Goal: Book appointment/travel/reservation

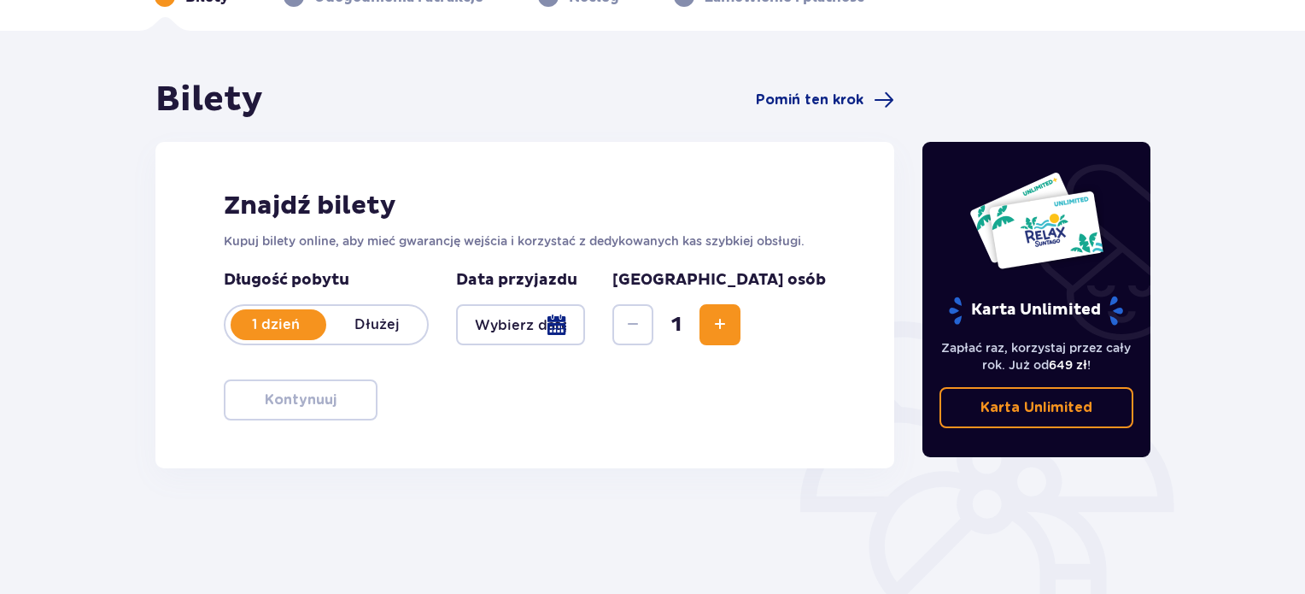
scroll to position [137, 0]
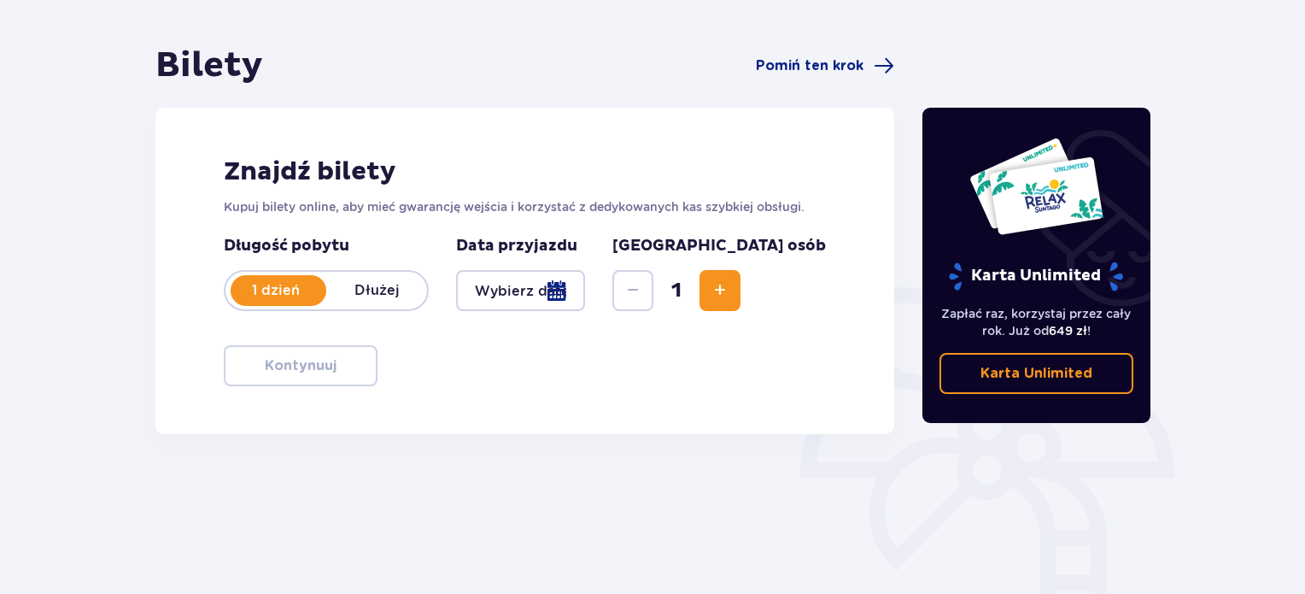
click at [373, 284] on p "Dłużej" at bounding box center [376, 290] width 101 height 19
click at [585, 295] on div at bounding box center [520, 290] width 129 height 41
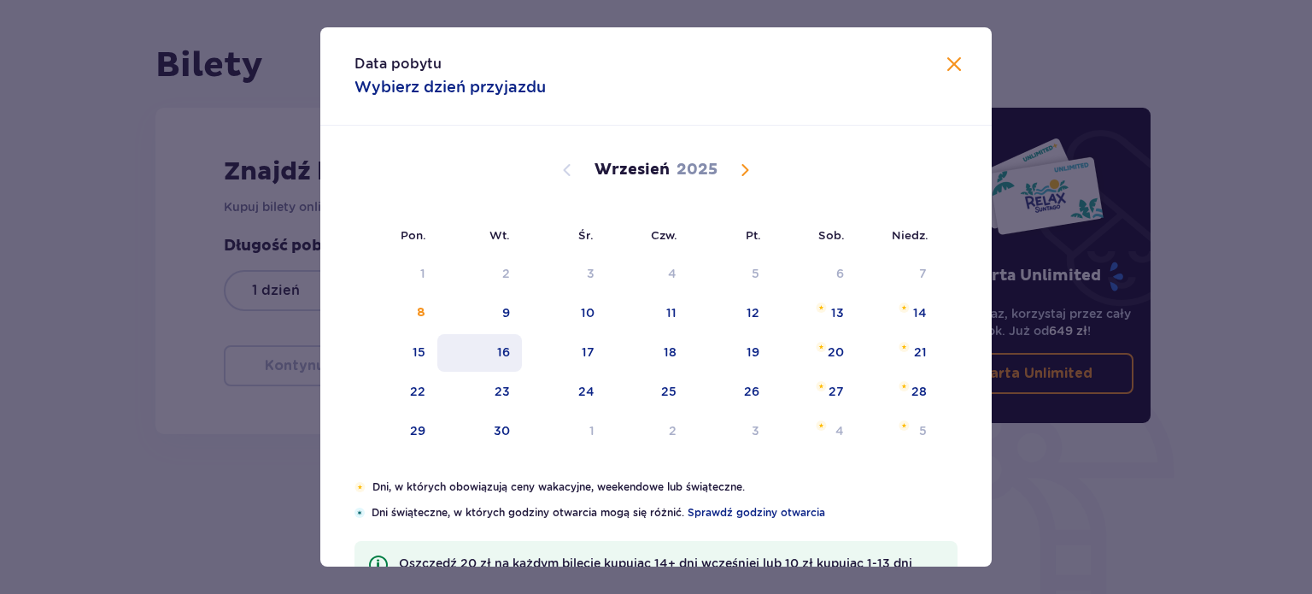
click at [501, 355] on div "16" at bounding box center [503, 351] width 13 height 17
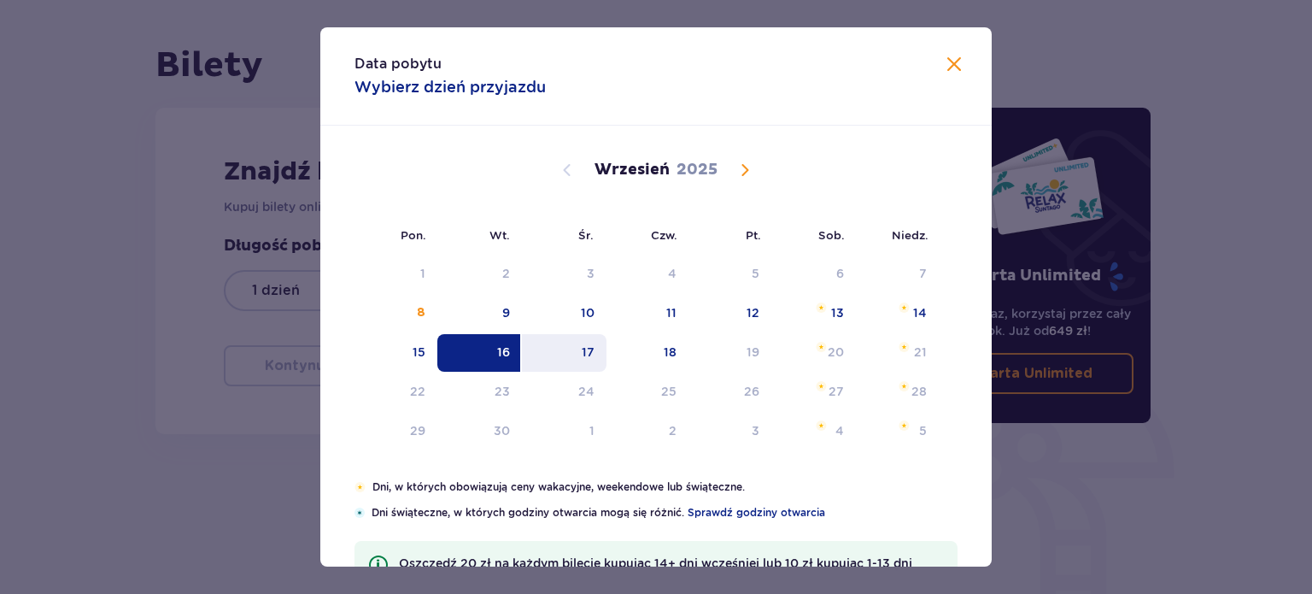
click at [582, 353] on div "17" at bounding box center [588, 351] width 13 height 17
type input "16.09.25 - 17.09.25"
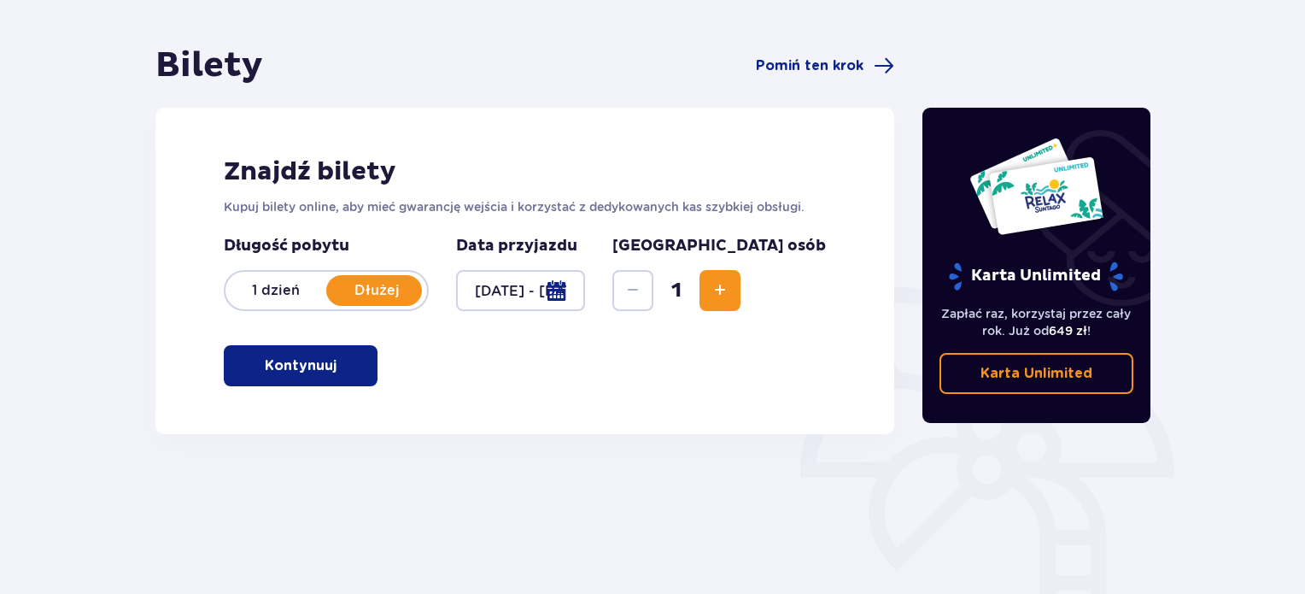
click at [730, 296] on span "Increase" at bounding box center [720, 290] width 21 height 21
click at [328, 372] on button "Kontynuuj" at bounding box center [301, 365] width 154 height 41
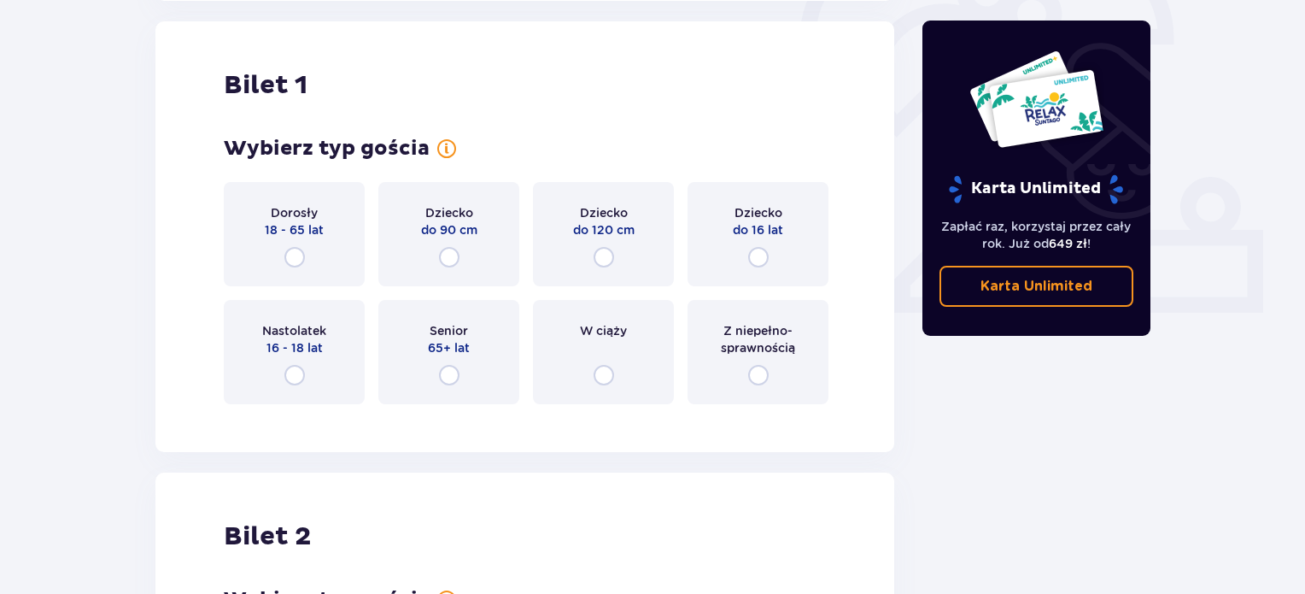
scroll to position [571, 0]
click at [112, 213] on div "Bilety Pomiń ten krok Znajdź bilety Kupuj bilety online, aby mieć gwarancję wej…" at bounding box center [652, 325] width 1305 height 1524
click at [295, 255] on input "radio" at bounding box center [294, 256] width 21 height 21
radio input "true"
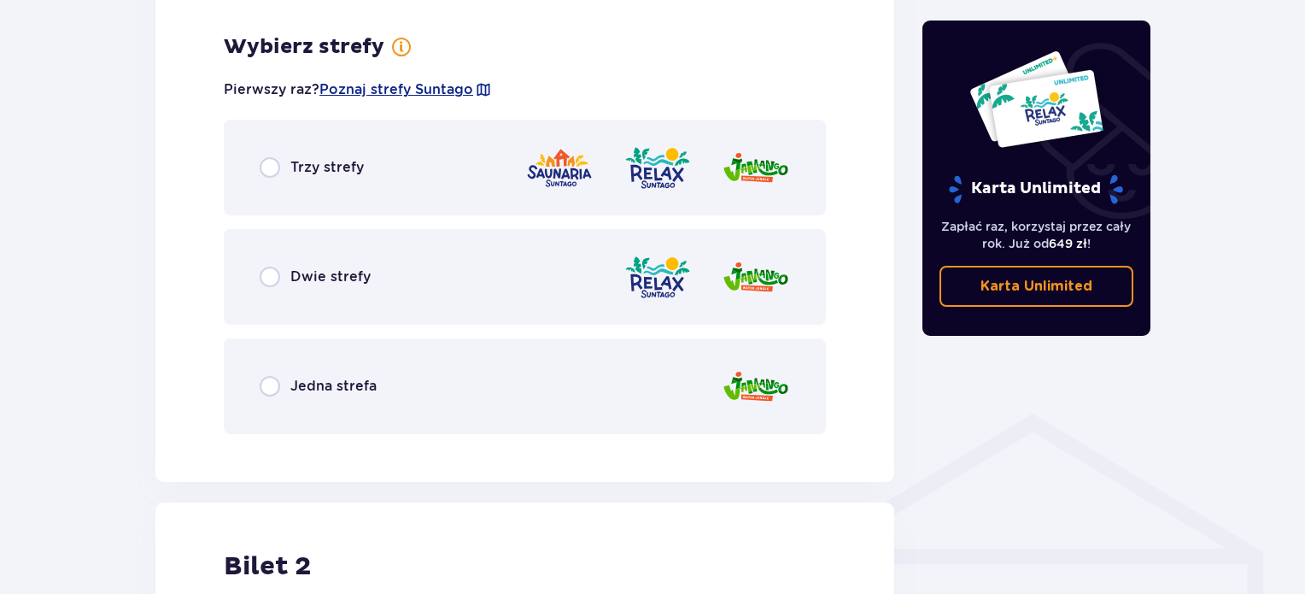
scroll to position [988, 0]
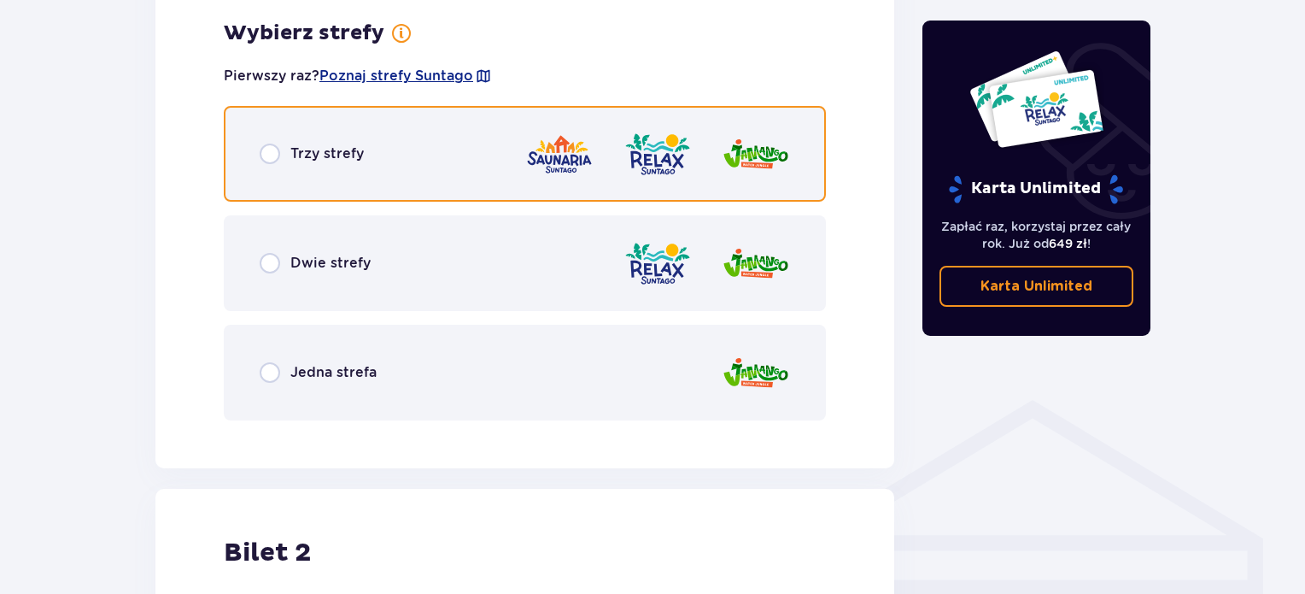
click at [272, 153] on input "radio" at bounding box center [270, 154] width 21 height 21
radio input "true"
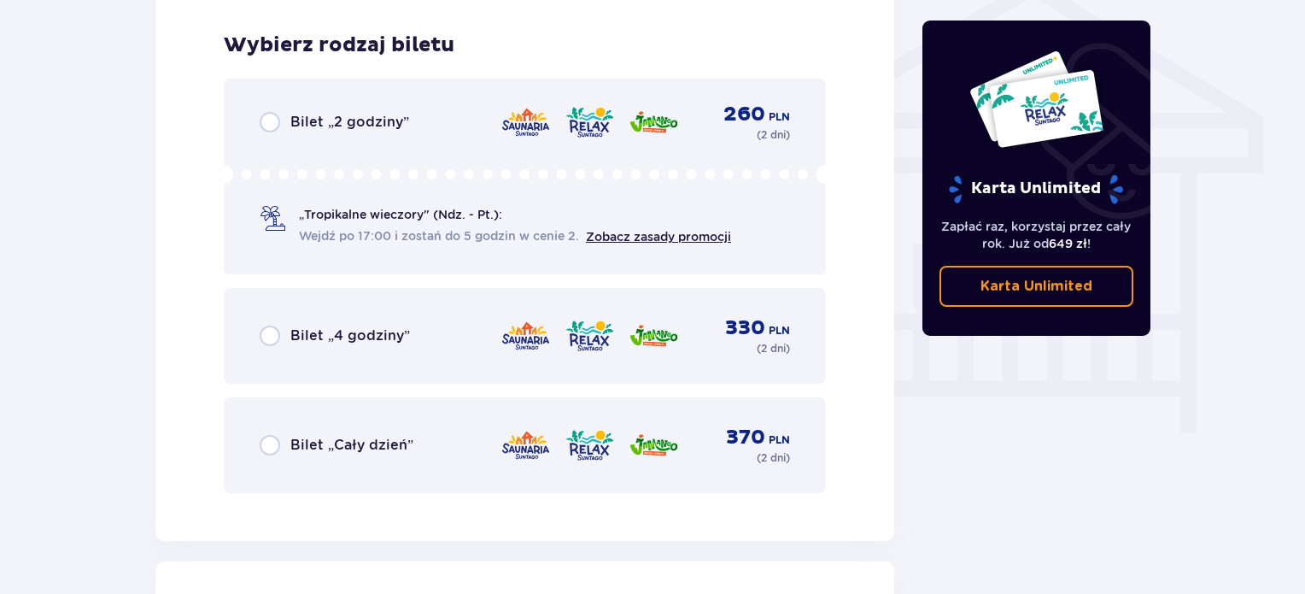
scroll to position [1421, 0]
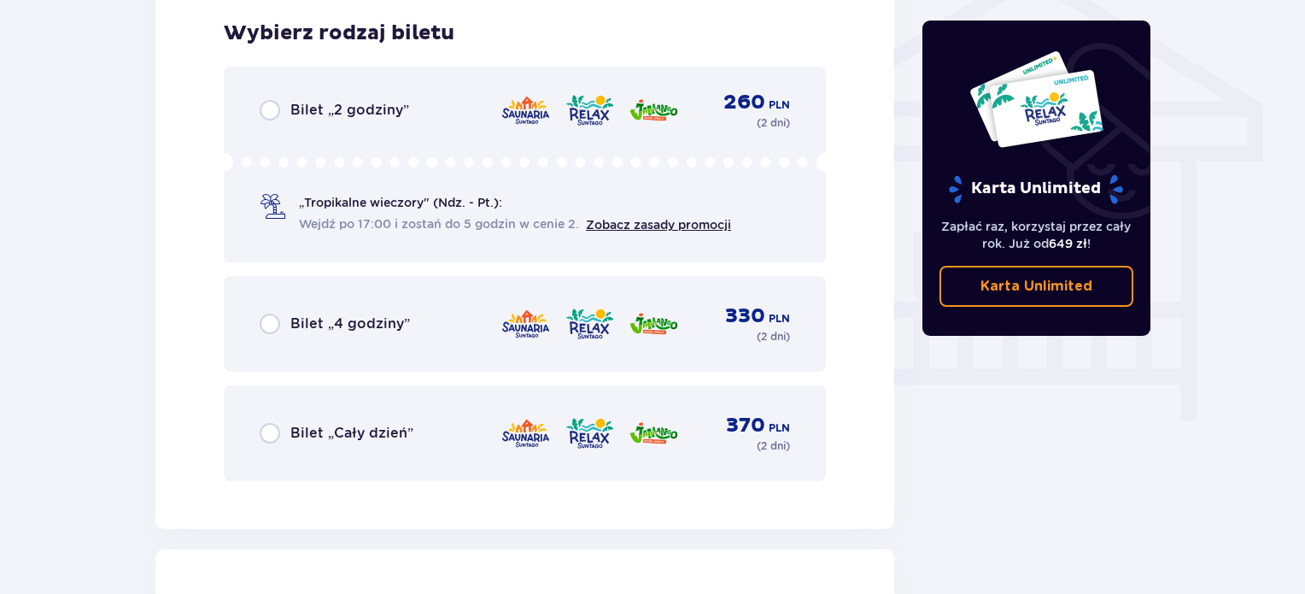
click at [617, 224] on link "Zobacz zasady promocji" at bounding box center [658, 225] width 145 height 14
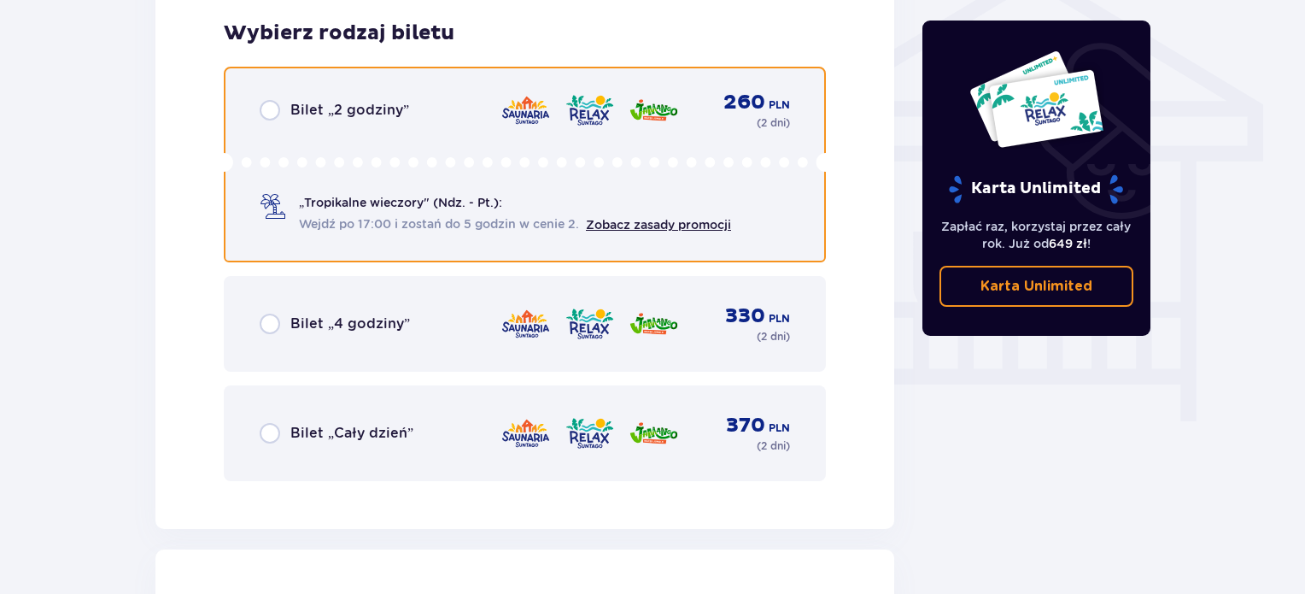
click at [267, 119] on input "radio" at bounding box center [270, 110] width 21 height 21
radio input "true"
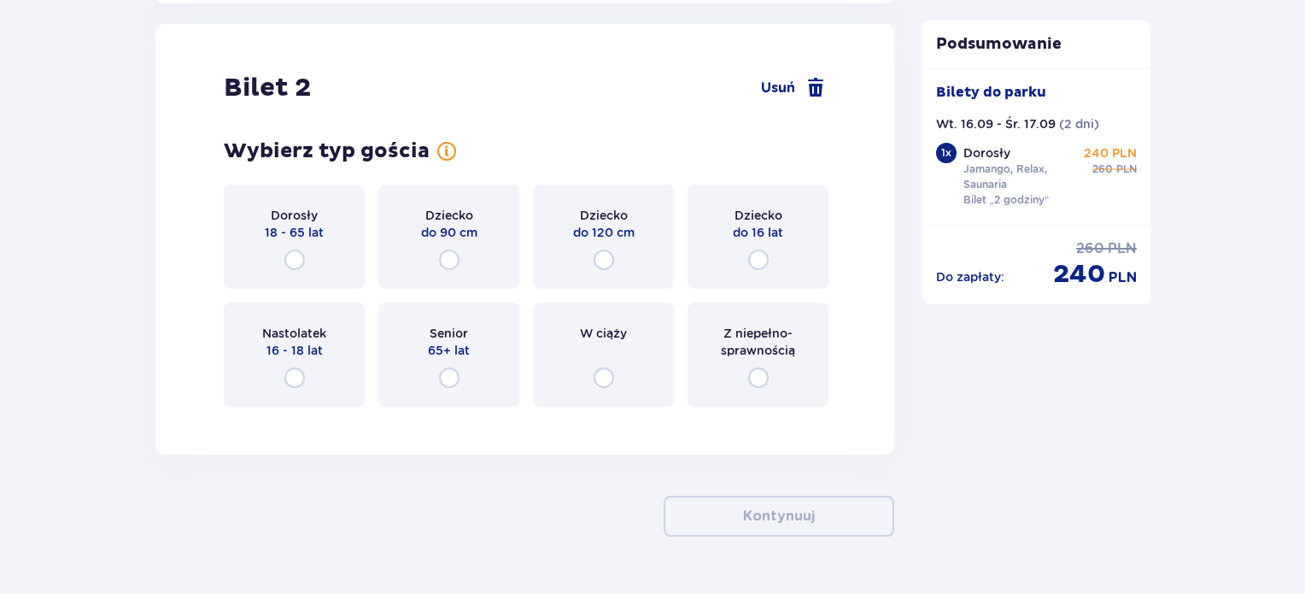
scroll to position [1949, 0]
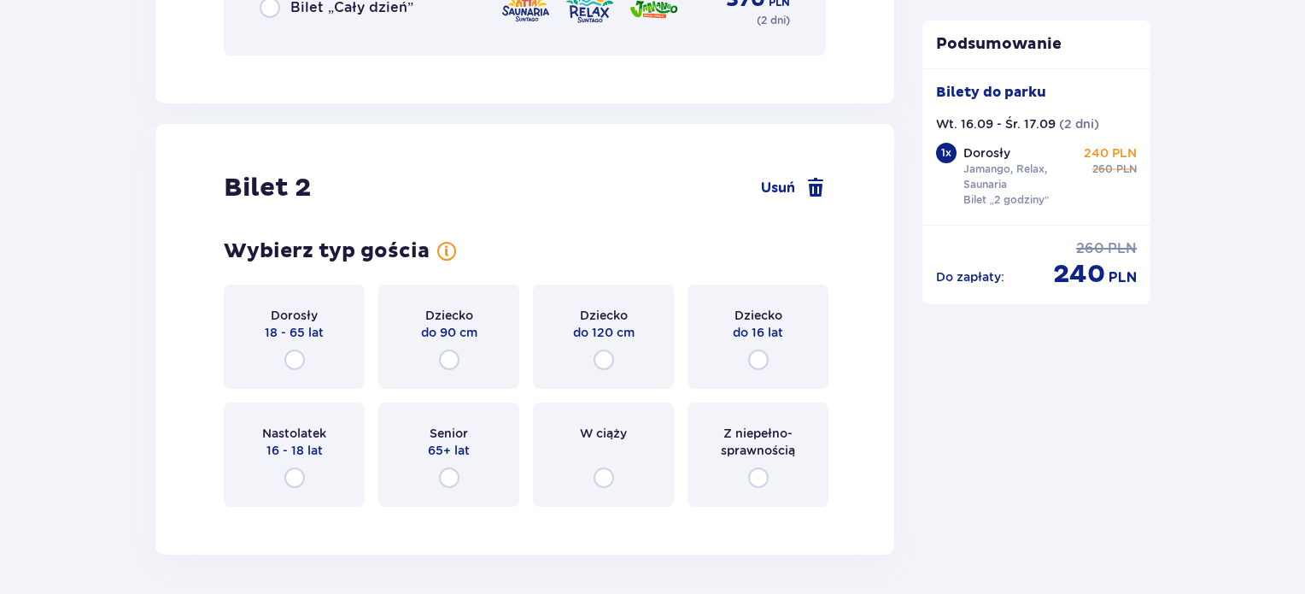
scroll to position [1881, 0]
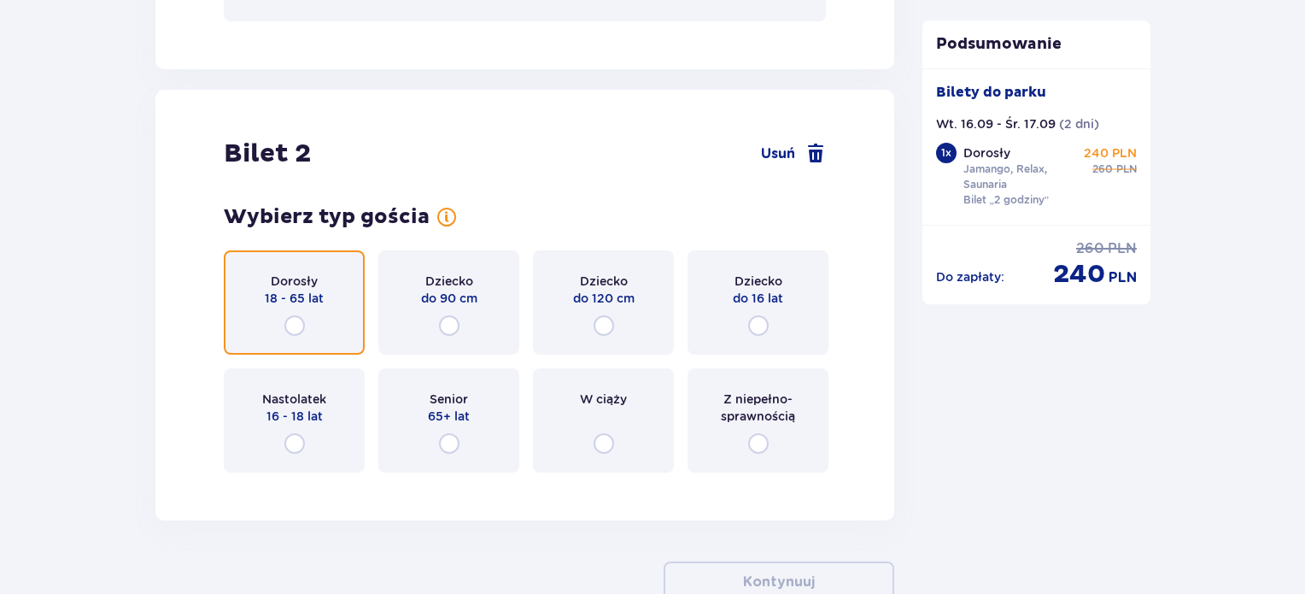
click at [302, 321] on input "radio" at bounding box center [294, 325] width 21 height 21
radio input "true"
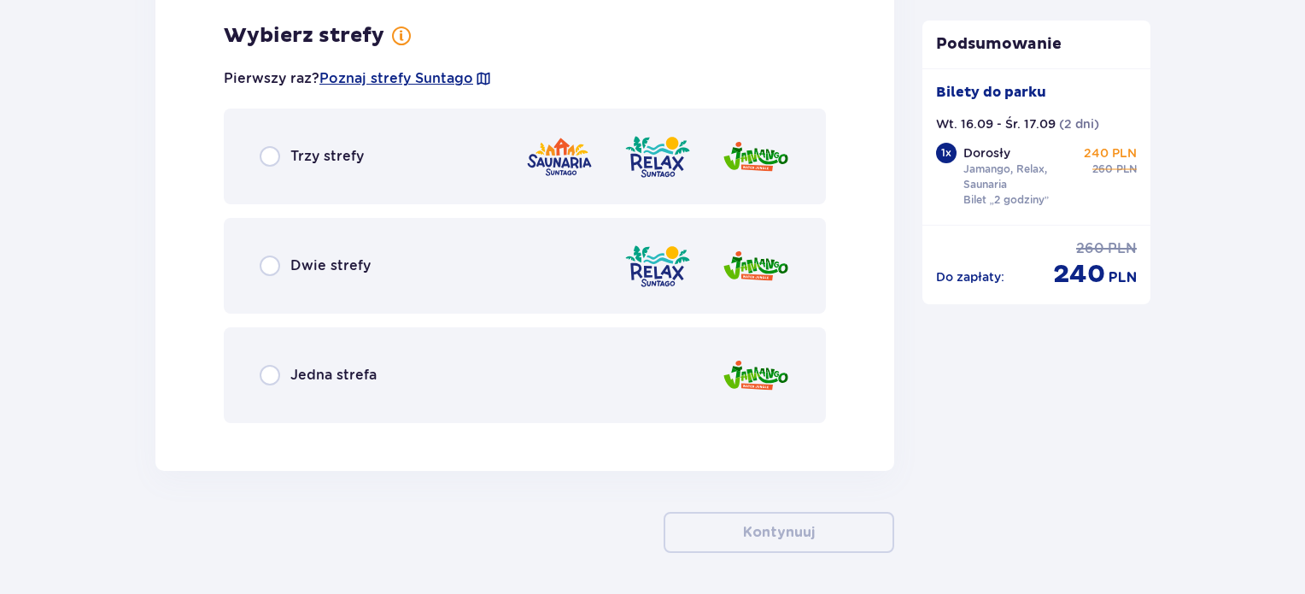
scroll to position [2366, 0]
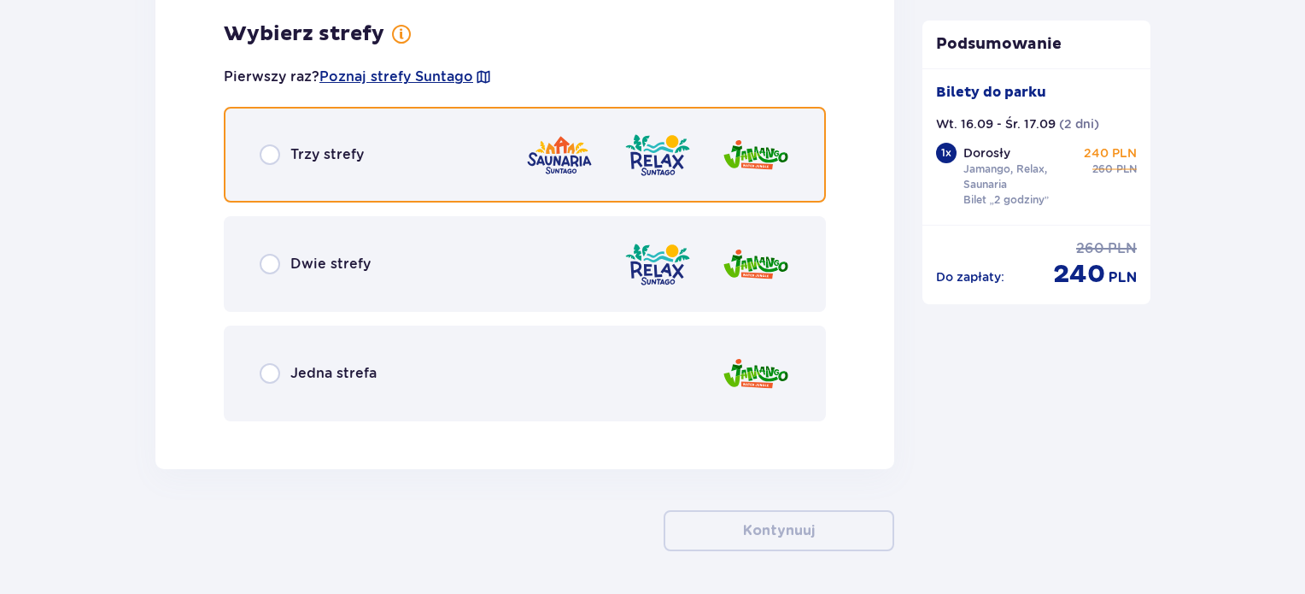
click at [276, 155] on input "radio" at bounding box center [270, 154] width 21 height 21
radio input "true"
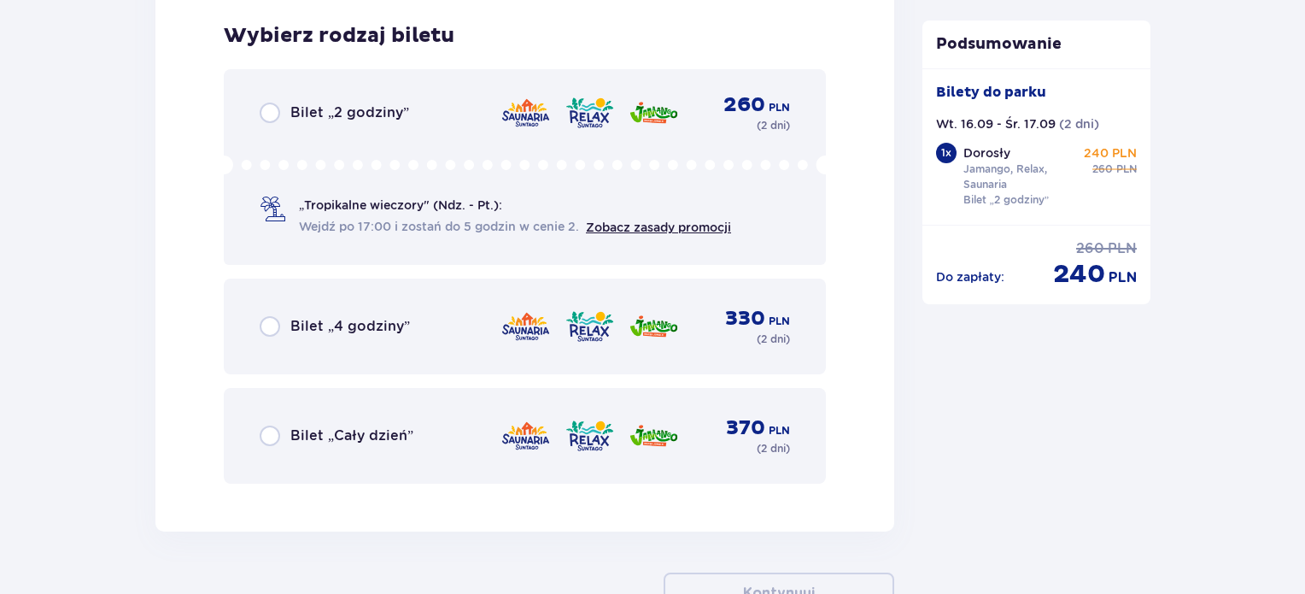
scroll to position [2800, 0]
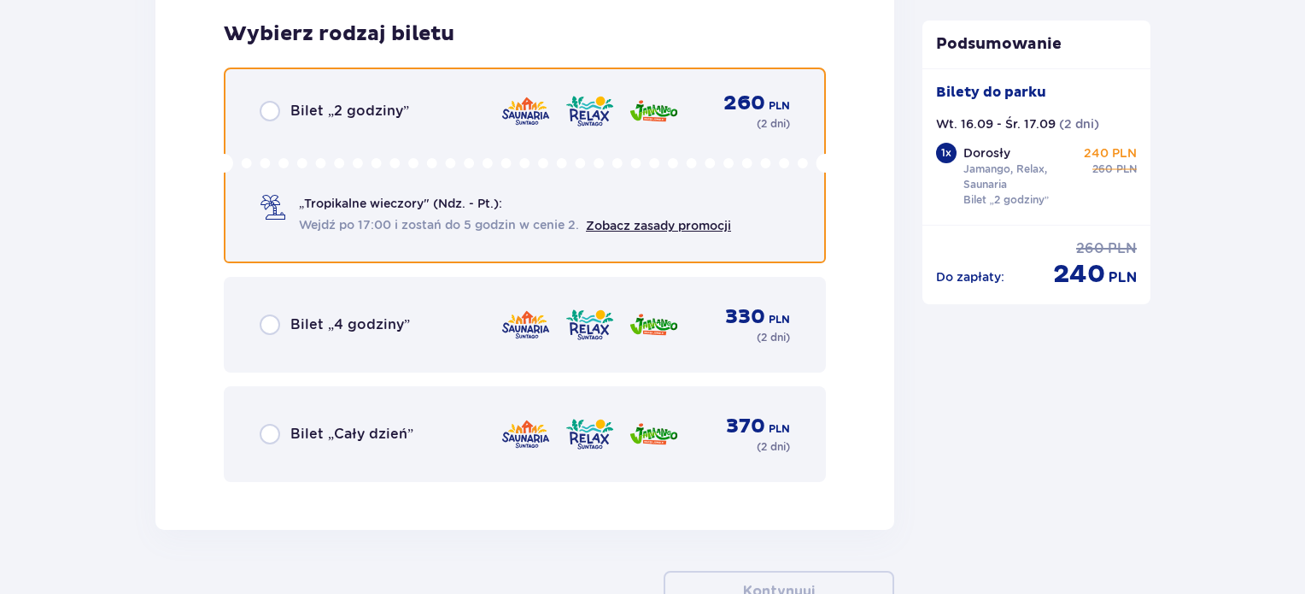
click at [270, 115] on input "radio" at bounding box center [270, 111] width 21 height 21
radio input "true"
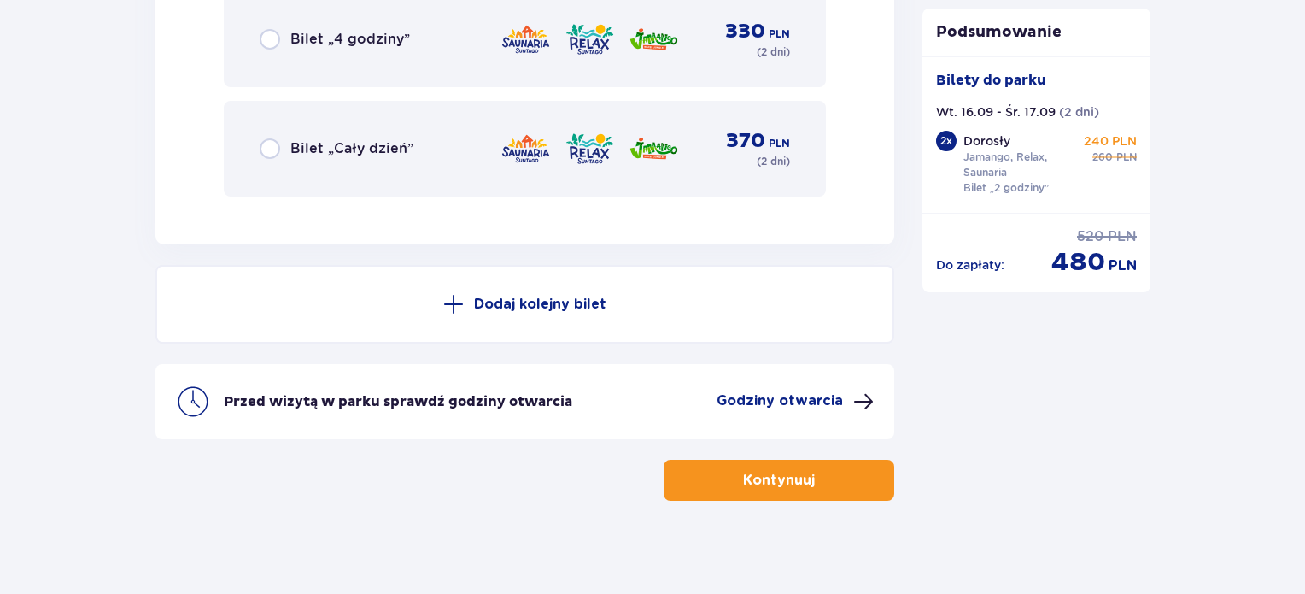
scroll to position [3092, 0]
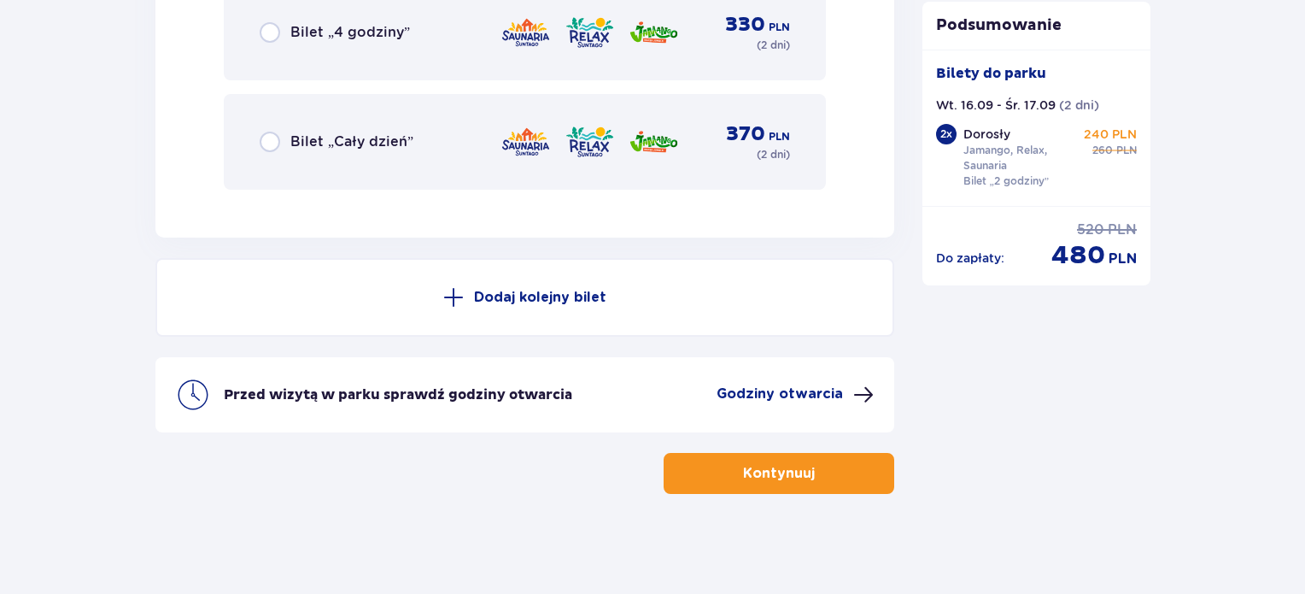
click at [745, 394] on p "Godziny otwarcia" at bounding box center [780, 393] width 126 height 19
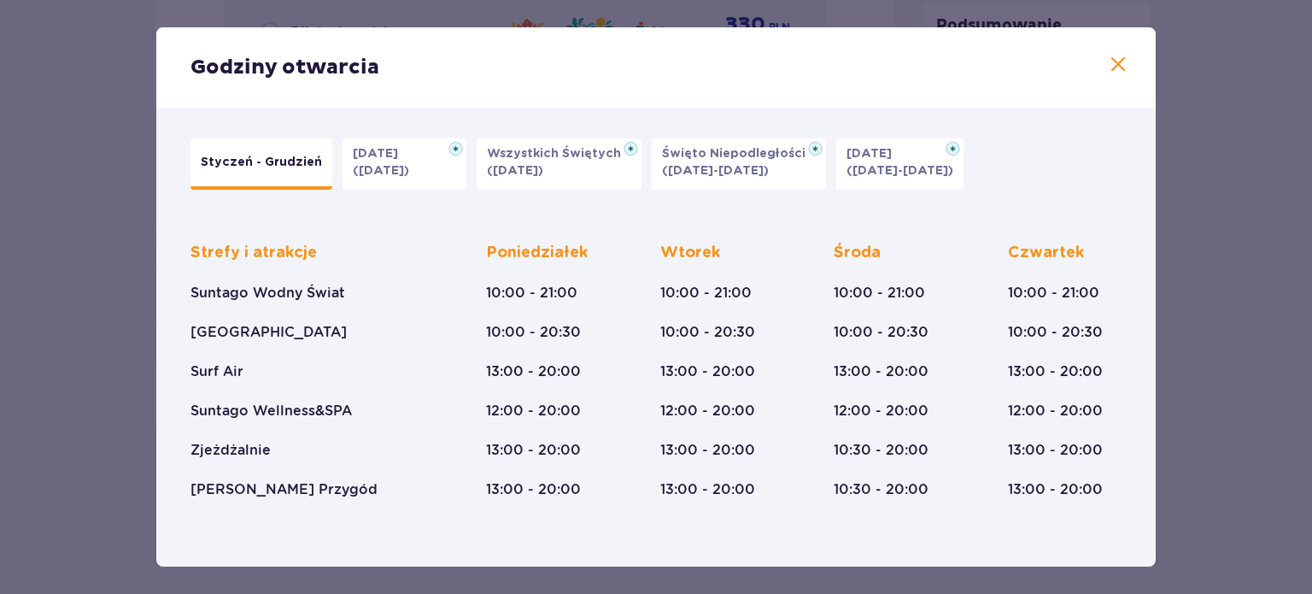
click at [1111, 66] on span at bounding box center [1118, 65] width 21 height 21
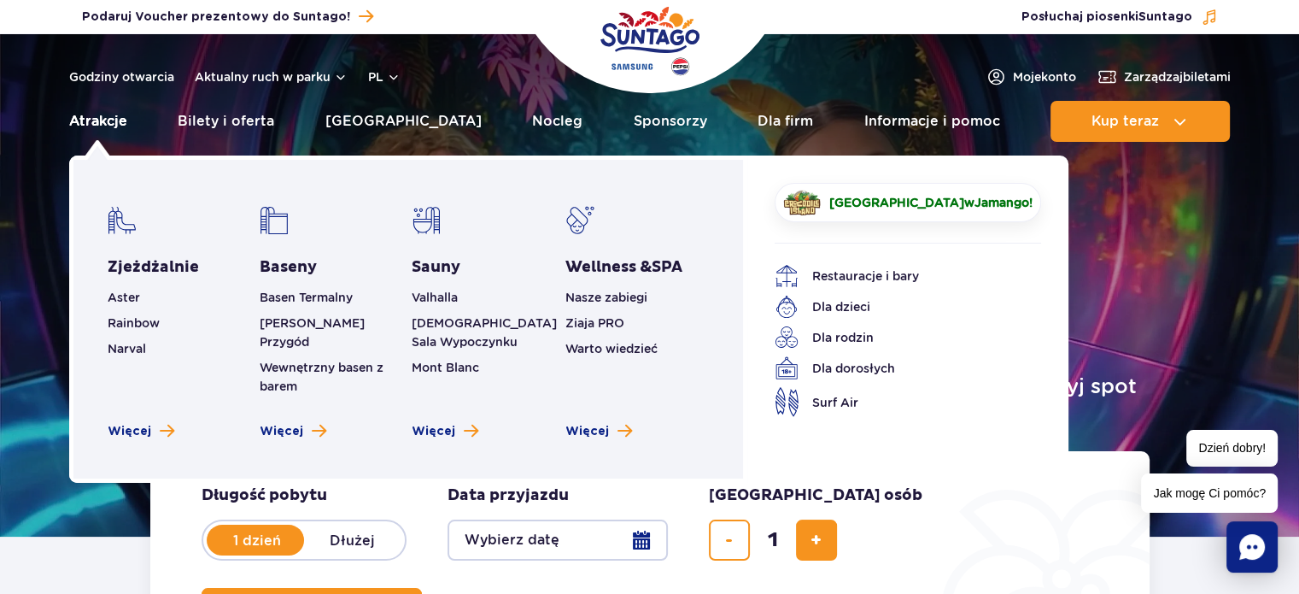
click at [113, 120] on link "Atrakcje" at bounding box center [98, 121] width 58 height 41
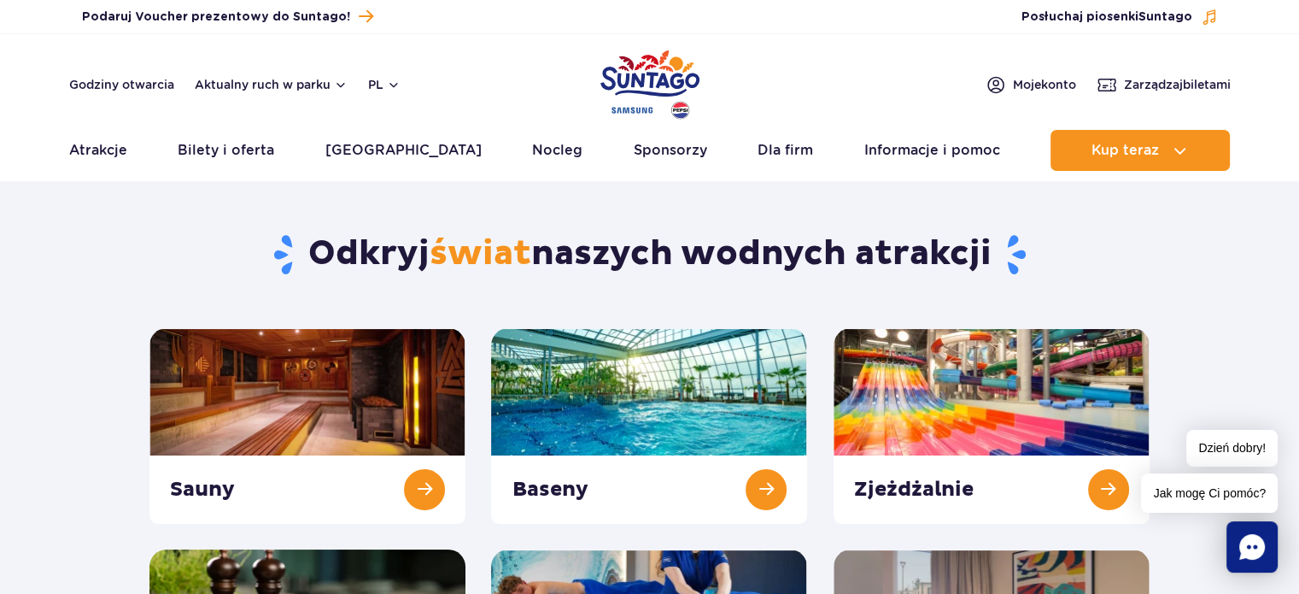
click at [58, 485] on section "Odkryj świat naszych wodnych atrakcji [GEOGRAPHIC_DATA] Baseny Zjeżdżalnie Nocl…" at bounding box center [649, 468] width 1299 height 554
click at [213, 488] on link at bounding box center [307, 426] width 316 height 196
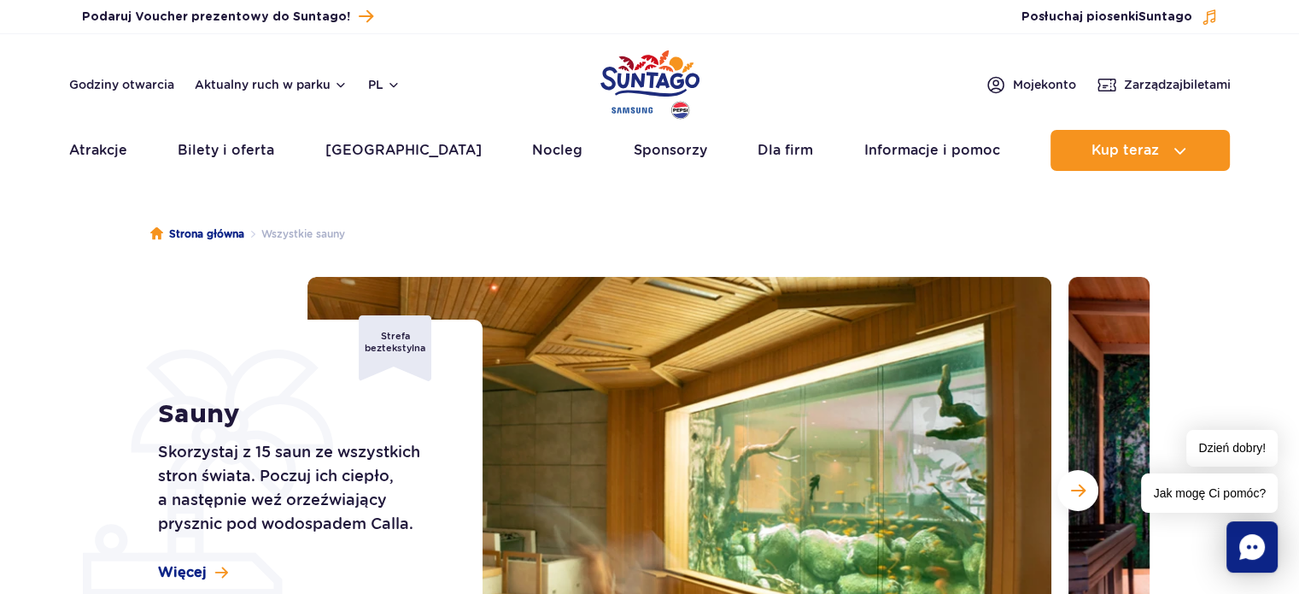
drag, startPoint x: 79, startPoint y: 500, endPoint x: 67, endPoint y: 479, distance: 23.7
click at [67, 479] on section "Sauny Skorzystaj z 15 saun ze wszystkich stron świata. Poczuj ich ciepło, a nas…" at bounding box center [649, 490] width 1299 height 427
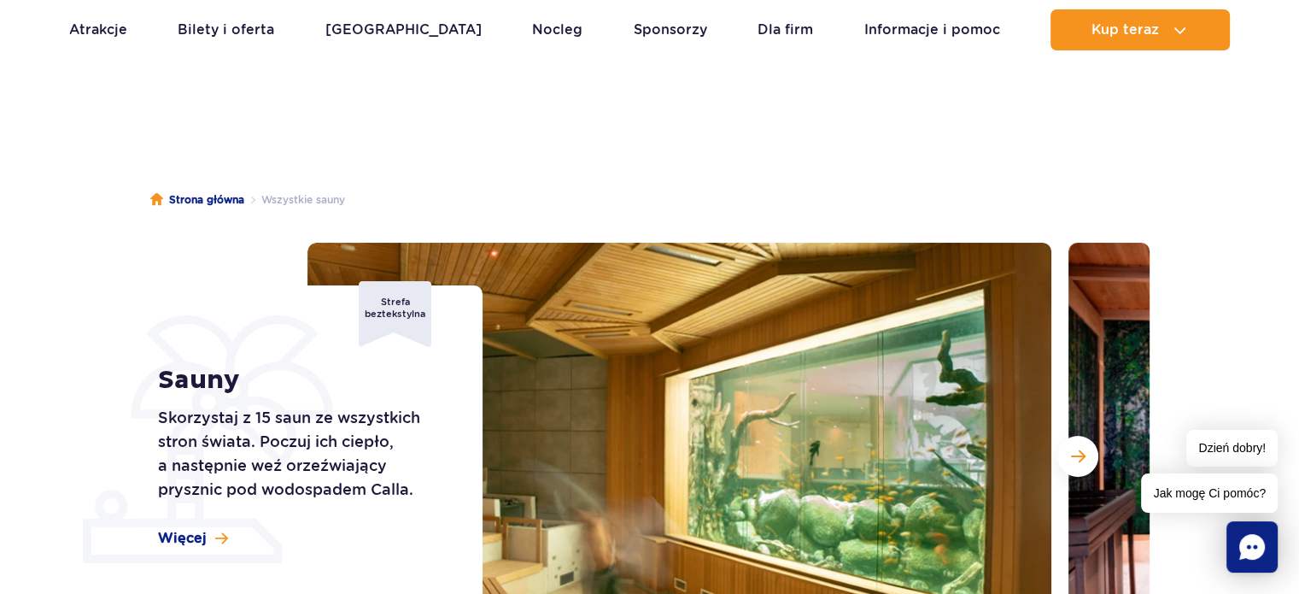
scroll to position [68, 0]
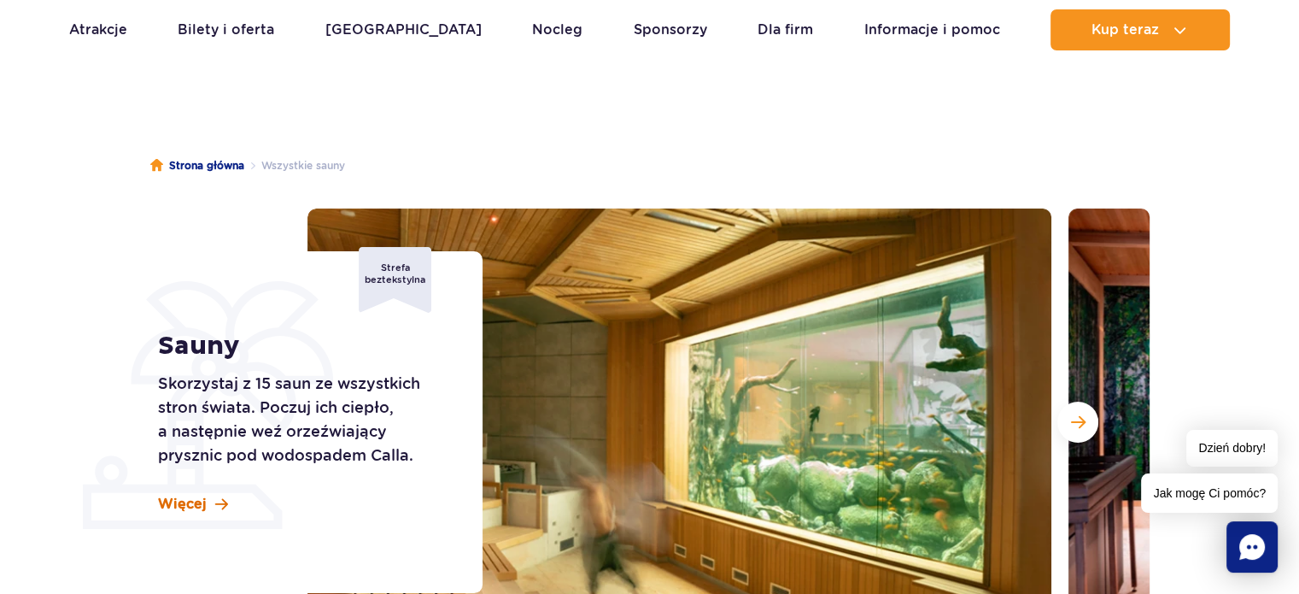
click at [198, 498] on span "Więcej" at bounding box center [182, 504] width 49 height 19
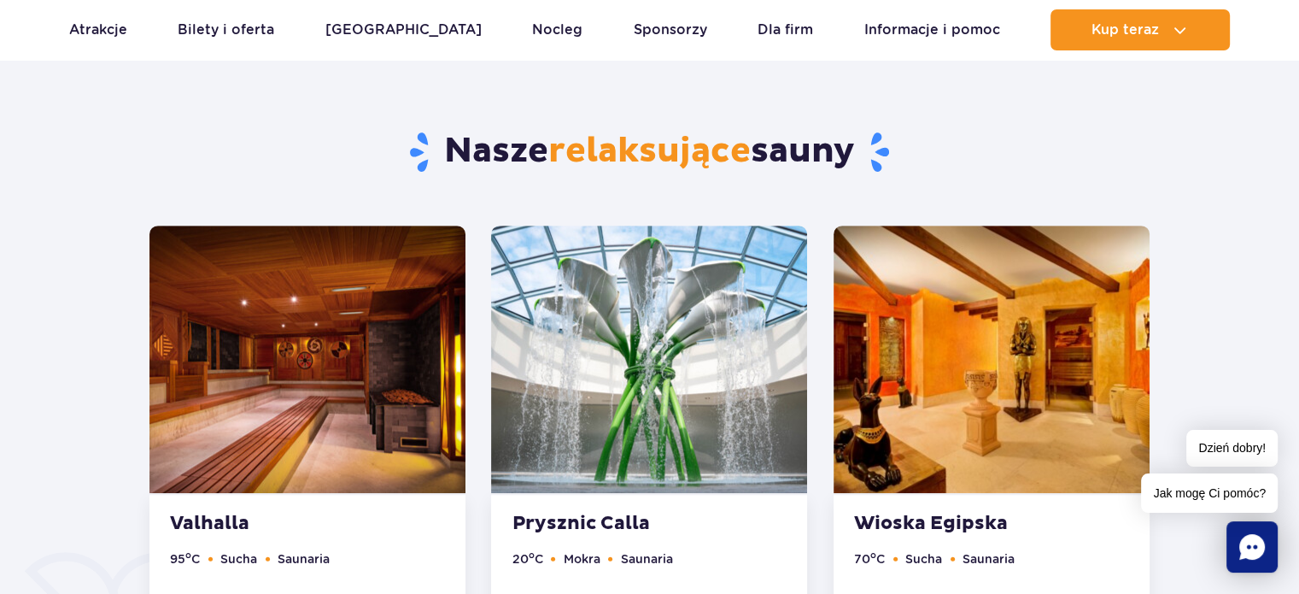
scroll to position [861, 0]
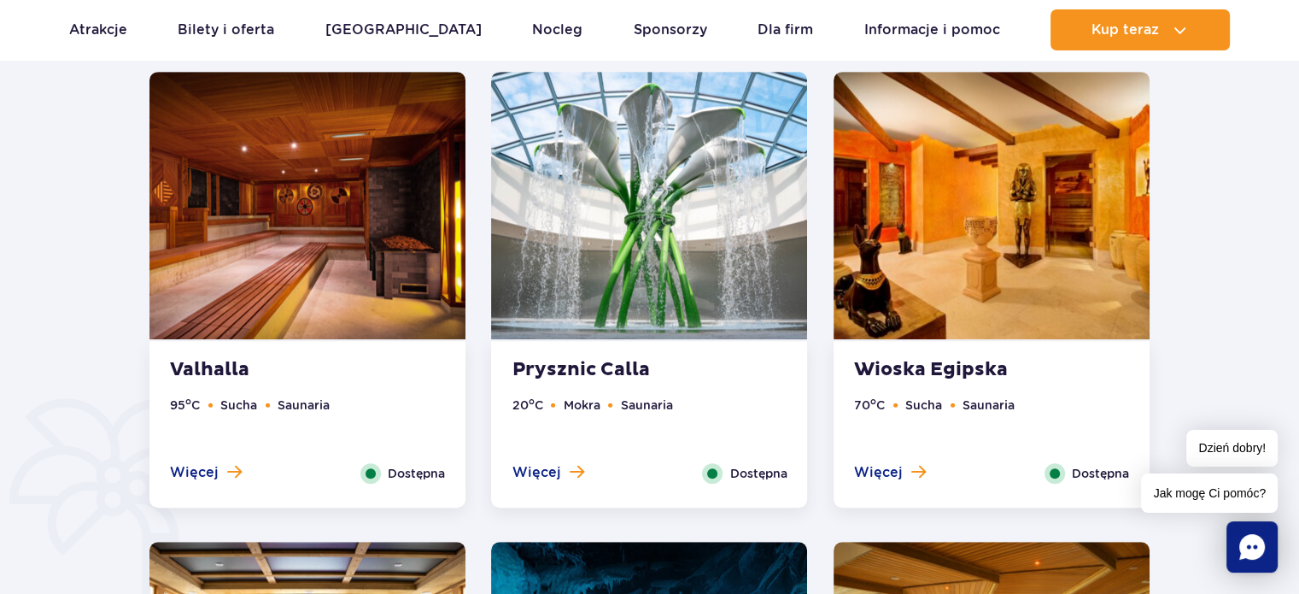
scroll to position [998, 0]
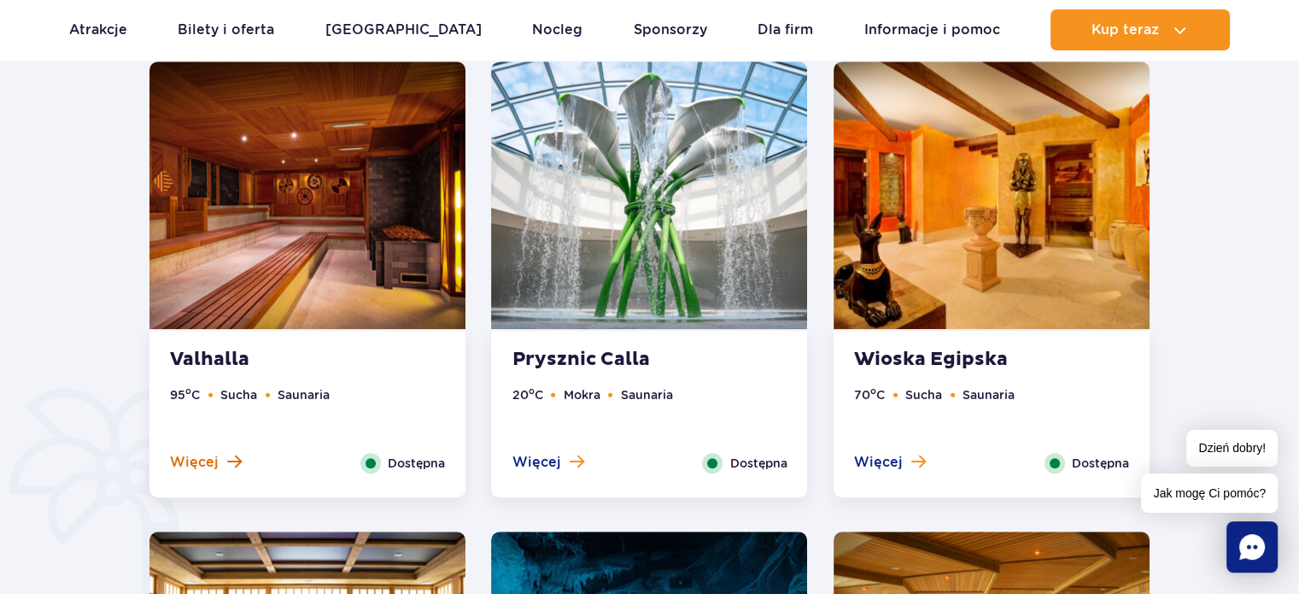
click at [205, 467] on span "Więcej" at bounding box center [194, 462] width 49 height 19
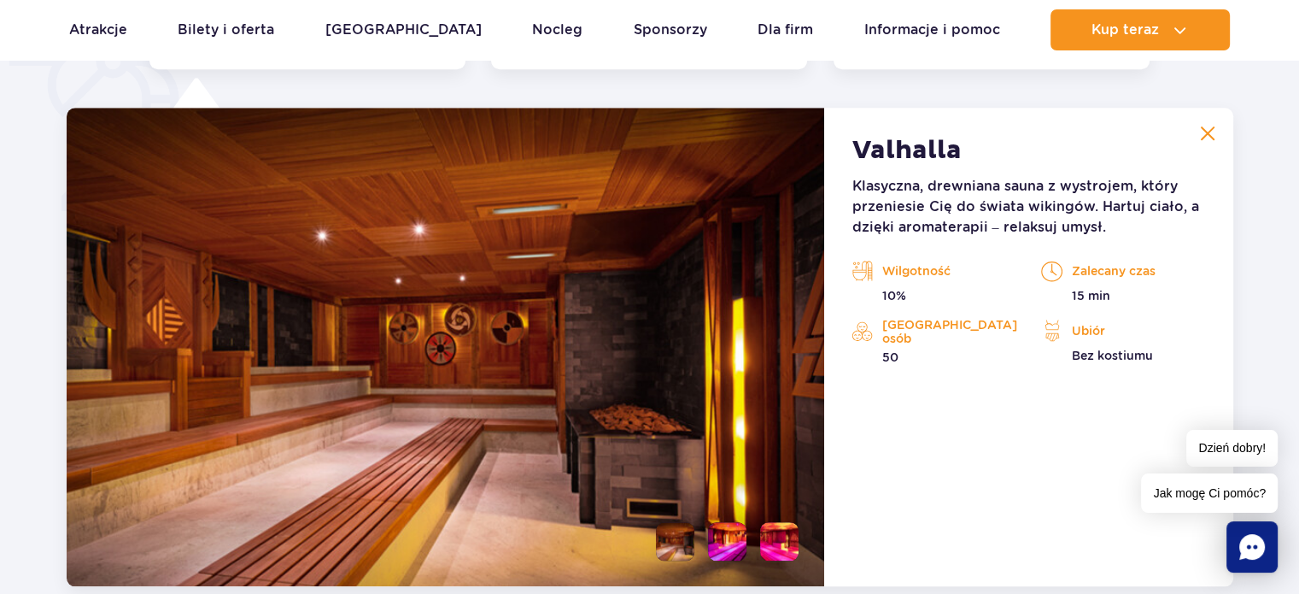
scroll to position [1431, 0]
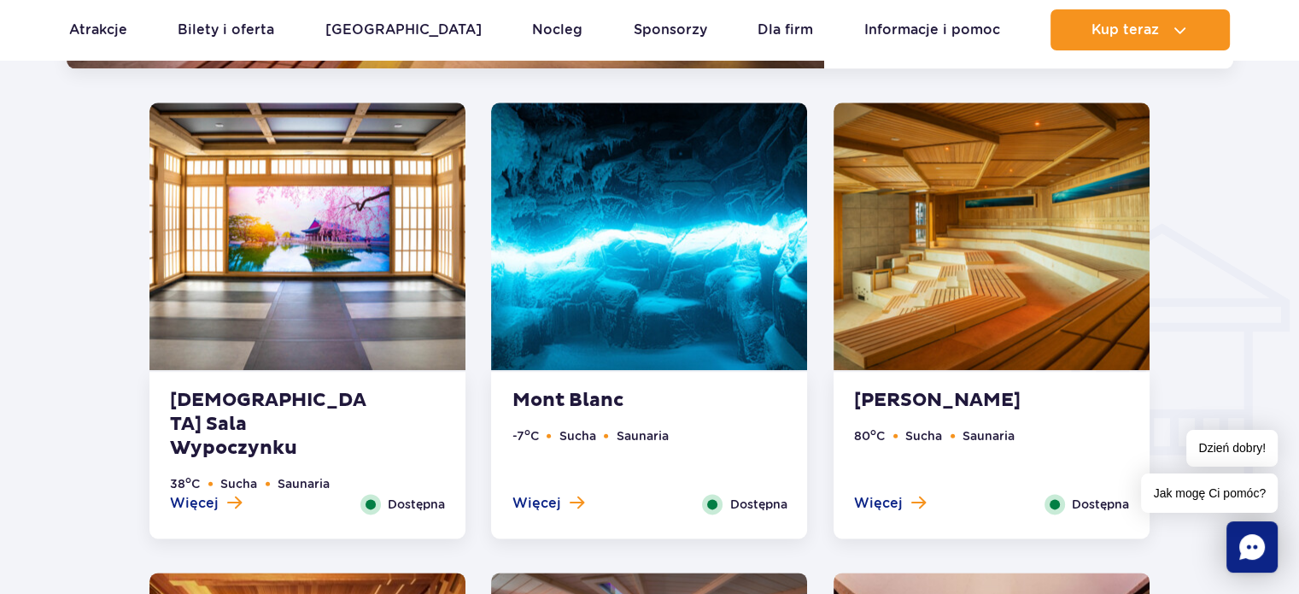
scroll to position [1978, 0]
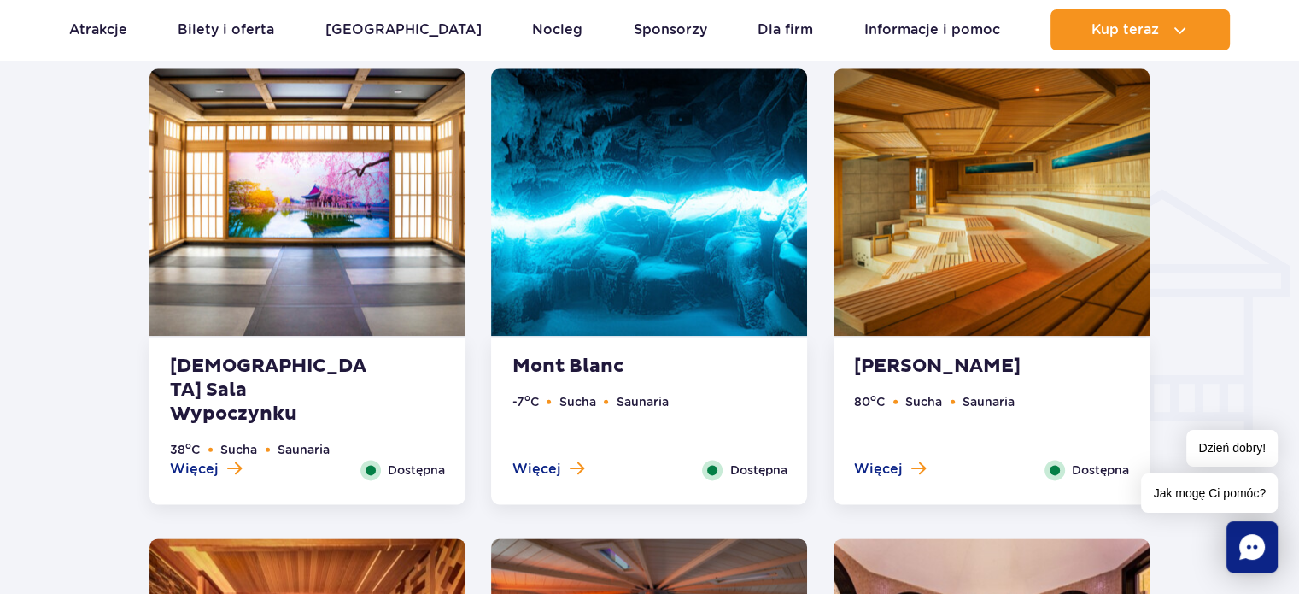
click at [228, 386] on strong "[DEMOGRAPHIC_DATA] Sala Wypoczynku" at bounding box center [273, 391] width 207 height 72
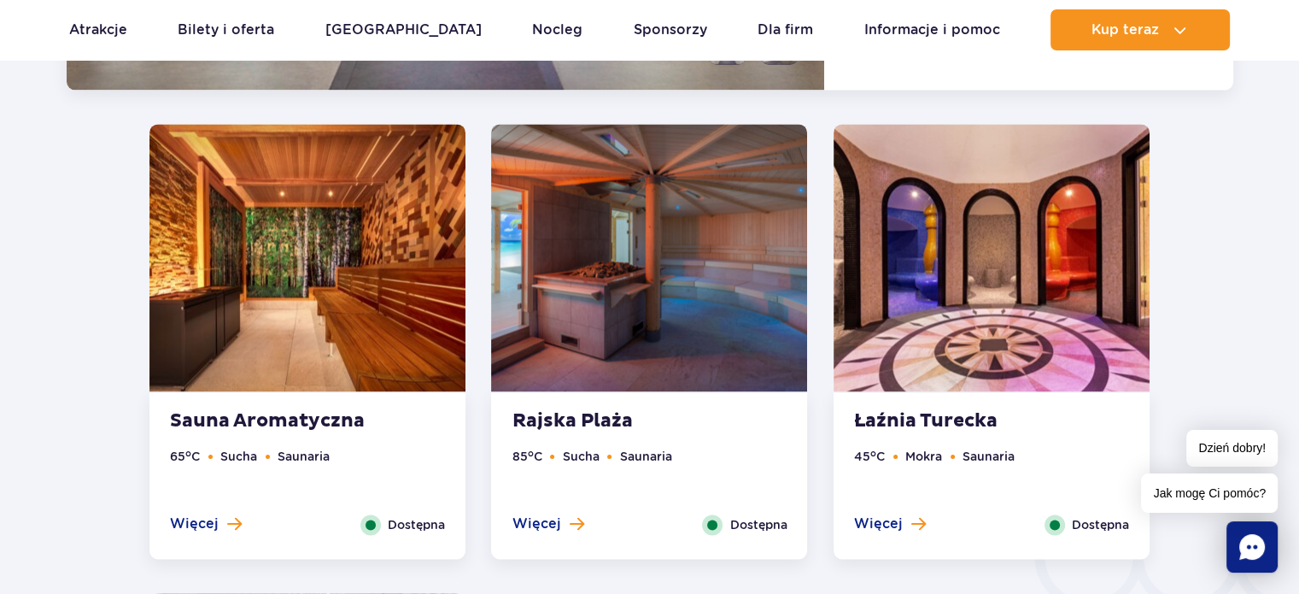
scroll to position [2412, 0]
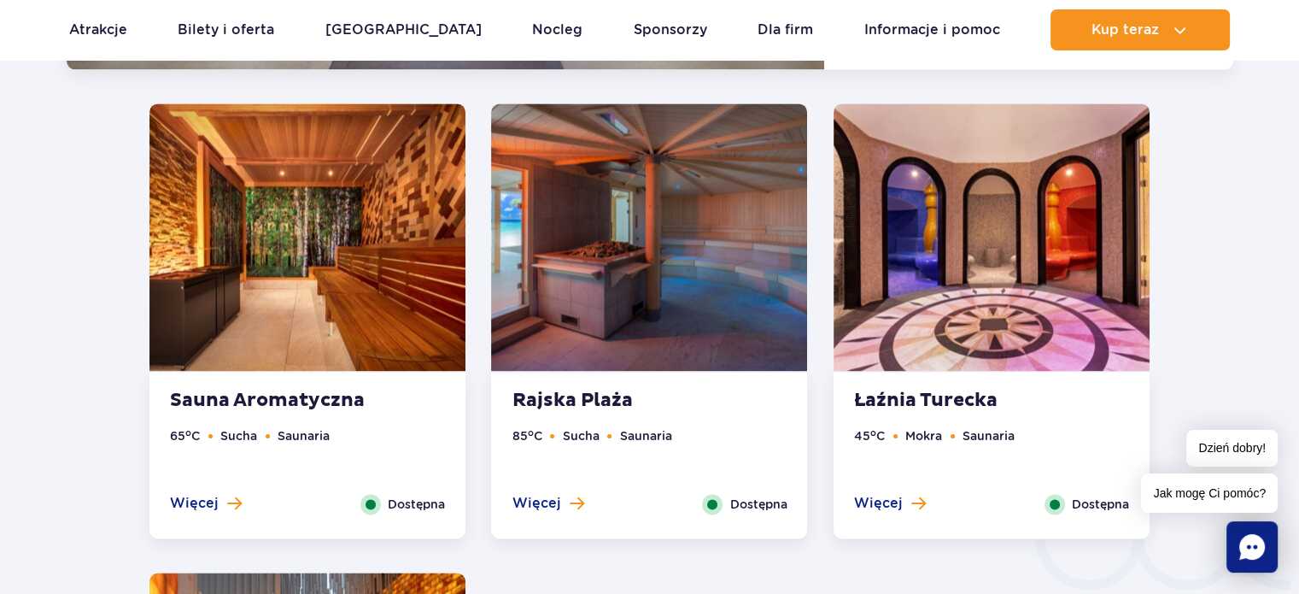
click at [569, 385] on div "Rajska Plaża 85 o C Sucha Saunaria Więcej Zamknij Dostępna" at bounding box center [649, 455] width 316 height 167
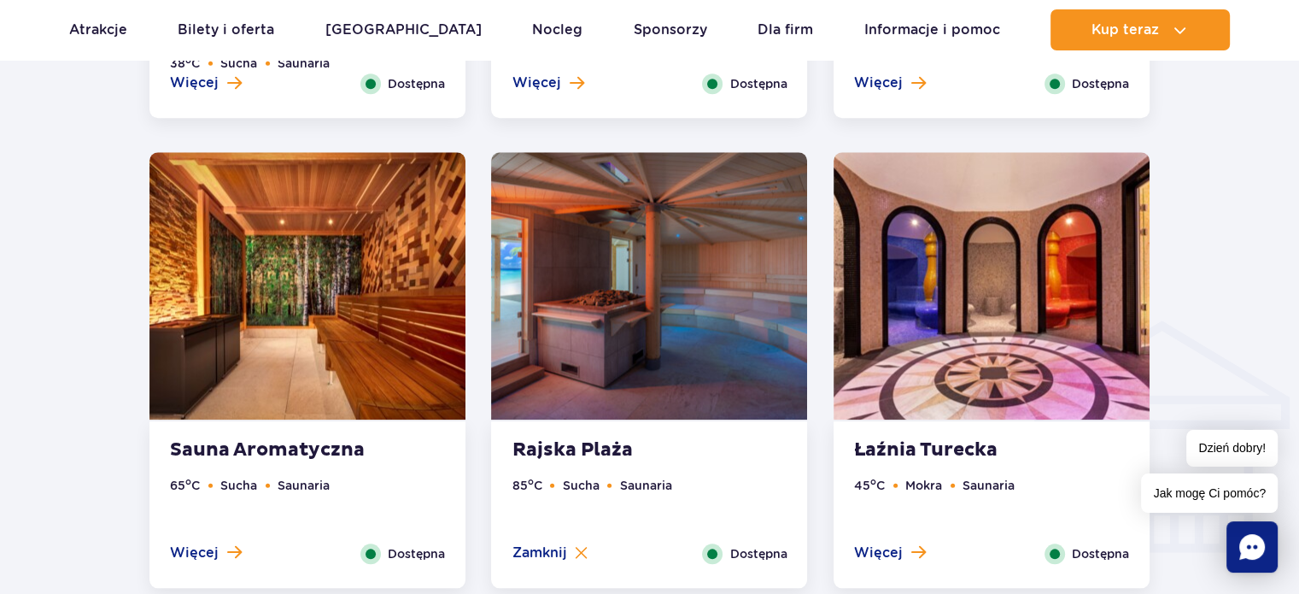
scroll to position [1856, 0]
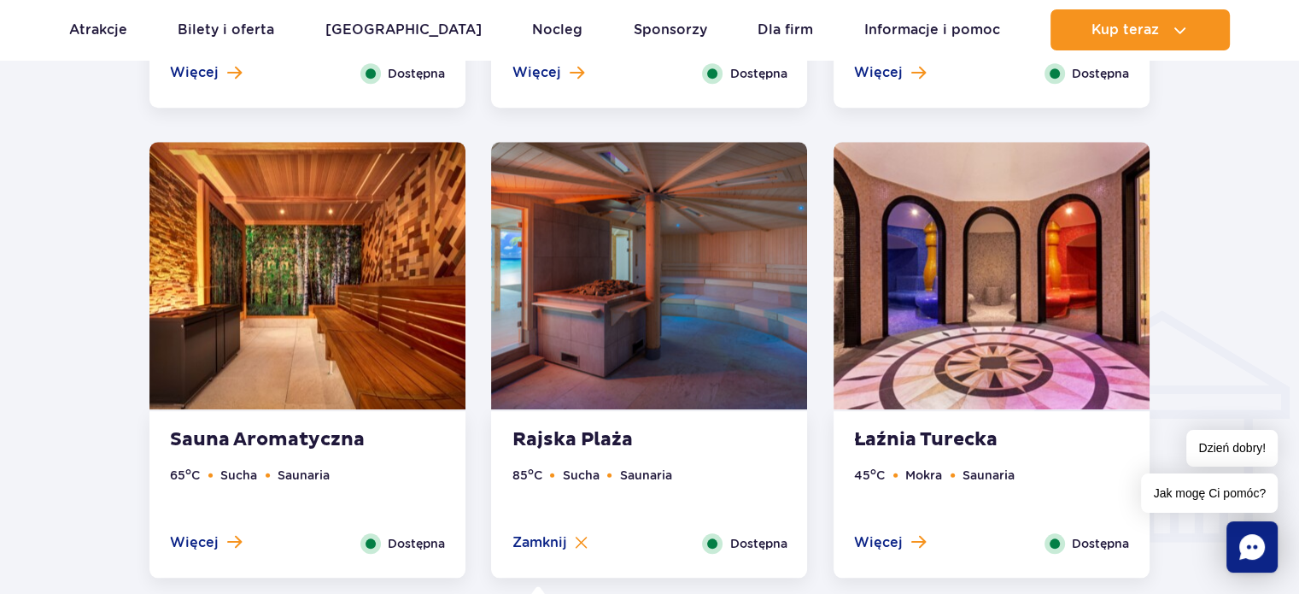
click at [906, 415] on div "Łaźnia Turecka 45 o C Mokra Saunaria Więcej Zamknij Dostępna" at bounding box center [992, 494] width 316 height 167
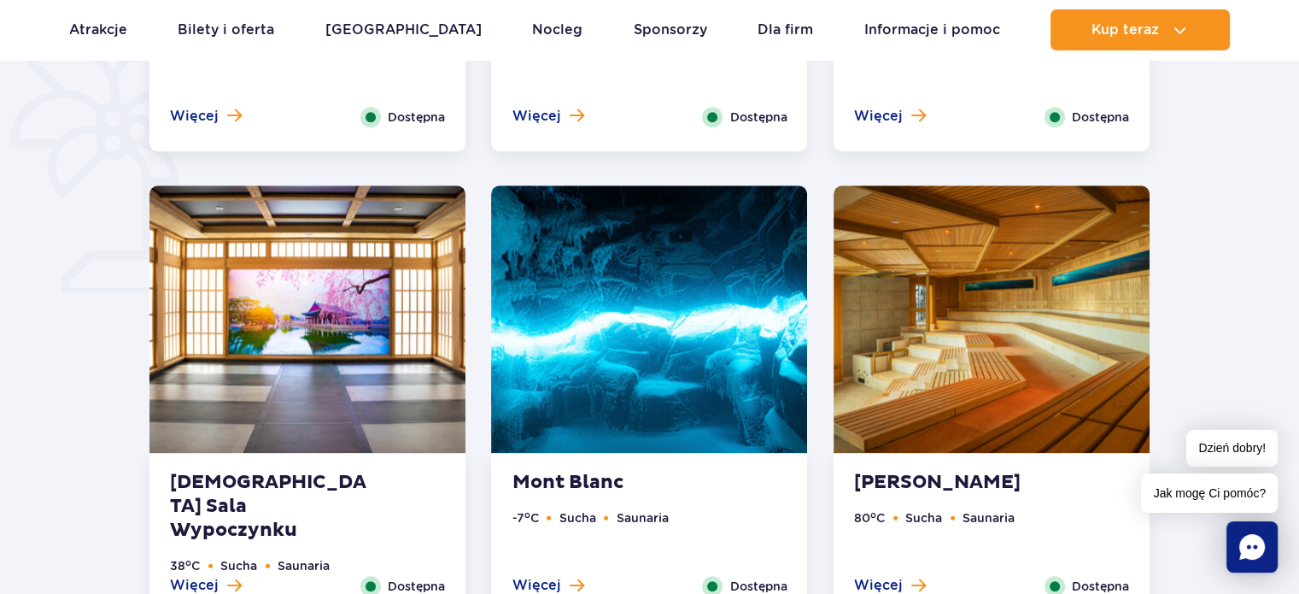
scroll to position [1378, 0]
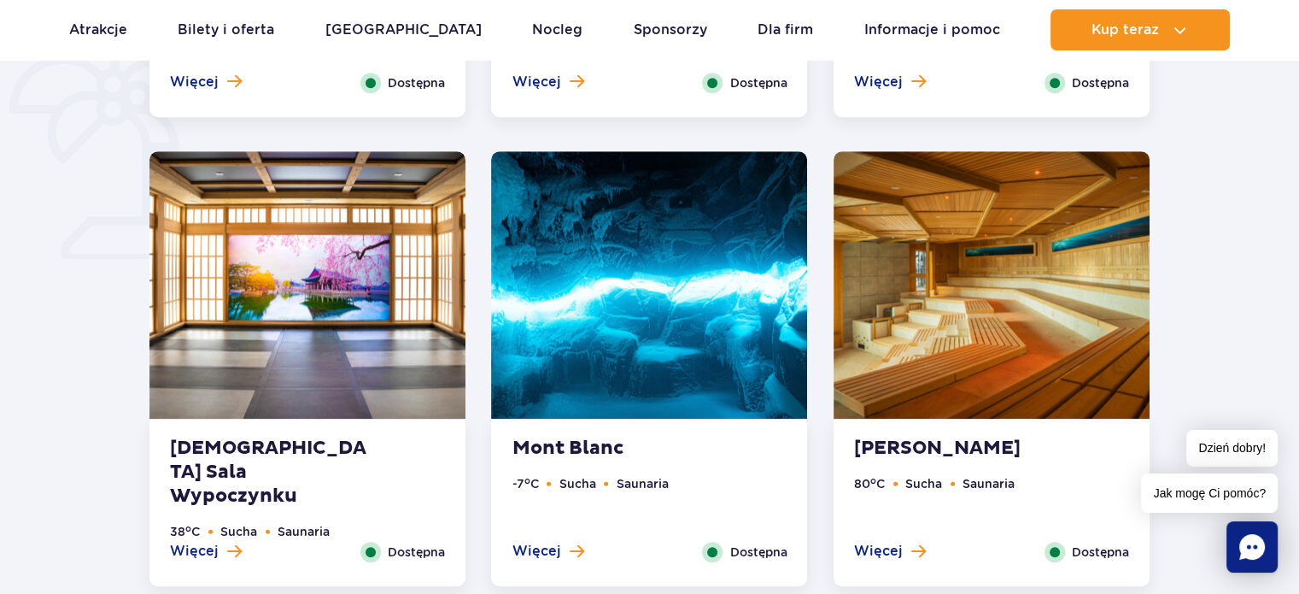
click at [880, 421] on div "Sauna Akwarium 80 o C Sucha Saunaria Więcej Zamknij Dostępna" at bounding box center [992, 502] width 316 height 167
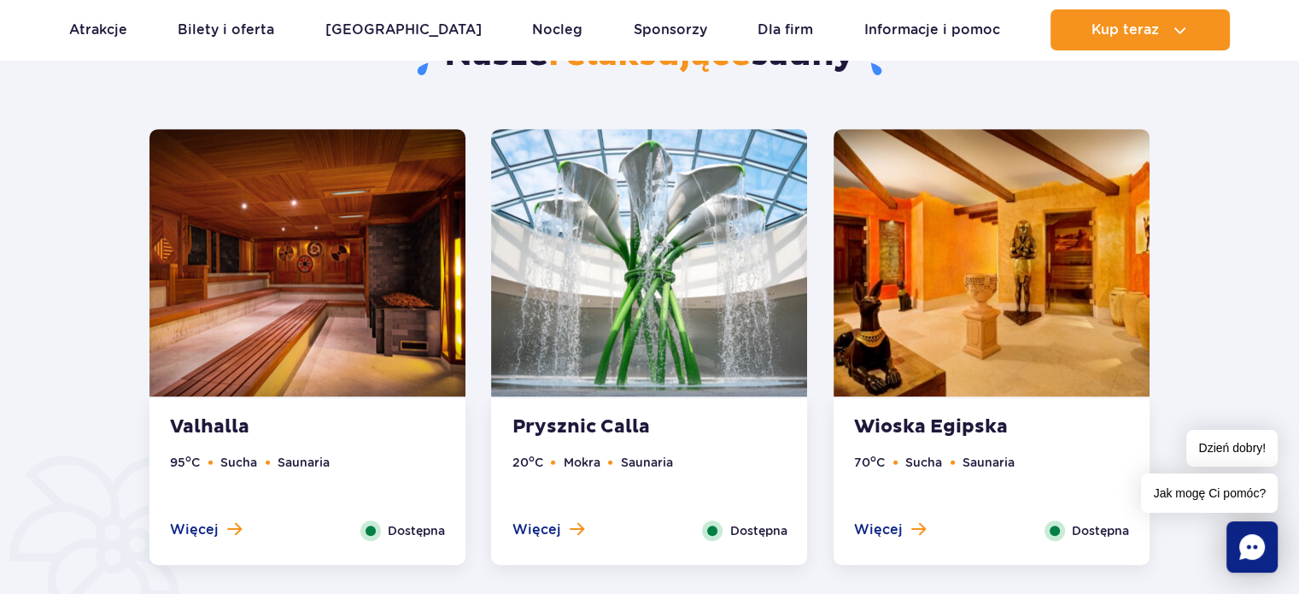
scroll to position [943, 0]
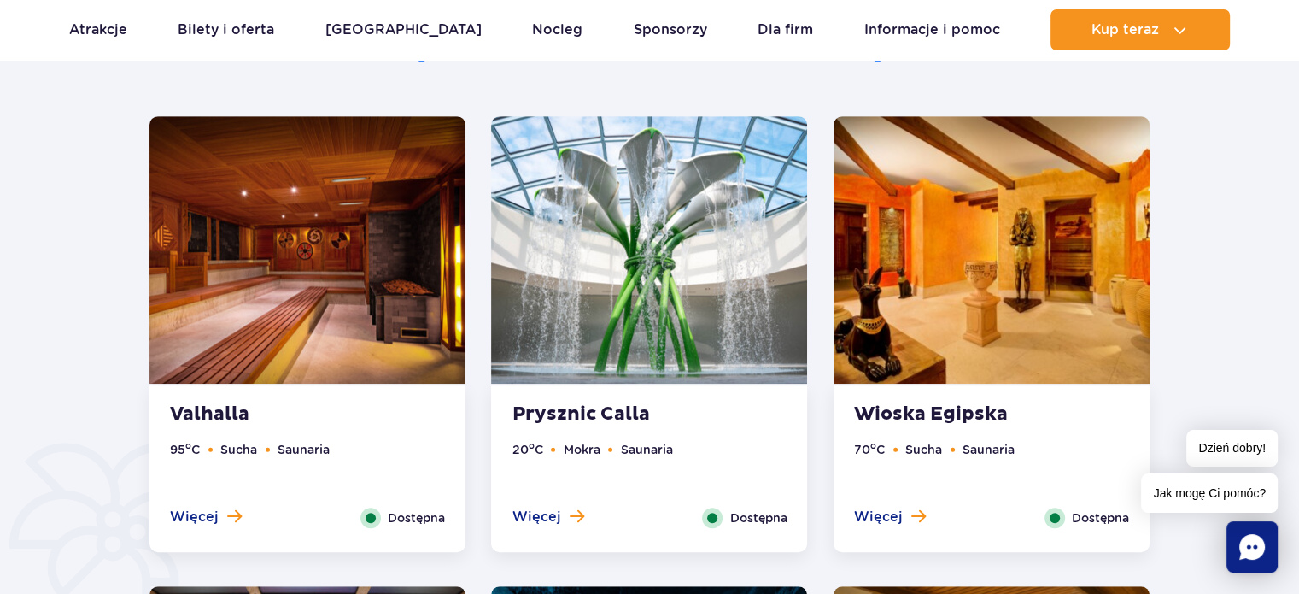
click at [577, 405] on strong "Prysznic Calla" at bounding box center [615, 414] width 207 height 24
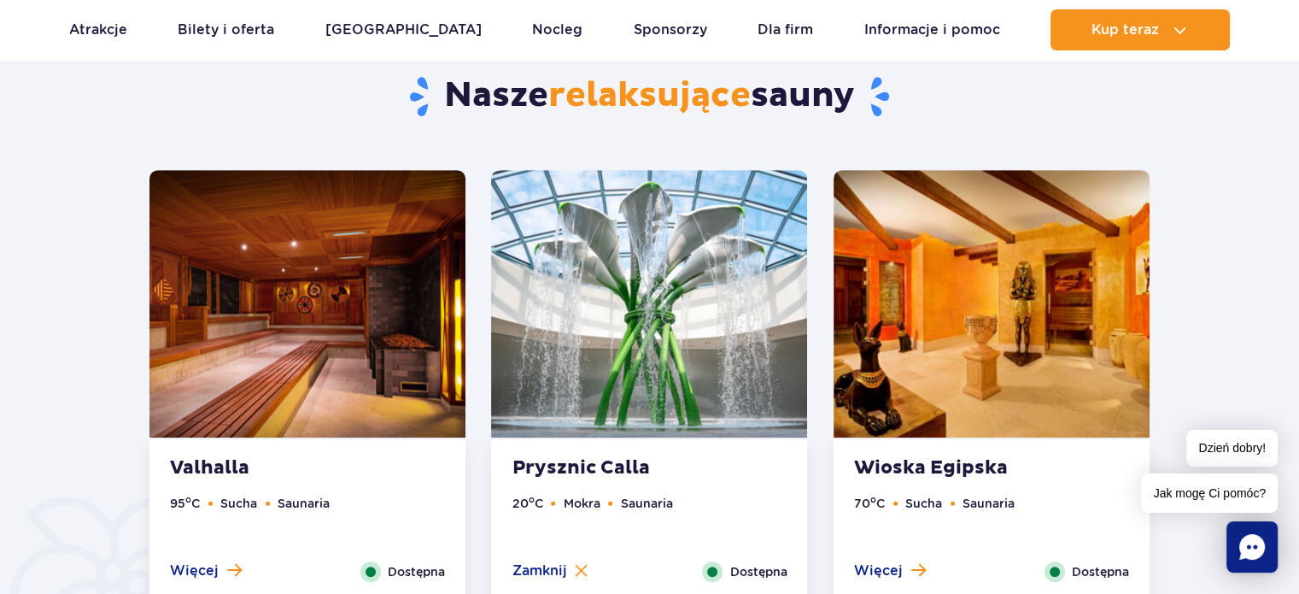
scroll to position [884, 0]
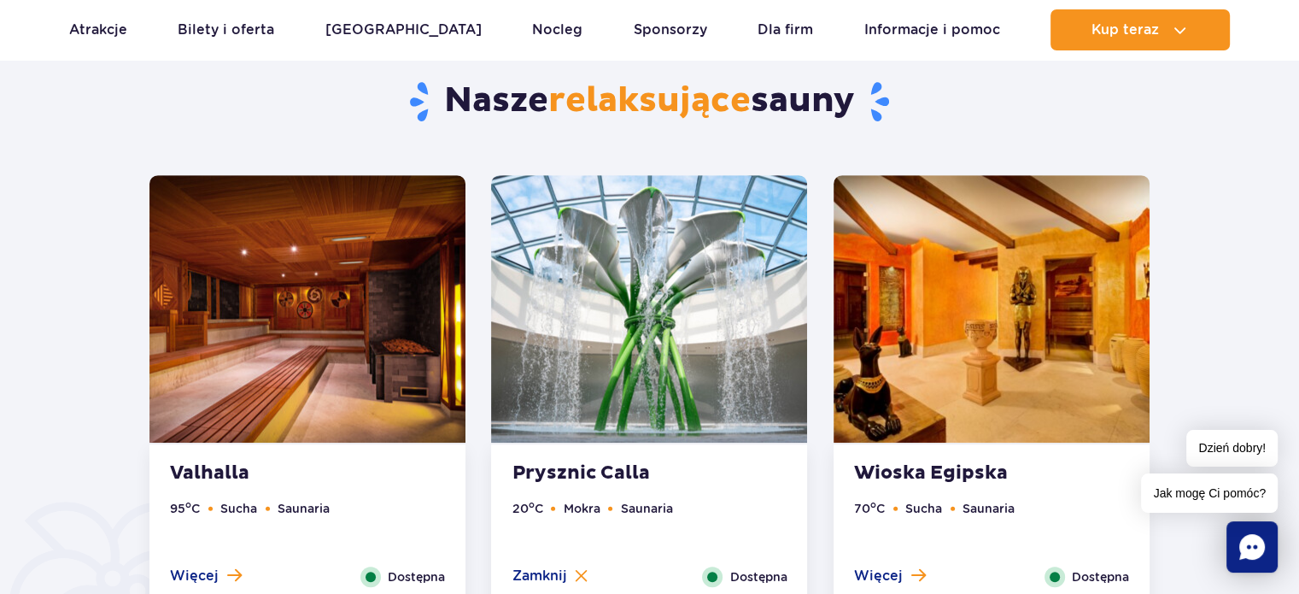
click at [927, 344] on img at bounding box center [992, 308] width 316 height 267
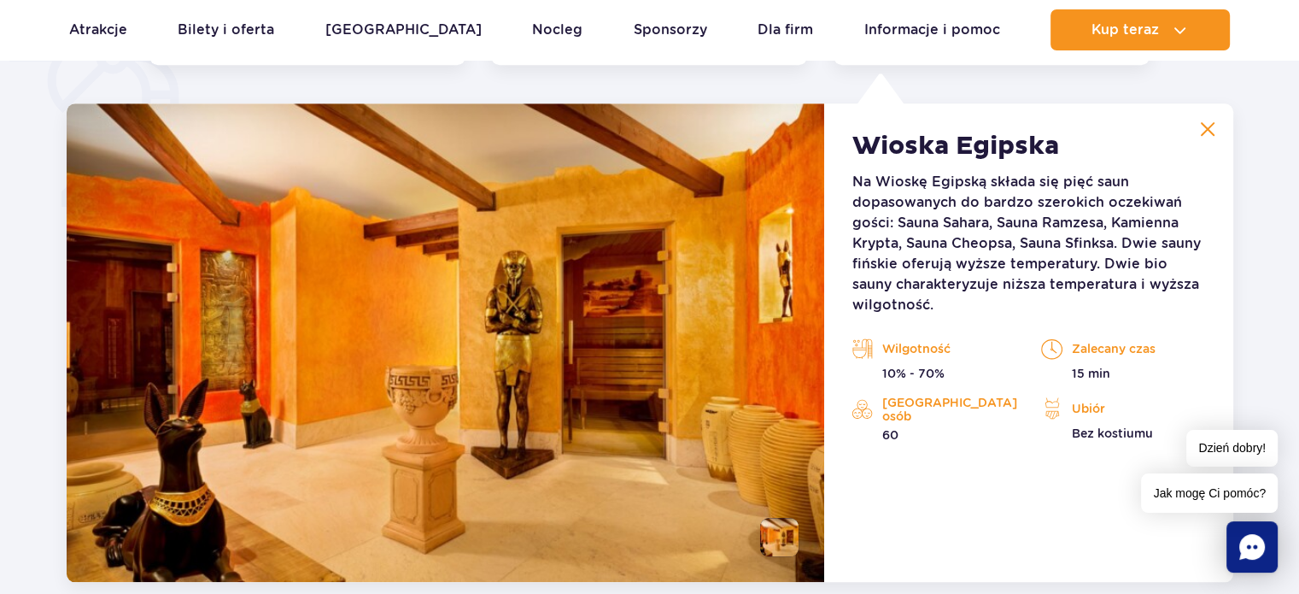
scroll to position [1431, 0]
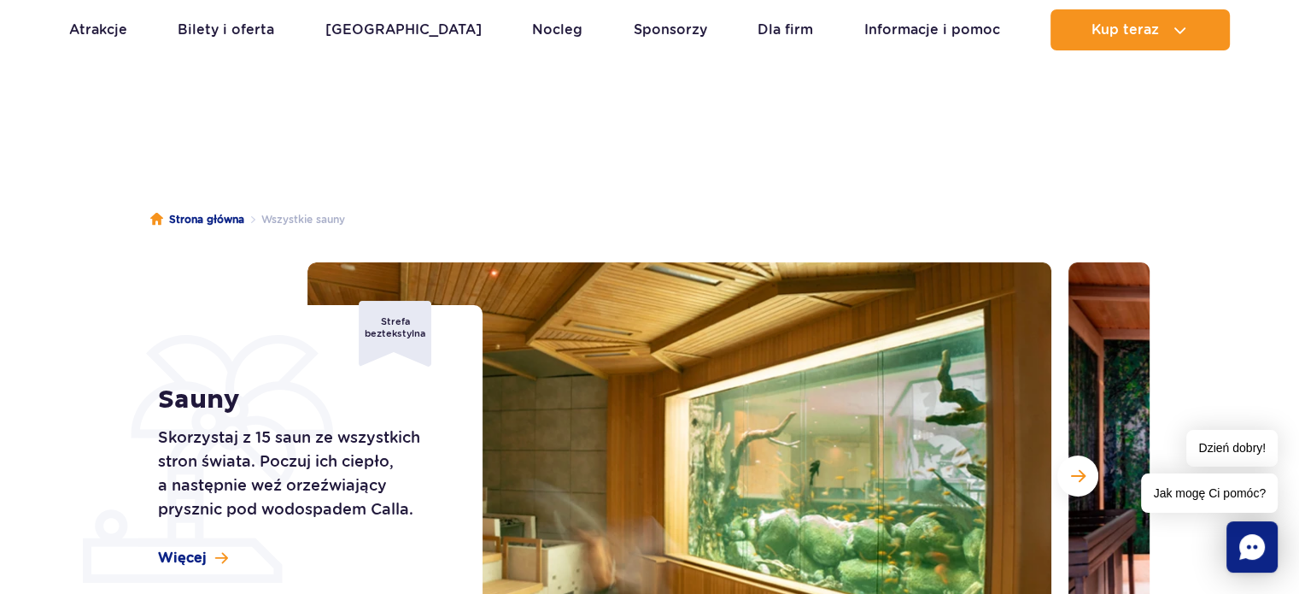
scroll to position [0, 0]
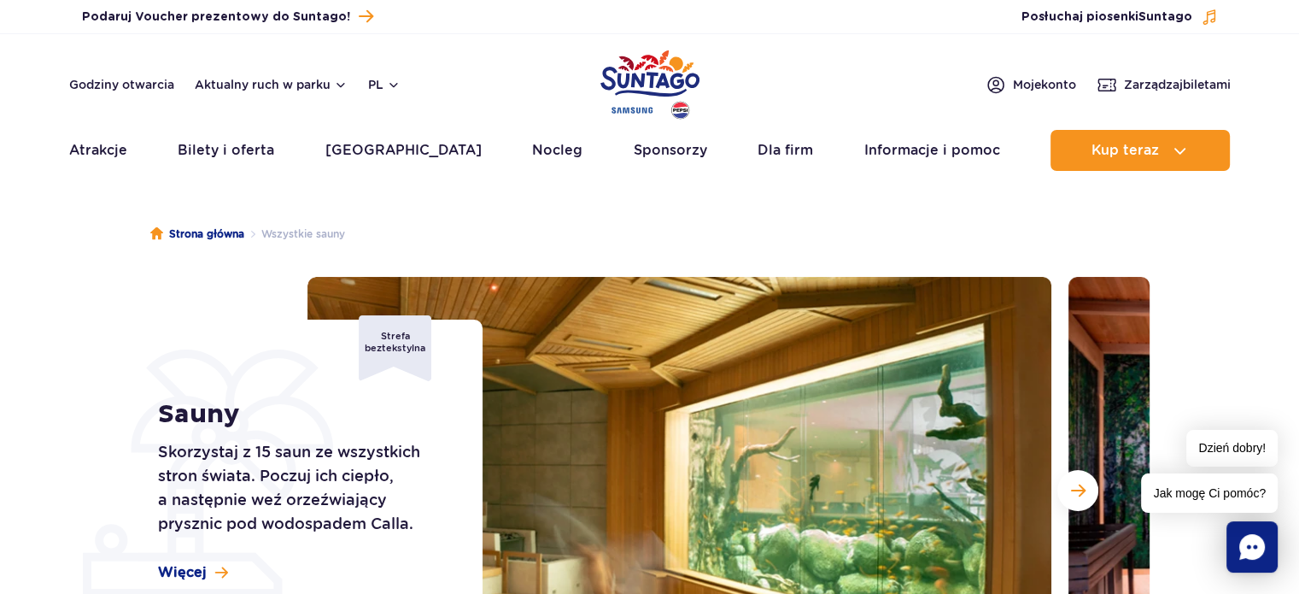
click at [40, 255] on div "Strona główna Wszystkie sauny Sauny Skorzystaj z 15 saun ze wszystkich stron św…" at bounding box center [649, 498] width 1299 height 615
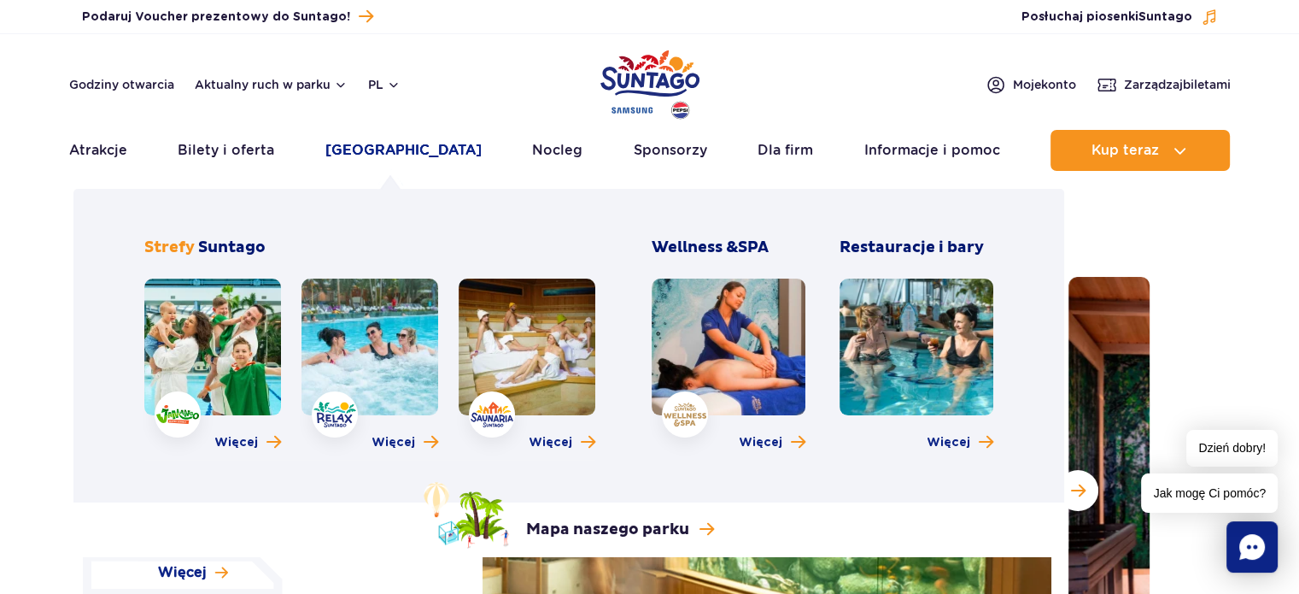
click at [379, 143] on link "[GEOGRAPHIC_DATA]" at bounding box center [403, 150] width 156 height 41
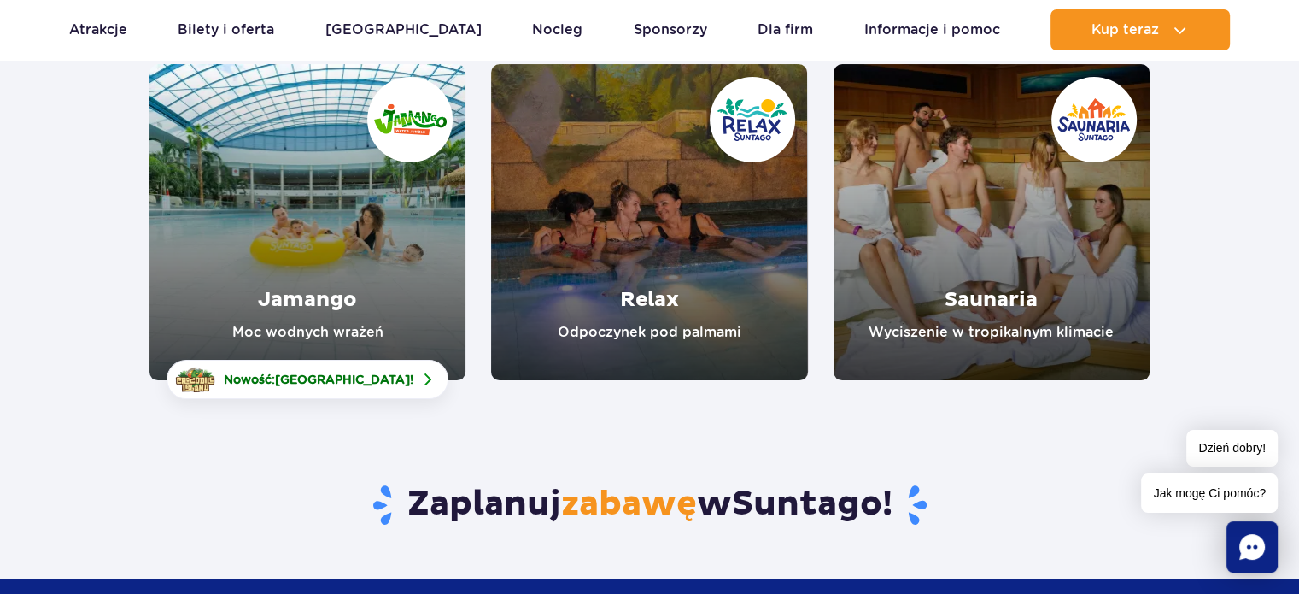
scroll to position [296, 0]
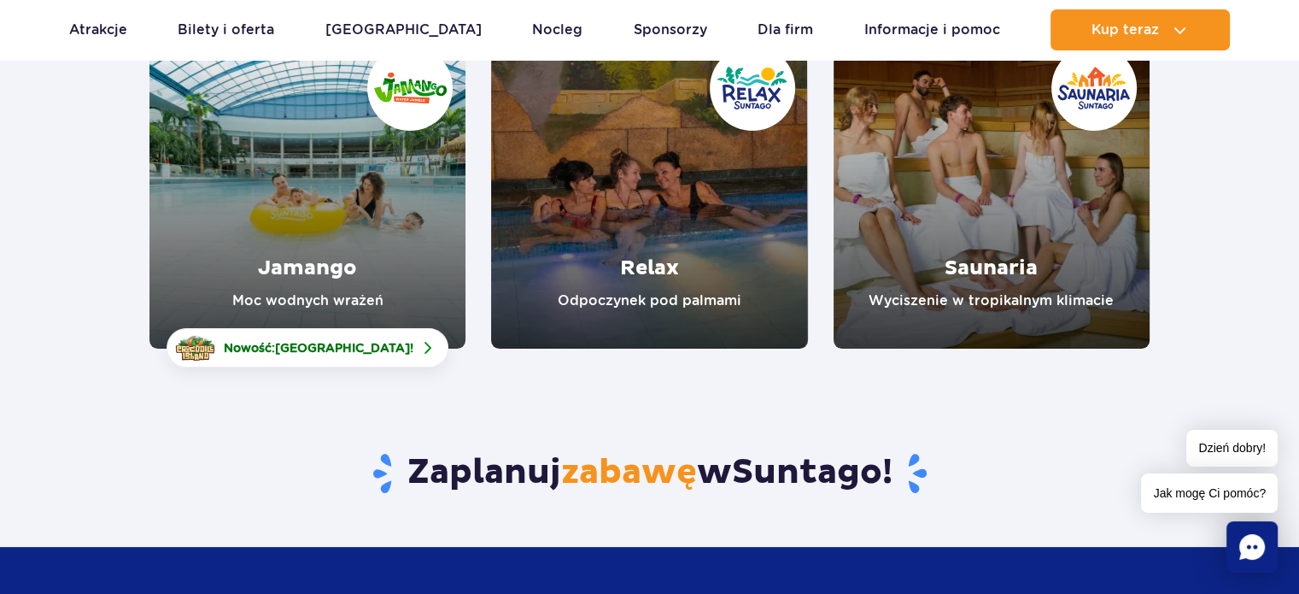
click at [332, 249] on link "Jamango" at bounding box center [307, 190] width 316 height 316
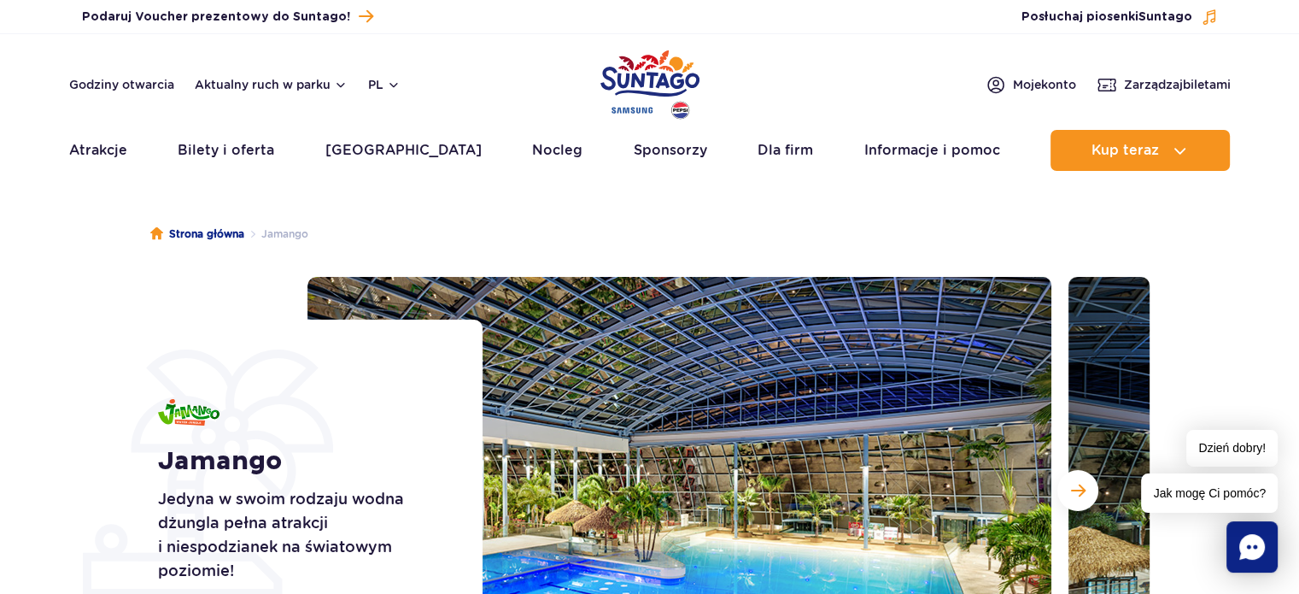
click at [80, 466] on section "Jamango Jedyna w swoim rodzaju wodna dżungla pełna atrakcji i niespodzianek na …" at bounding box center [649, 490] width 1299 height 427
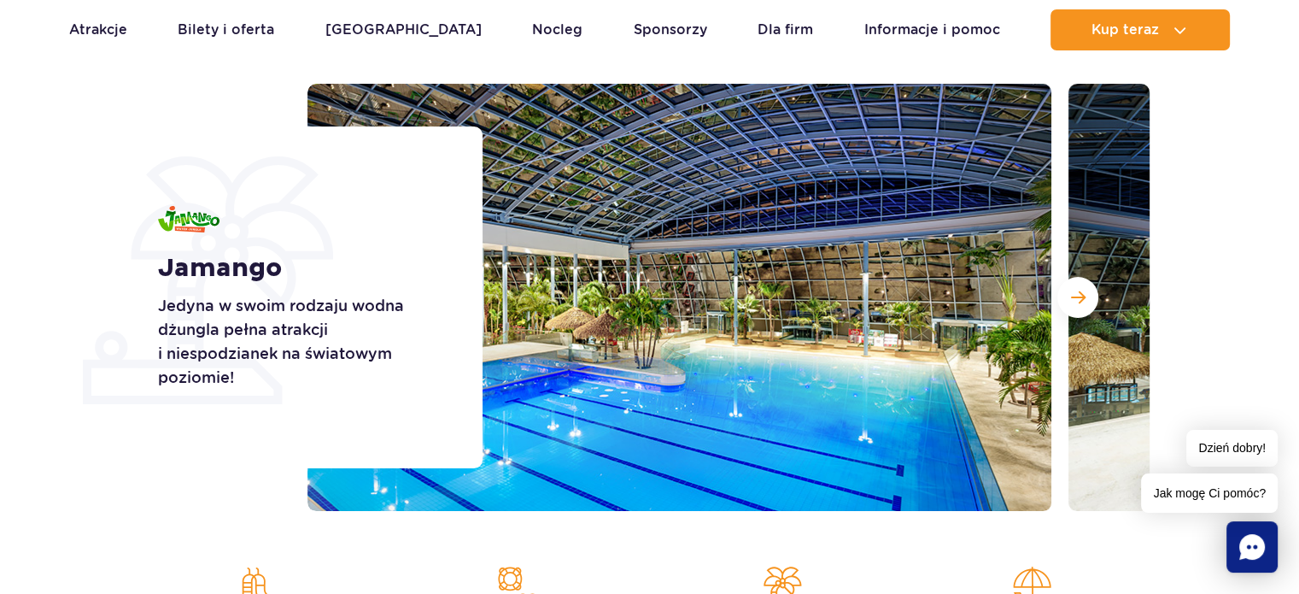
scroll to position [205, 0]
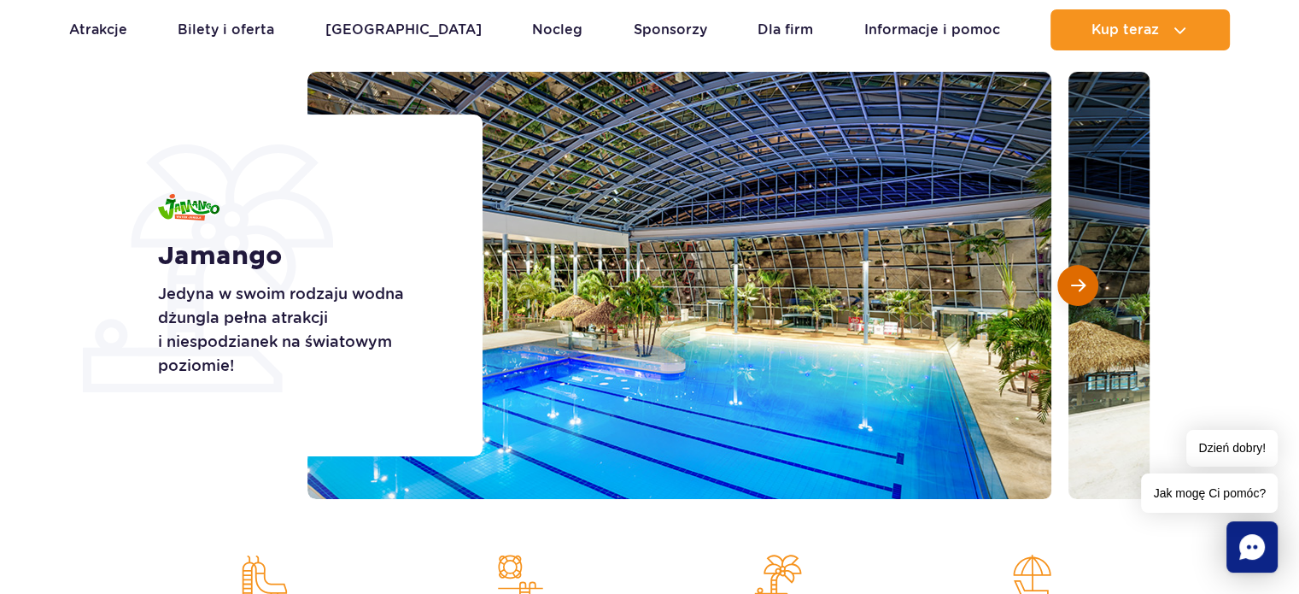
click at [1077, 287] on span "Następny slajd" at bounding box center [1078, 285] width 15 height 15
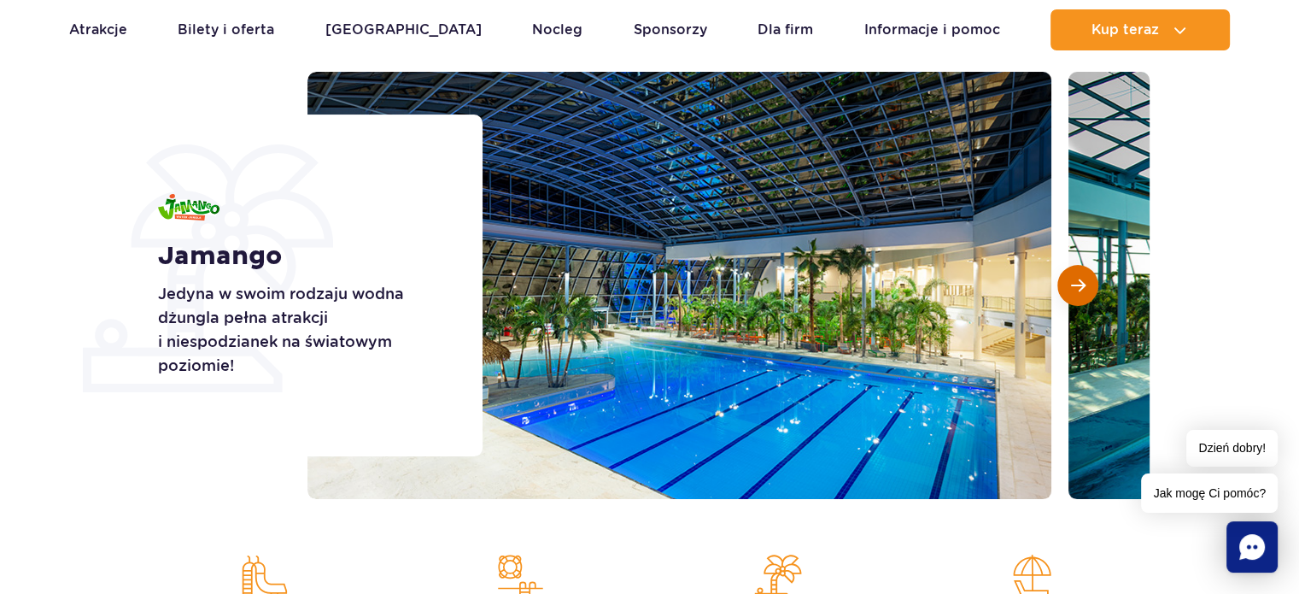
click at [1077, 280] on span "Następny slajd" at bounding box center [1078, 285] width 15 height 15
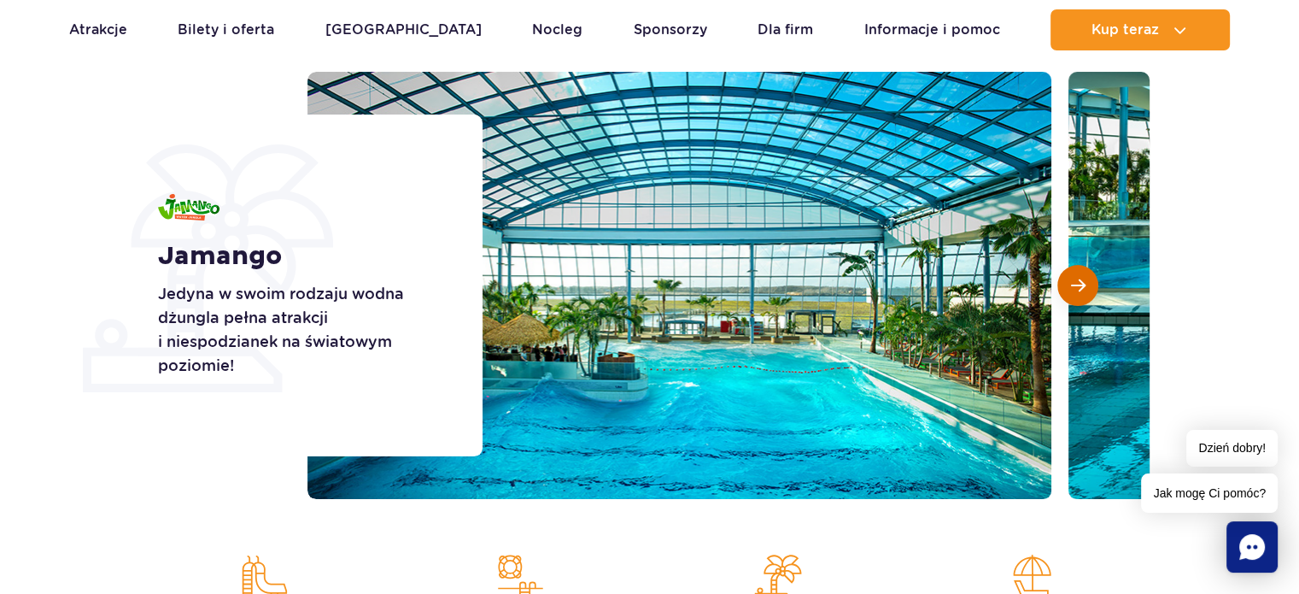
click at [1078, 284] on span "Następny slajd" at bounding box center [1078, 285] width 15 height 15
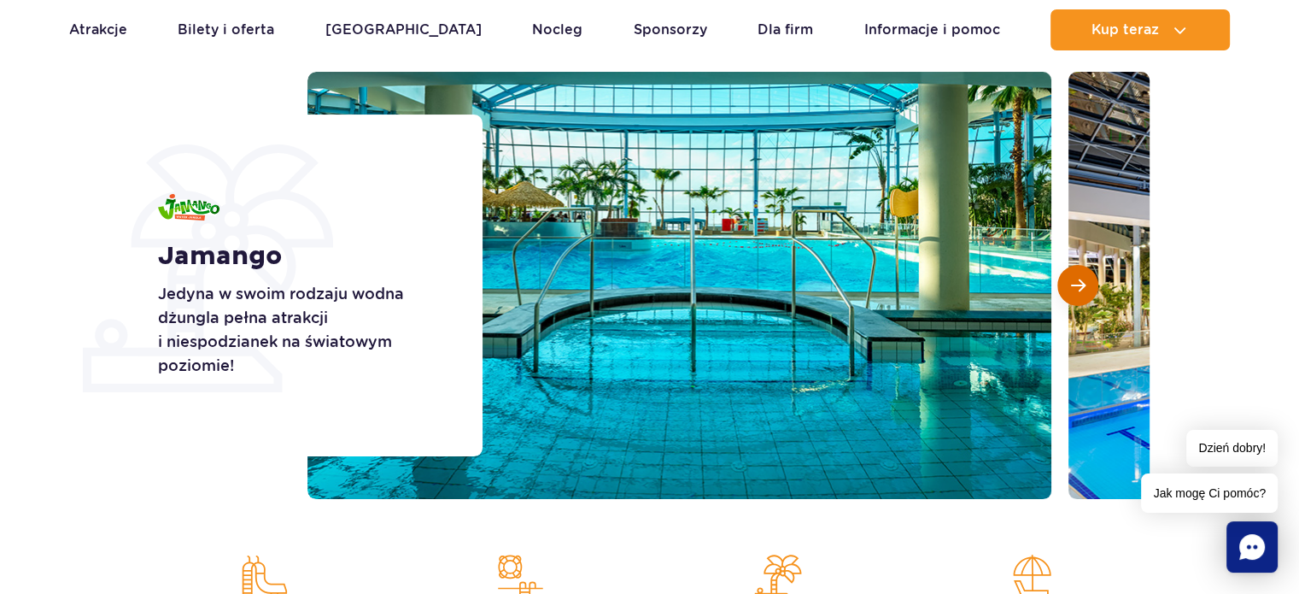
click at [1080, 284] on span "Następny slajd" at bounding box center [1078, 285] width 15 height 15
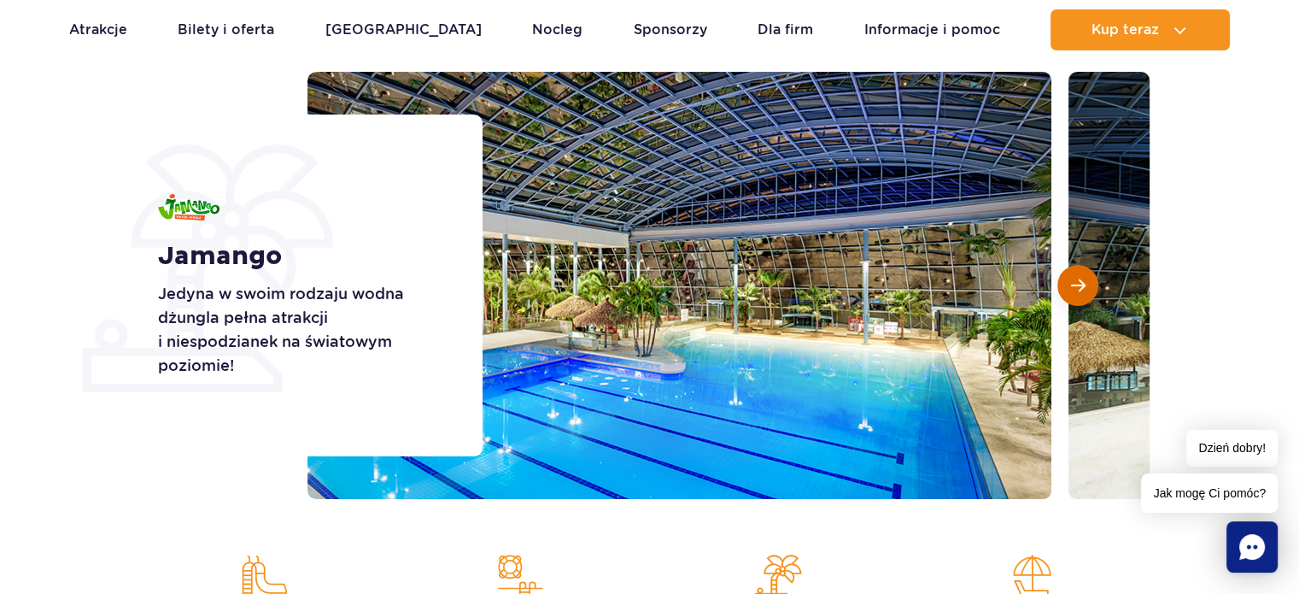
click at [1080, 284] on span "Następny slajd" at bounding box center [1078, 285] width 15 height 15
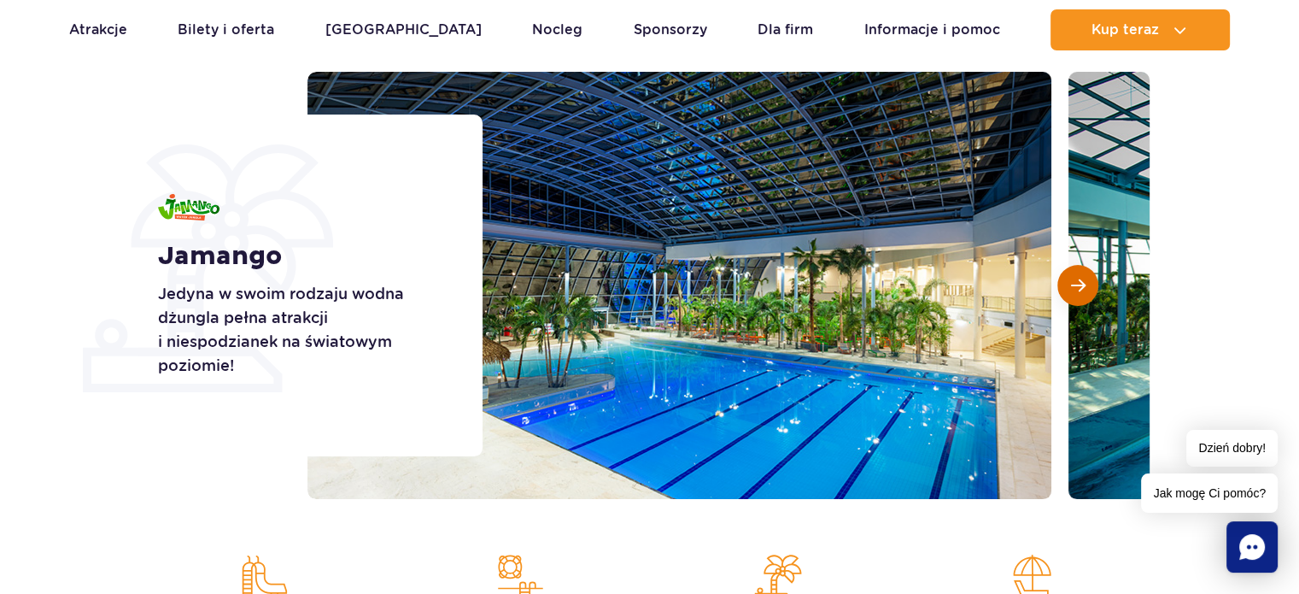
click at [1080, 284] on span "Następny slajd" at bounding box center [1078, 285] width 15 height 15
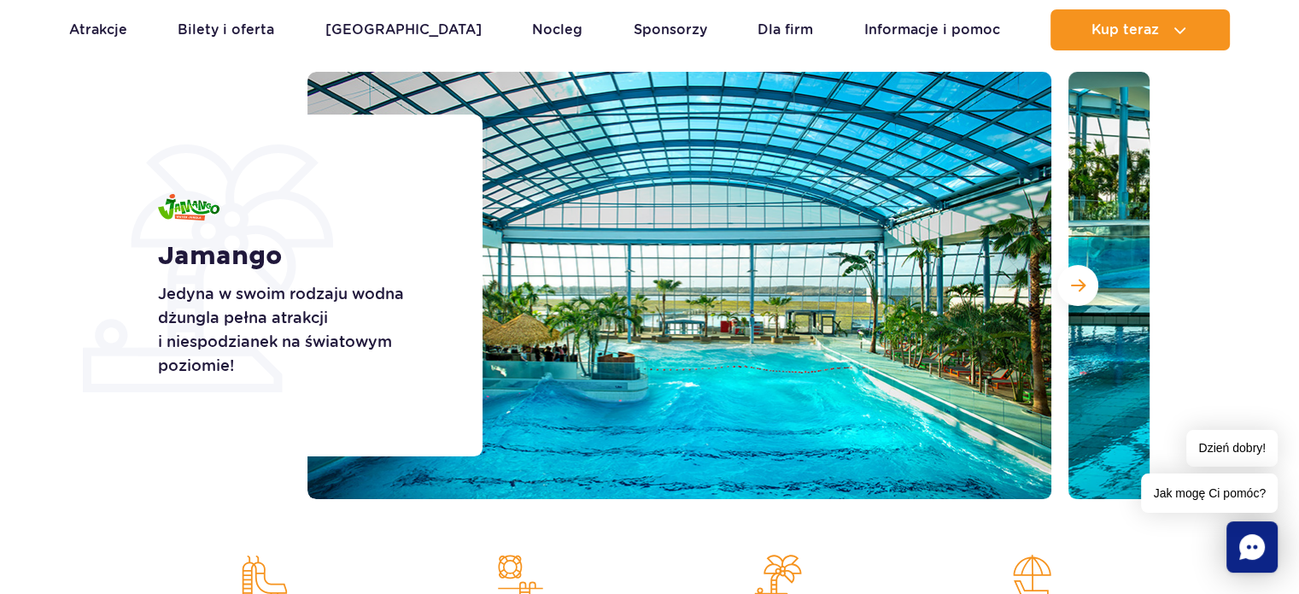
click at [38, 214] on section "Jamango Jedyna w swoim rodzaju wodna dżungla pełna atrakcji i niespodzianek na …" at bounding box center [649, 285] width 1299 height 427
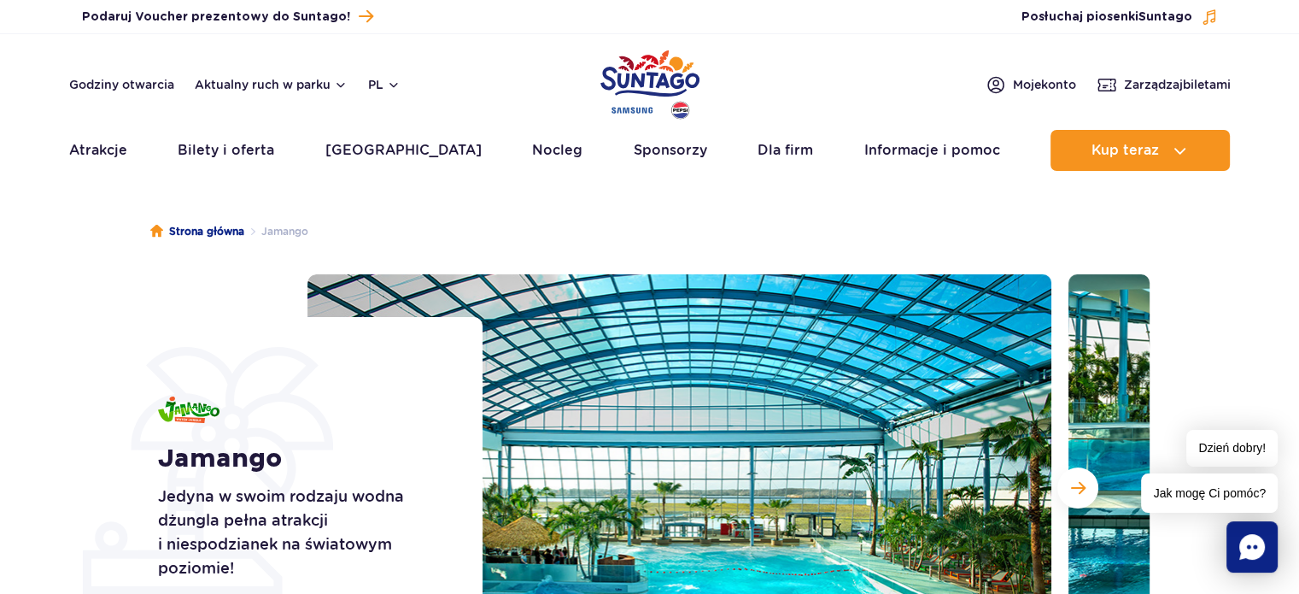
scroll to position [0, 0]
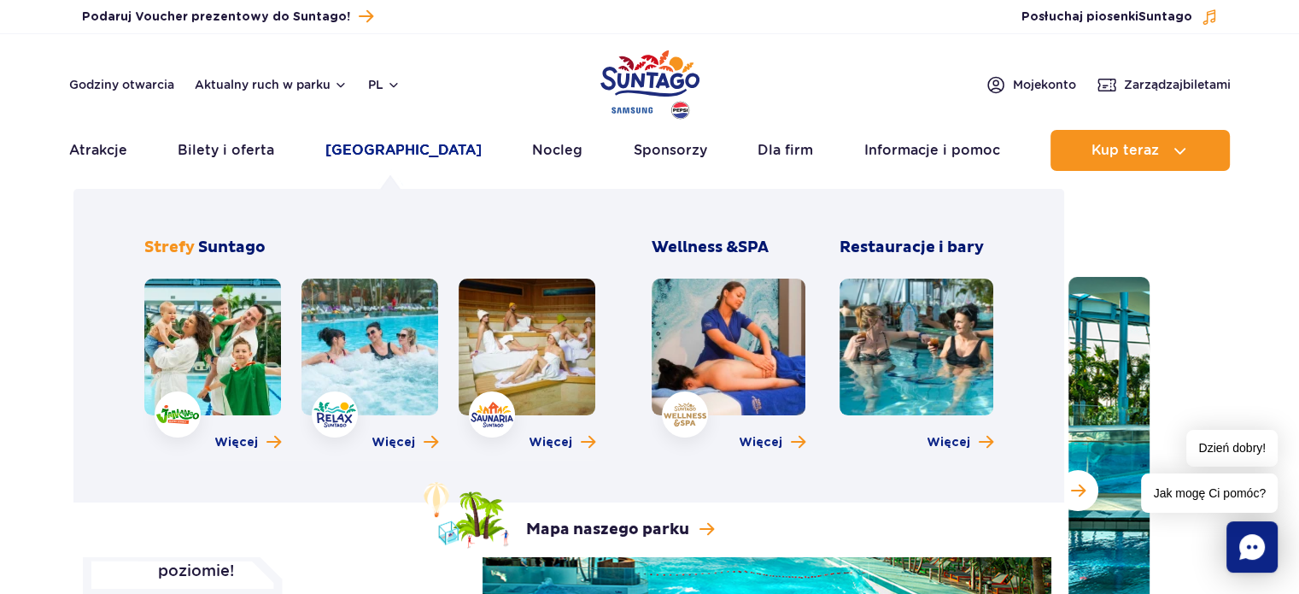
click at [374, 146] on link "[GEOGRAPHIC_DATA]" at bounding box center [403, 150] width 156 height 41
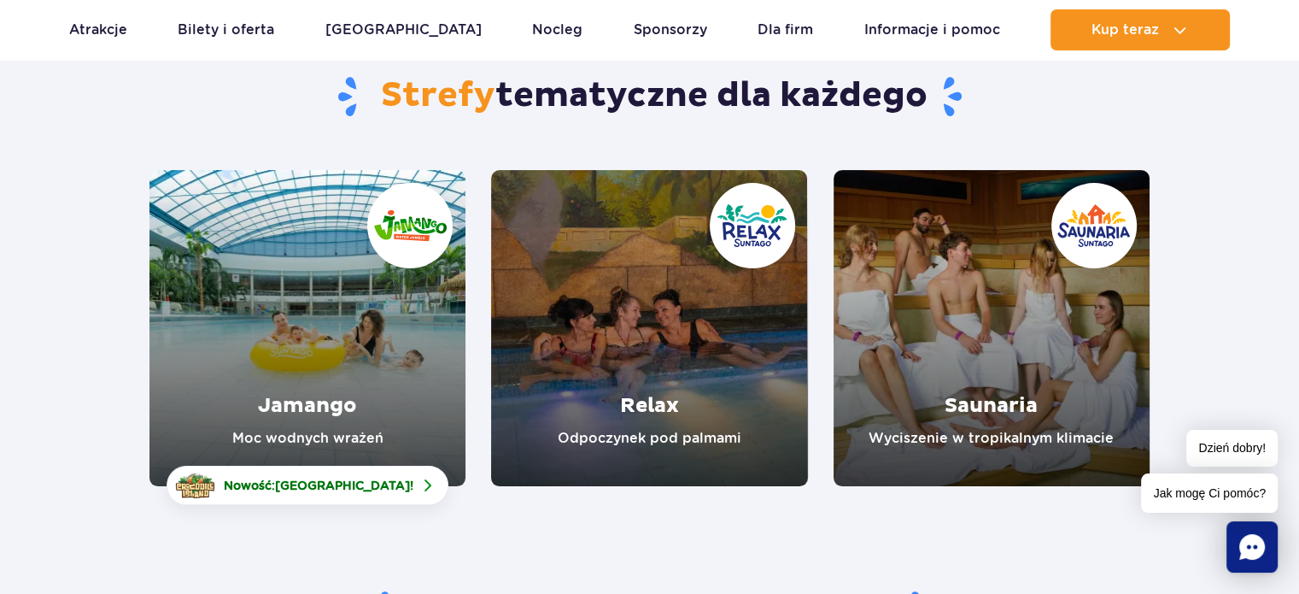
scroll to position [171, 0]
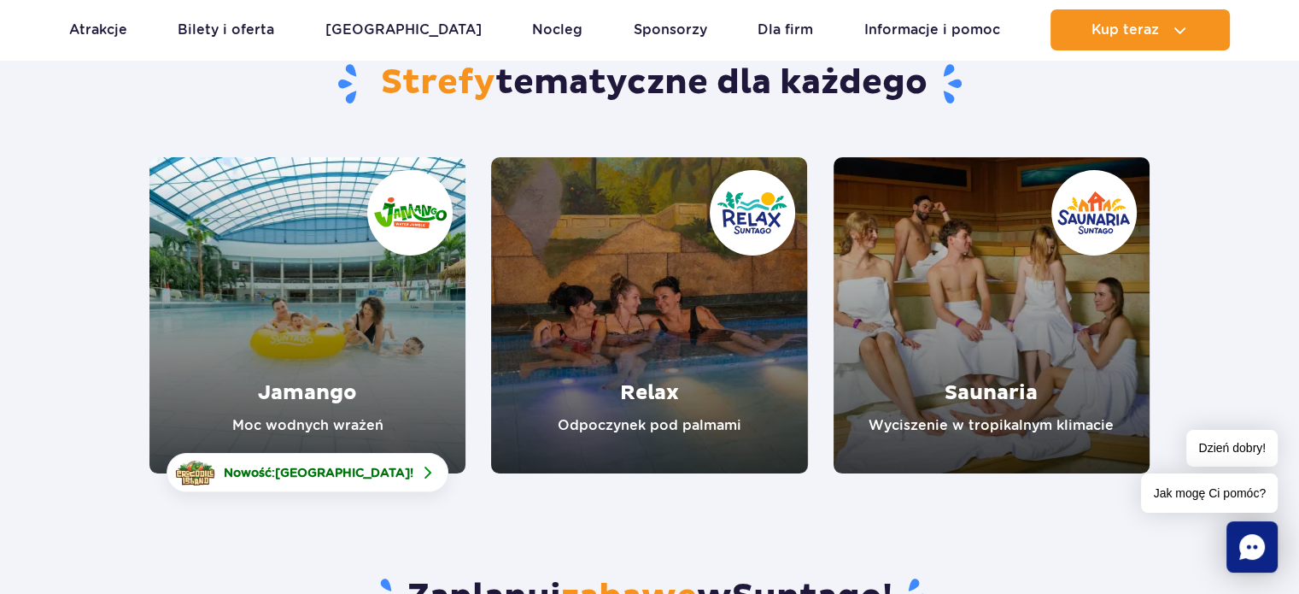
click at [579, 363] on link "Relax" at bounding box center [649, 315] width 316 height 316
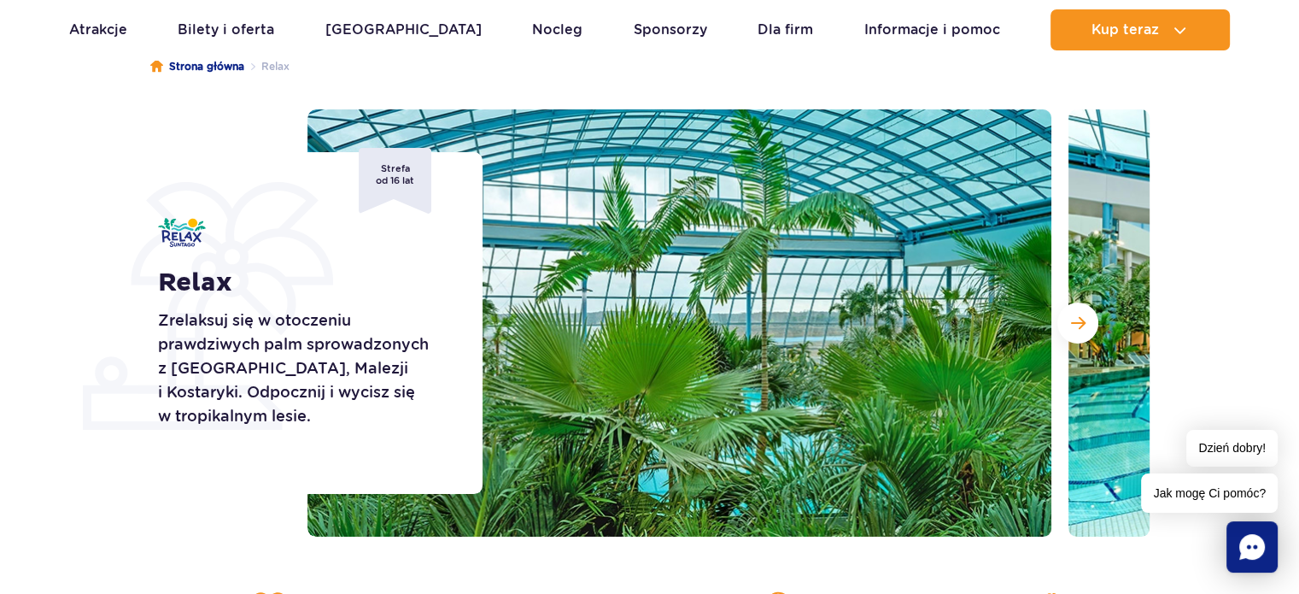
scroll to position [171, 0]
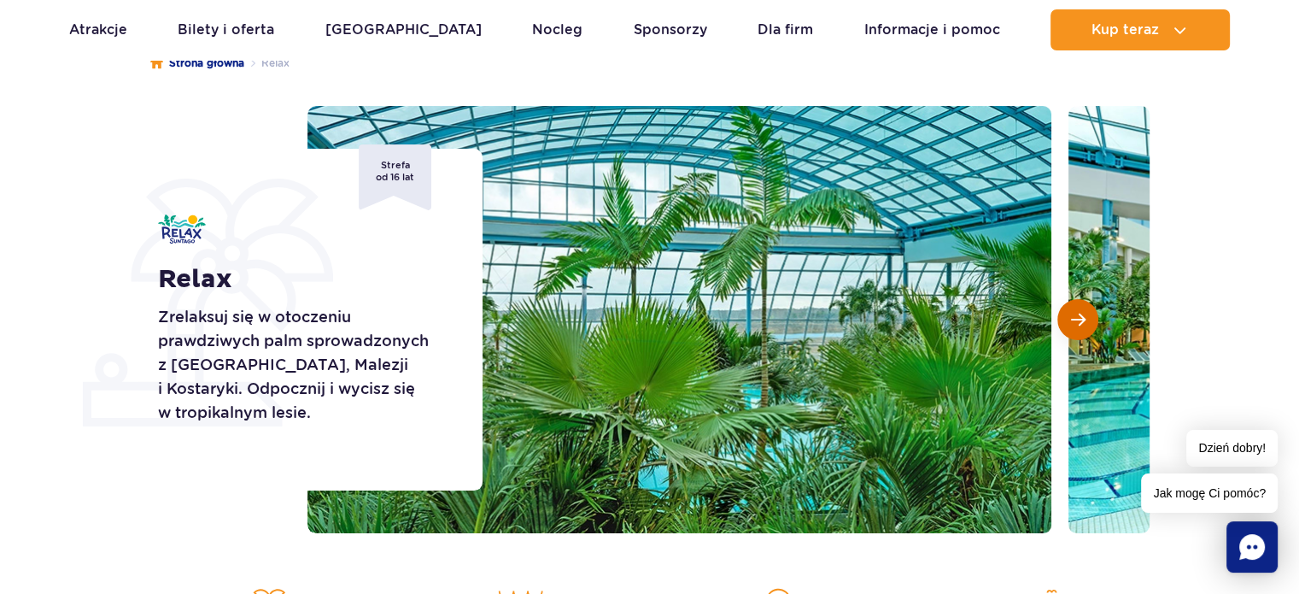
click at [1075, 325] on span "Następny slajd" at bounding box center [1078, 319] width 15 height 15
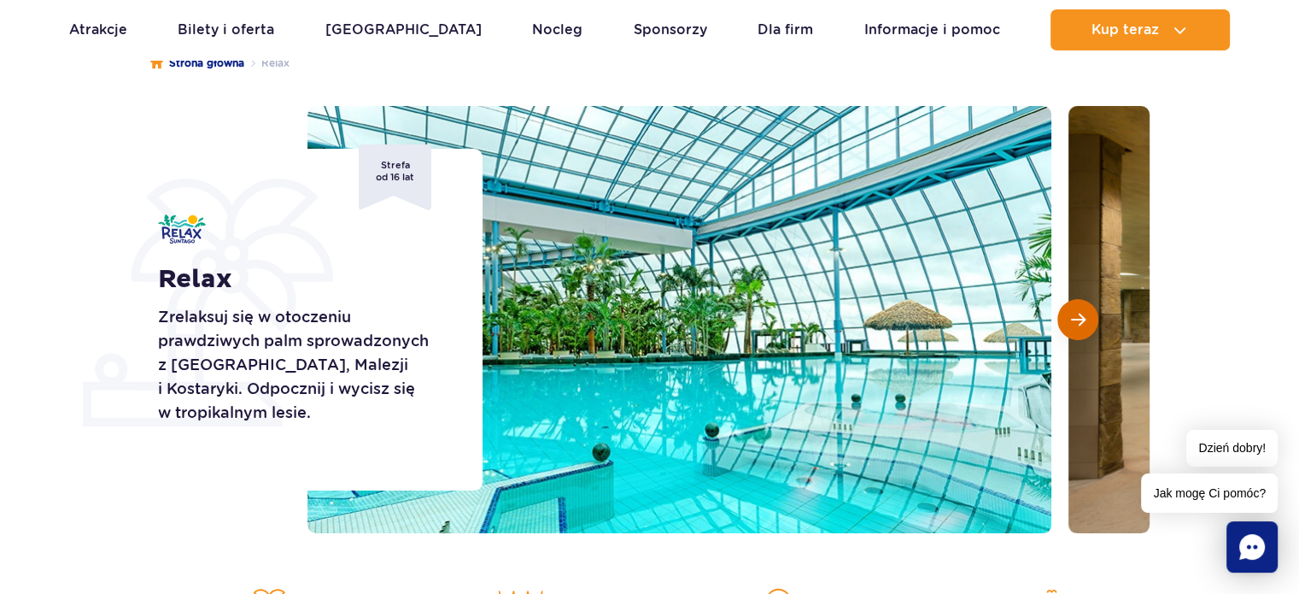
click at [1078, 322] on span "Następny slajd" at bounding box center [1078, 319] width 15 height 15
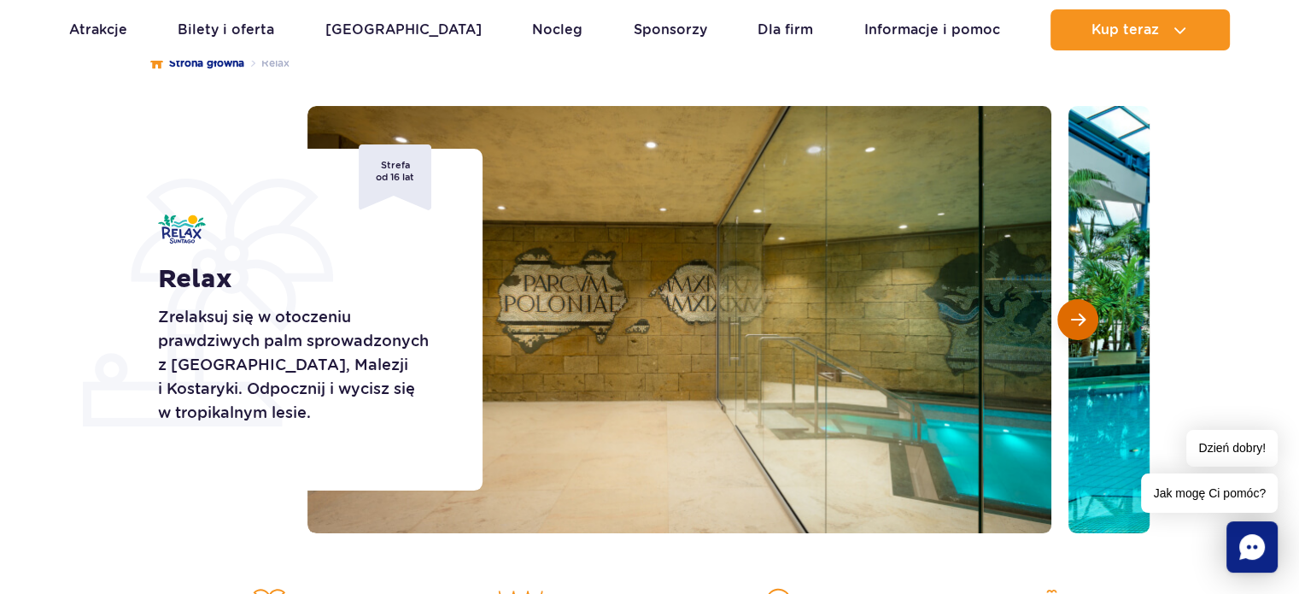
click at [1078, 322] on span "Następny slajd" at bounding box center [1078, 319] width 15 height 15
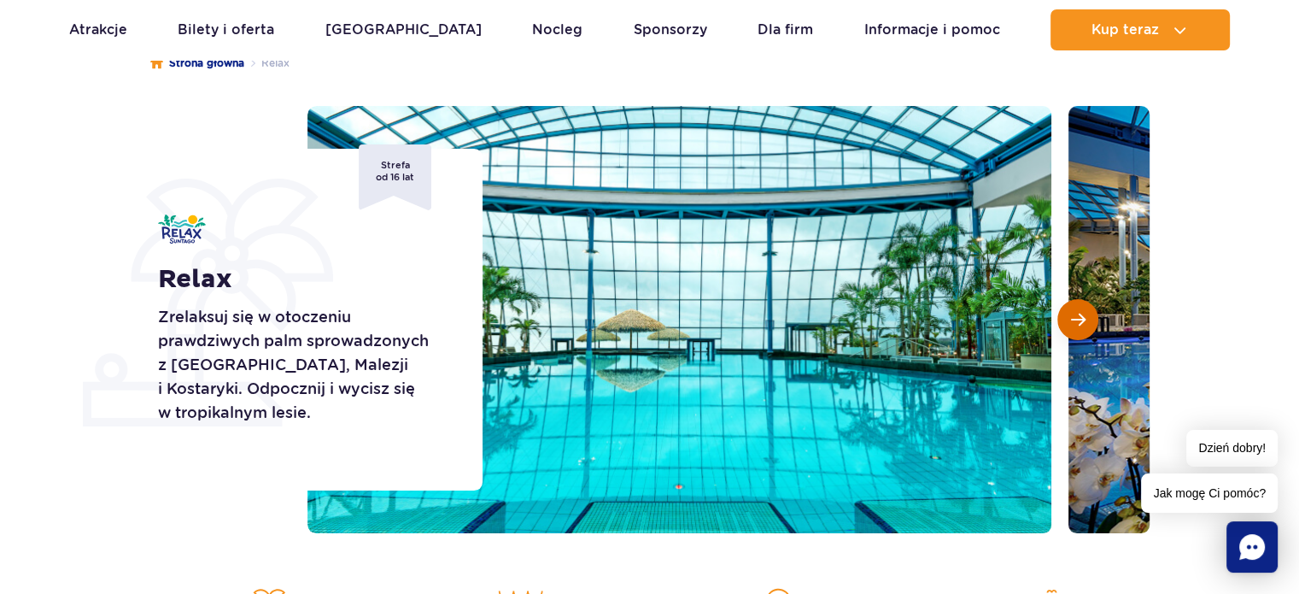
click at [1078, 322] on span "Następny slajd" at bounding box center [1078, 319] width 15 height 15
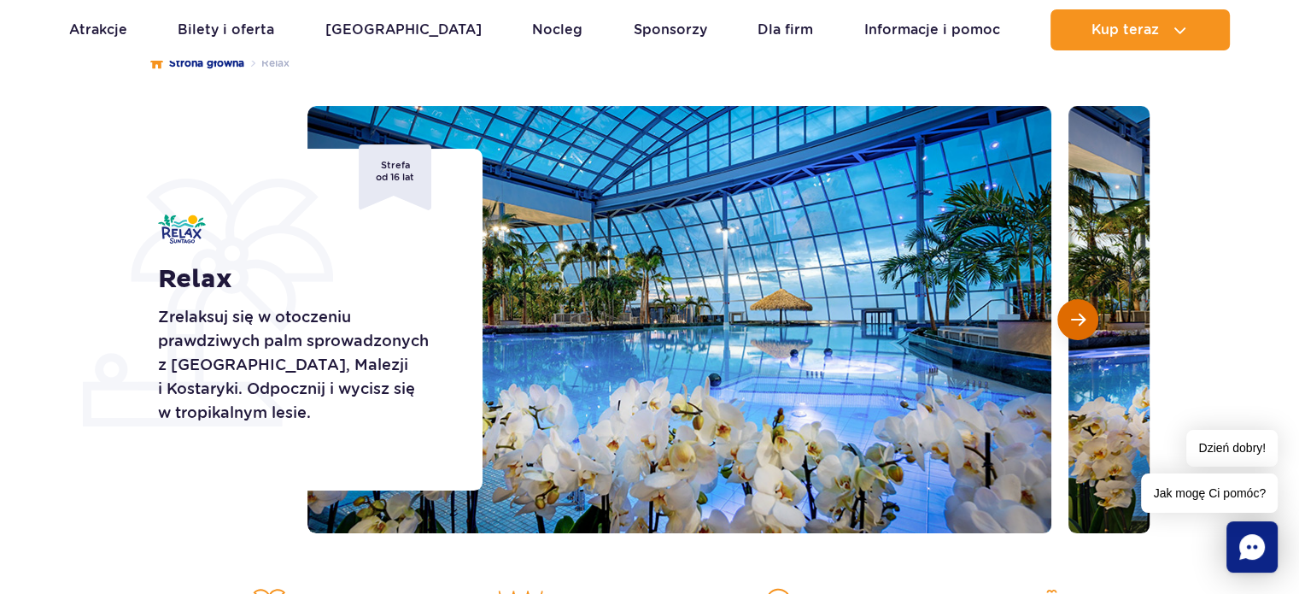
click at [1080, 319] on span "Następny slajd" at bounding box center [1078, 319] width 15 height 15
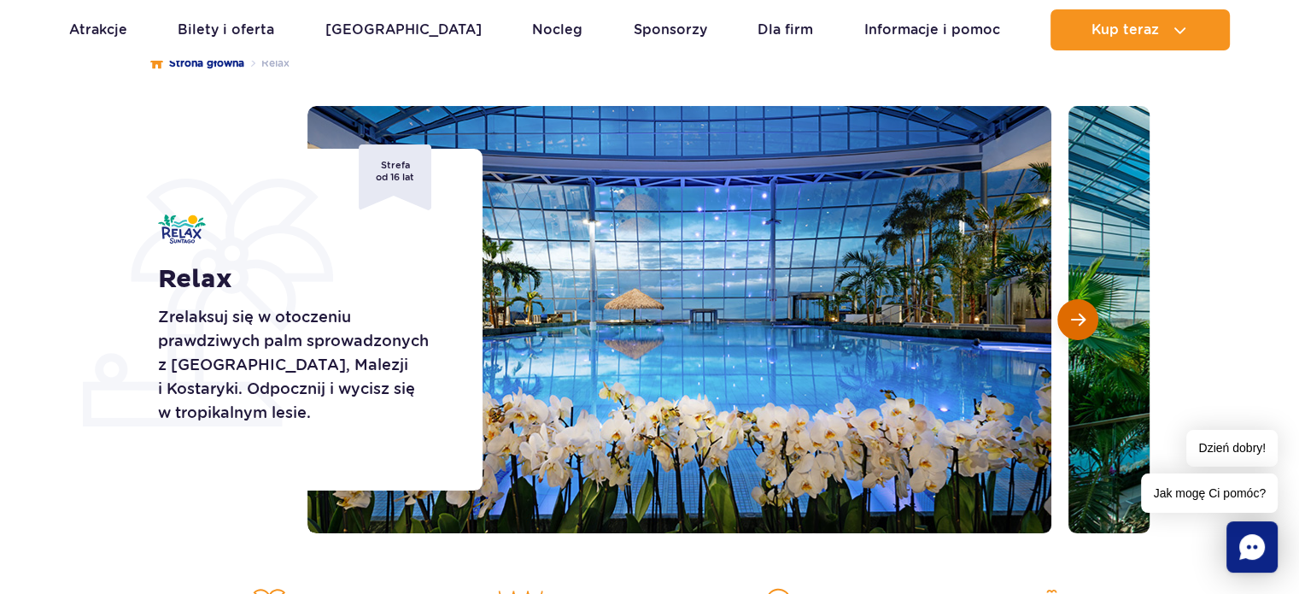
click at [1080, 319] on span "Następny slajd" at bounding box center [1078, 319] width 15 height 15
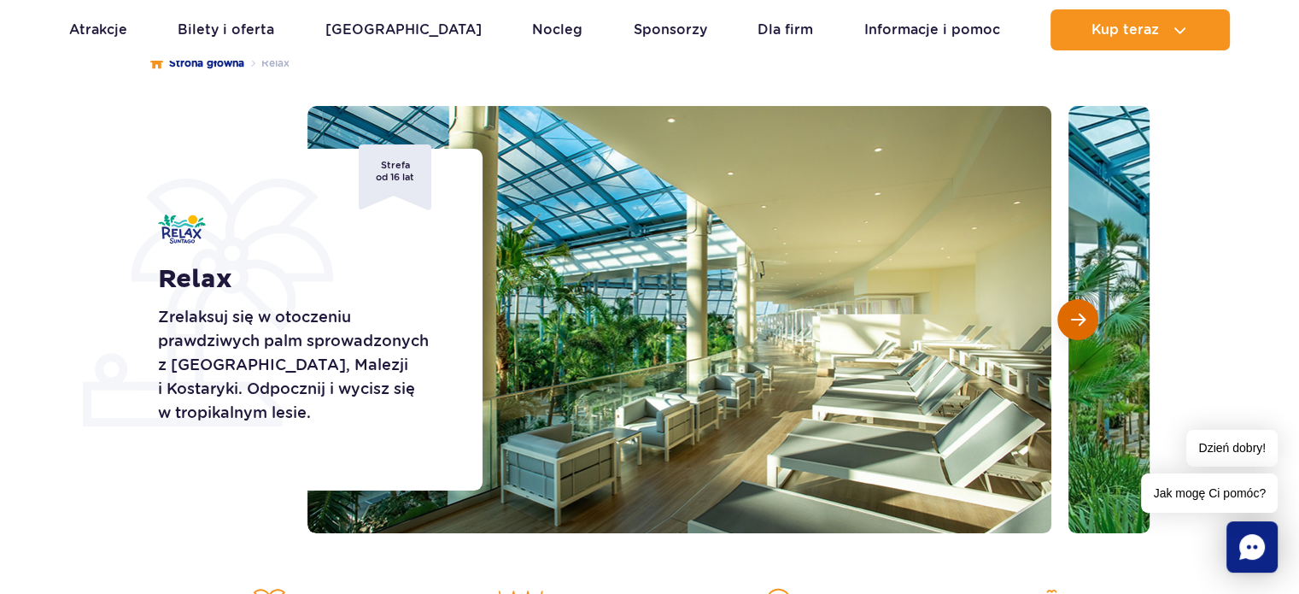
click at [1080, 319] on span "Następny slajd" at bounding box center [1078, 319] width 15 height 15
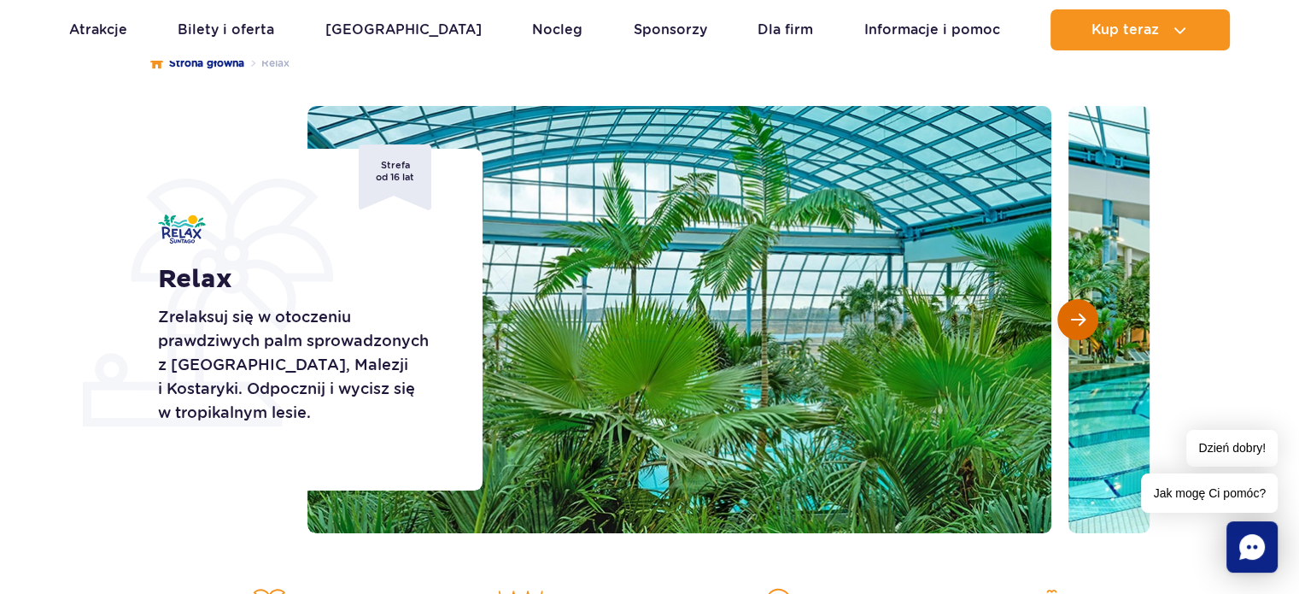
click at [1080, 319] on span "Następny slajd" at bounding box center [1078, 319] width 15 height 15
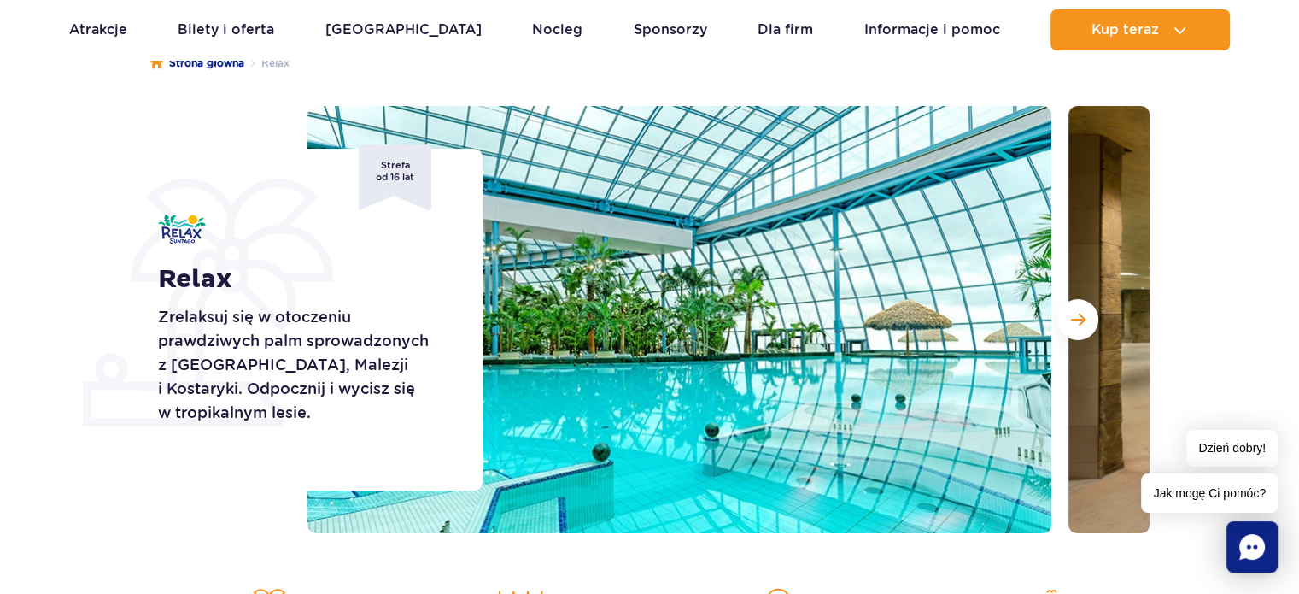
click at [38, 341] on section "Relax Zrelaksuj się w otoczeniu prawdziwych palm sprowadzonych z Florydy, Malez…" at bounding box center [649, 319] width 1299 height 427
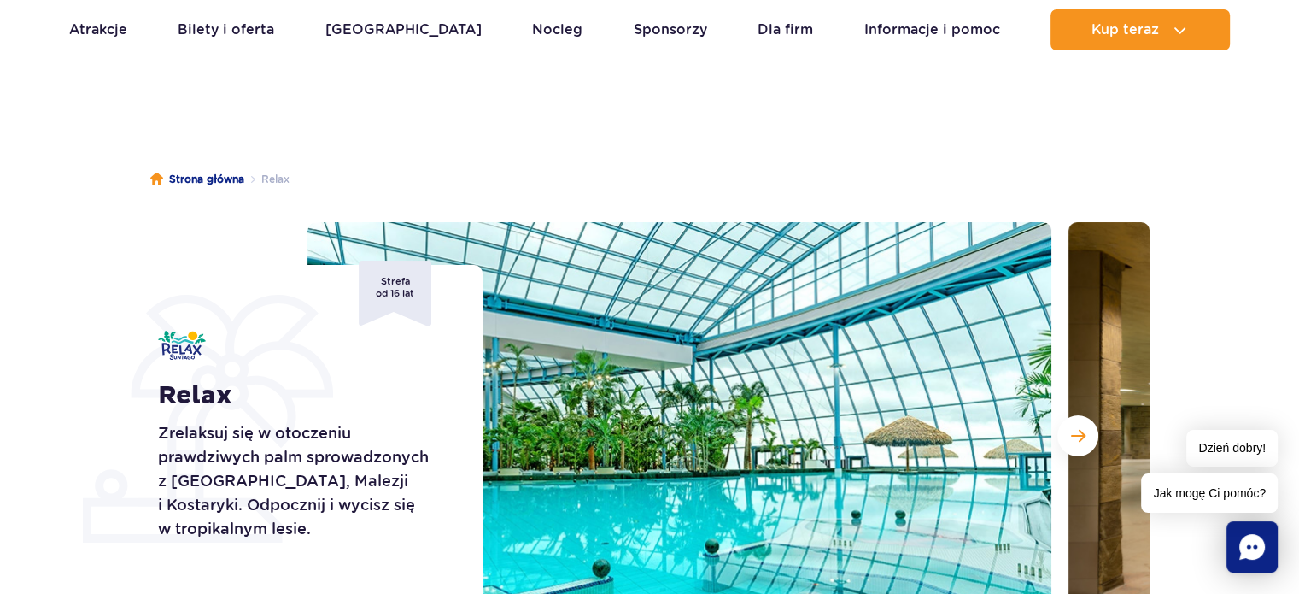
scroll to position [0, 0]
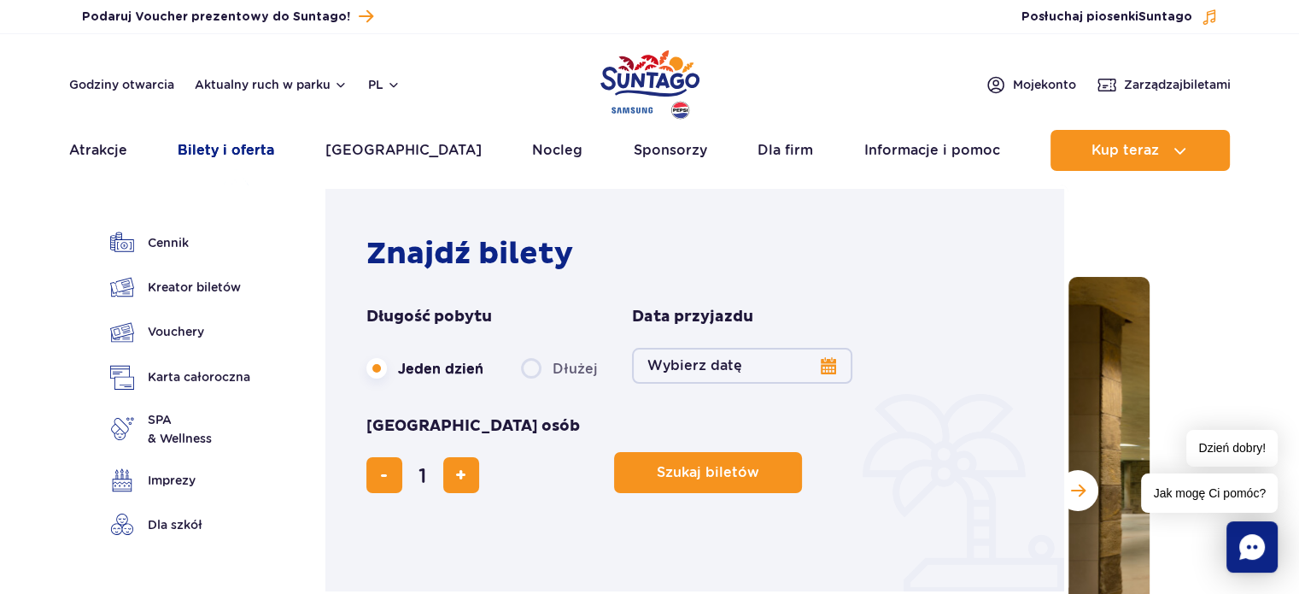
click at [240, 151] on link "Bilety i oferta" at bounding box center [226, 150] width 97 height 41
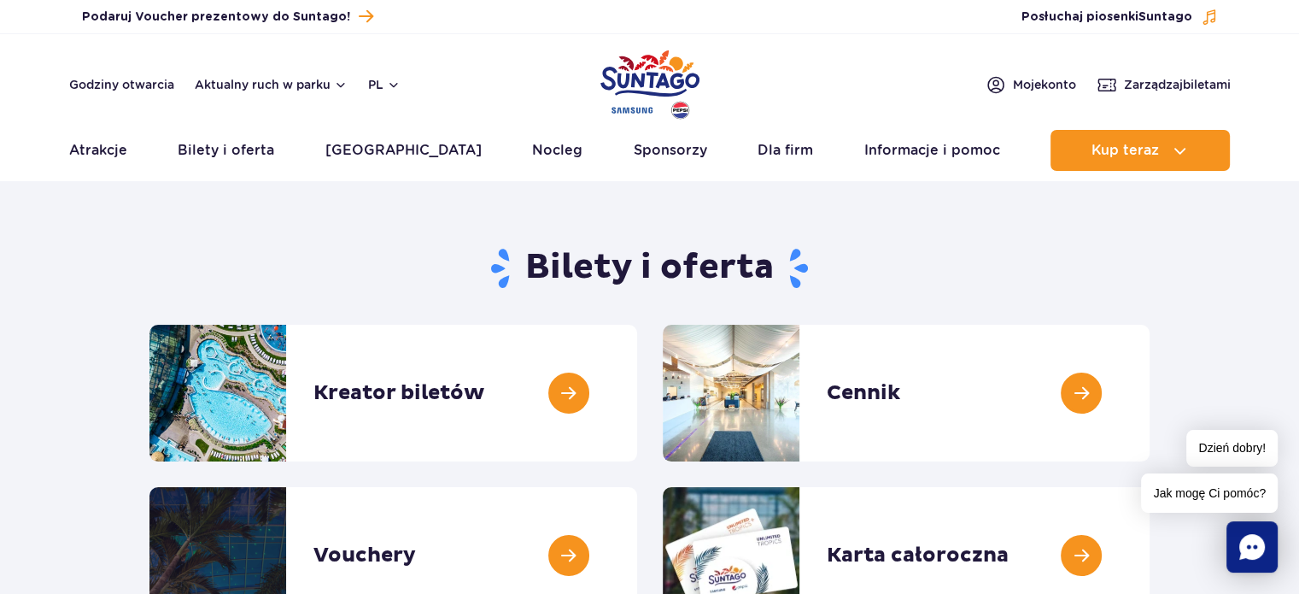
click at [48, 425] on section "Bilety i oferta Kreator biletów Kreator biletów Cennik Cennik Vouchery Vouchery" at bounding box center [649, 427] width 1299 height 391
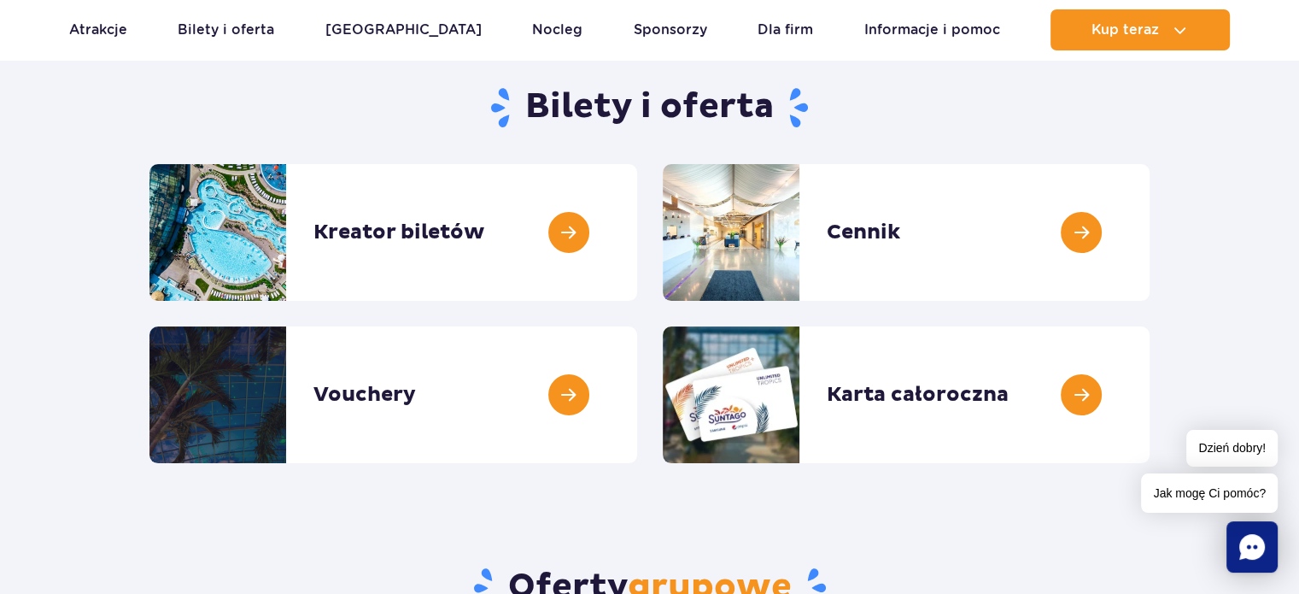
scroll to position [171, 0]
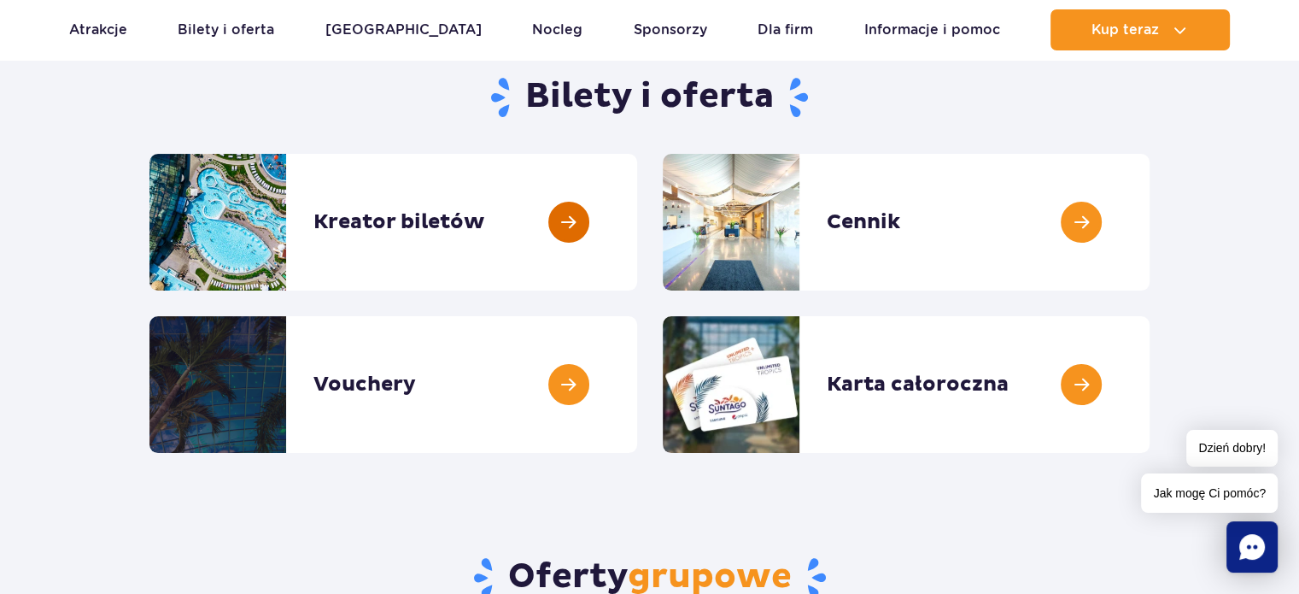
click at [637, 242] on link at bounding box center [637, 222] width 0 height 137
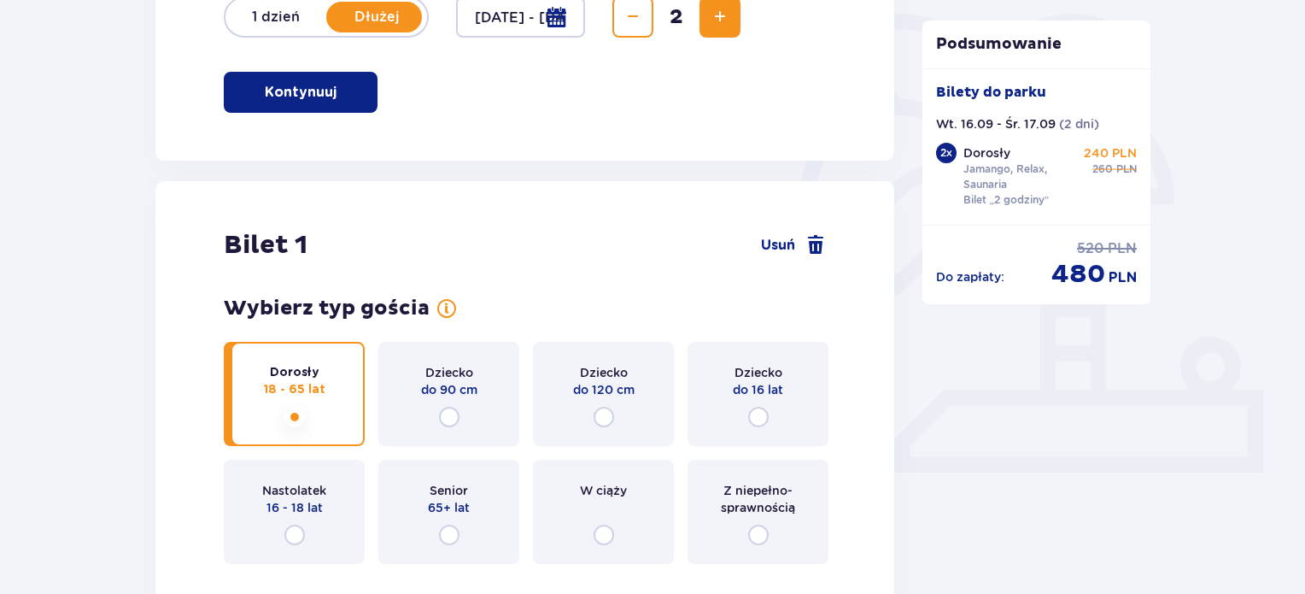
scroll to position [444, 0]
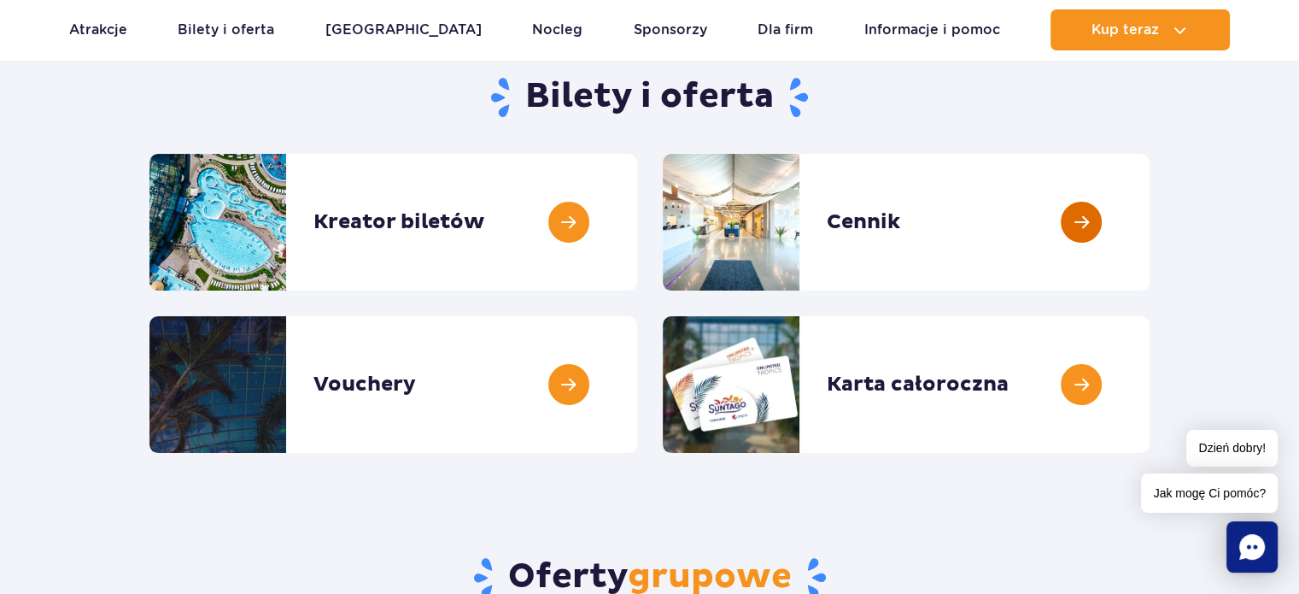
click at [1150, 221] on link at bounding box center [1150, 222] width 0 height 137
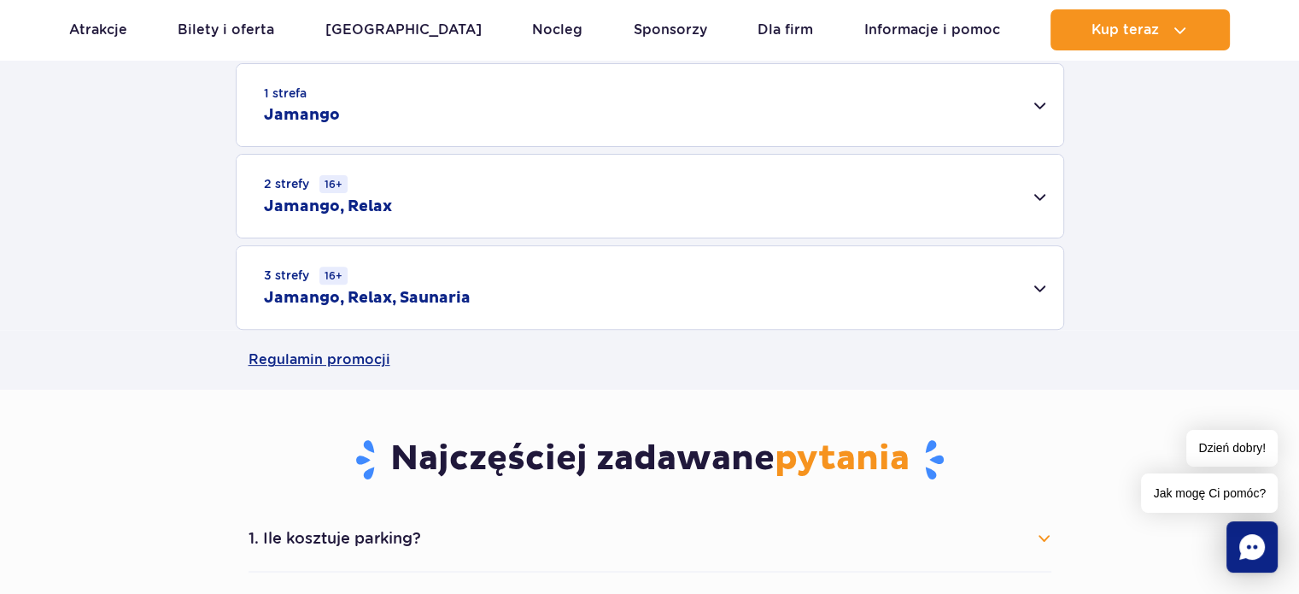
scroll to position [581, 0]
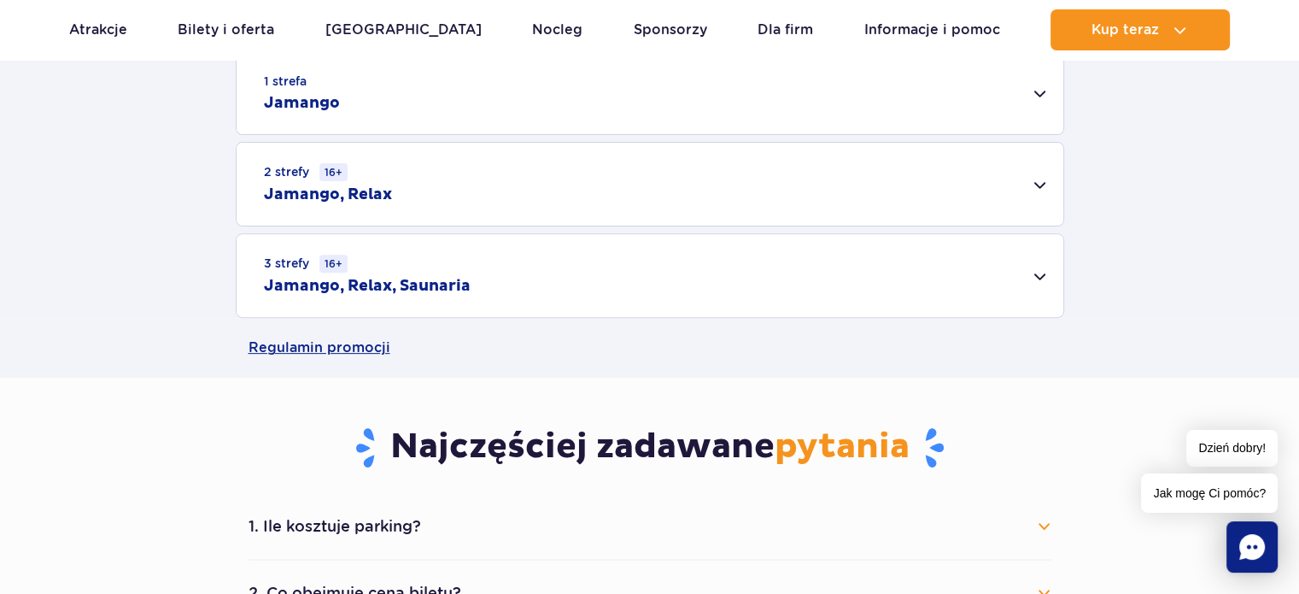
click at [1039, 279] on div "3 strefy 16+ Jamango, Relax, Saunaria" at bounding box center [650, 275] width 827 height 83
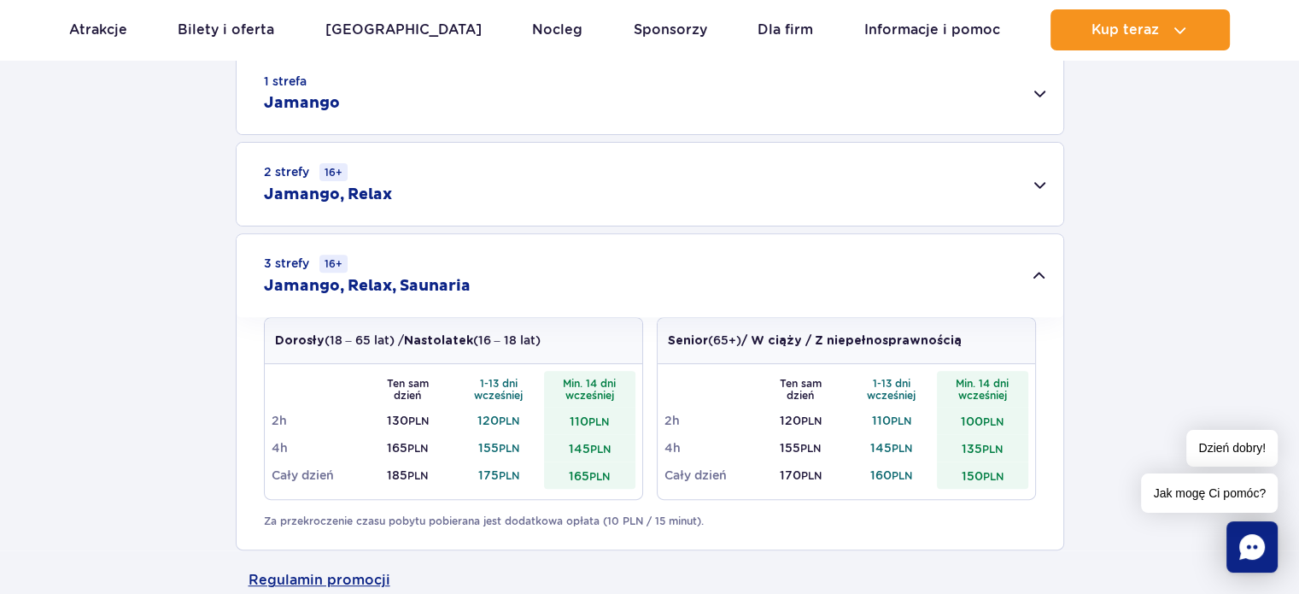
click at [119, 389] on div "1 strefa Jamango Dorosły (18 – 65 lat) / Nastolatek (16 – 18 lat) Ten sam dzień…" at bounding box center [649, 300] width 1299 height 499
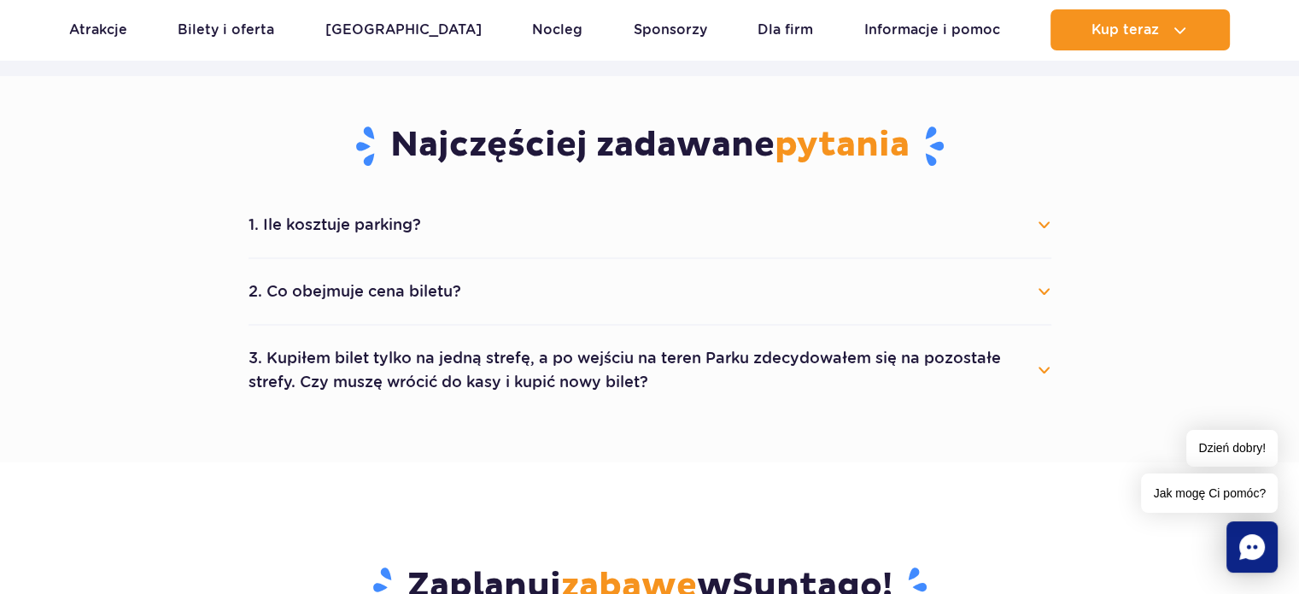
scroll to position [1128, 0]
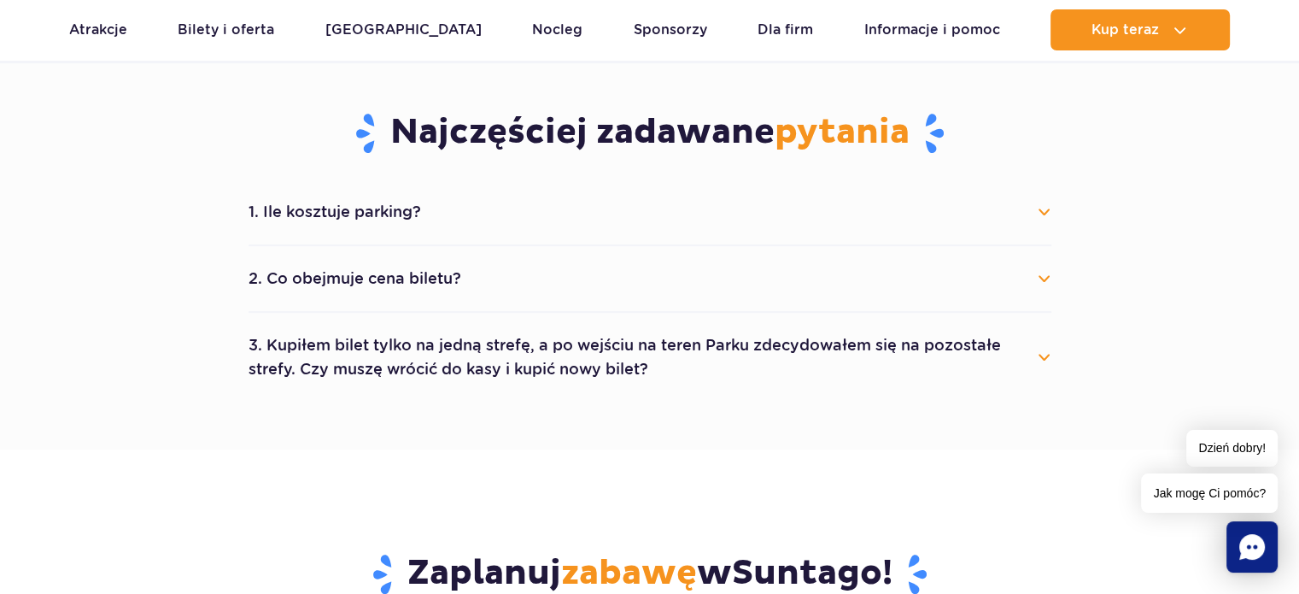
click at [1042, 361] on button "3. Kupiłem bilet tylko na jedną strefę, a po wejściu na teren Parku zdecydowałe…" at bounding box center [650, 357] width 803 height 62
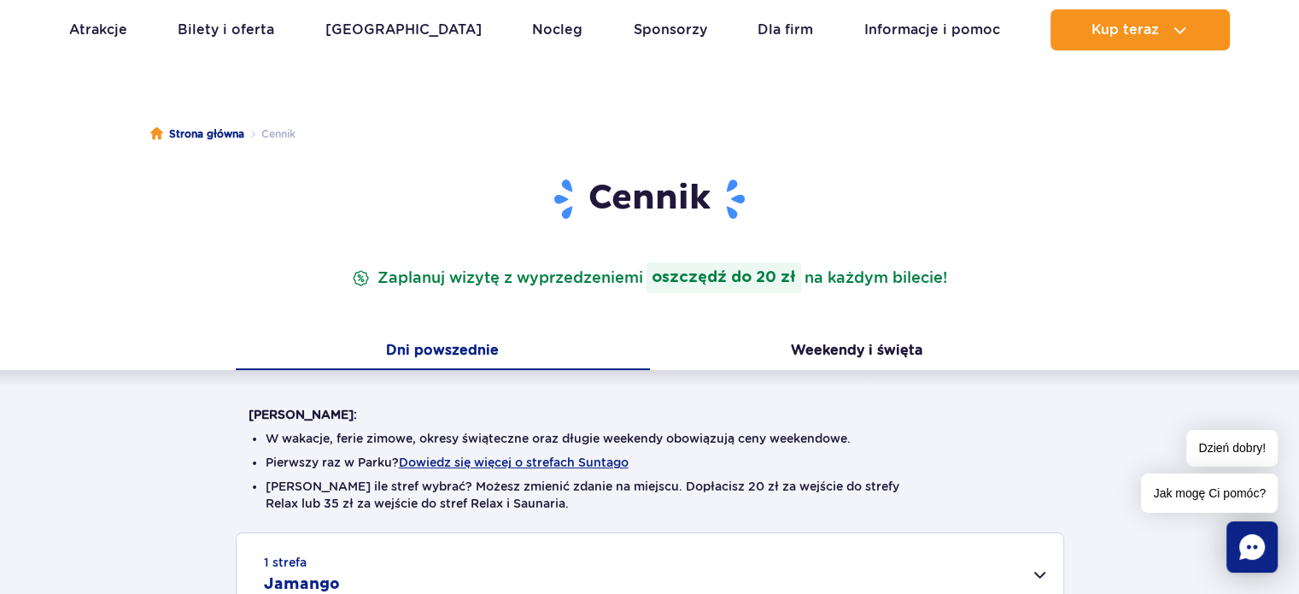
scroll to position [0, 0]
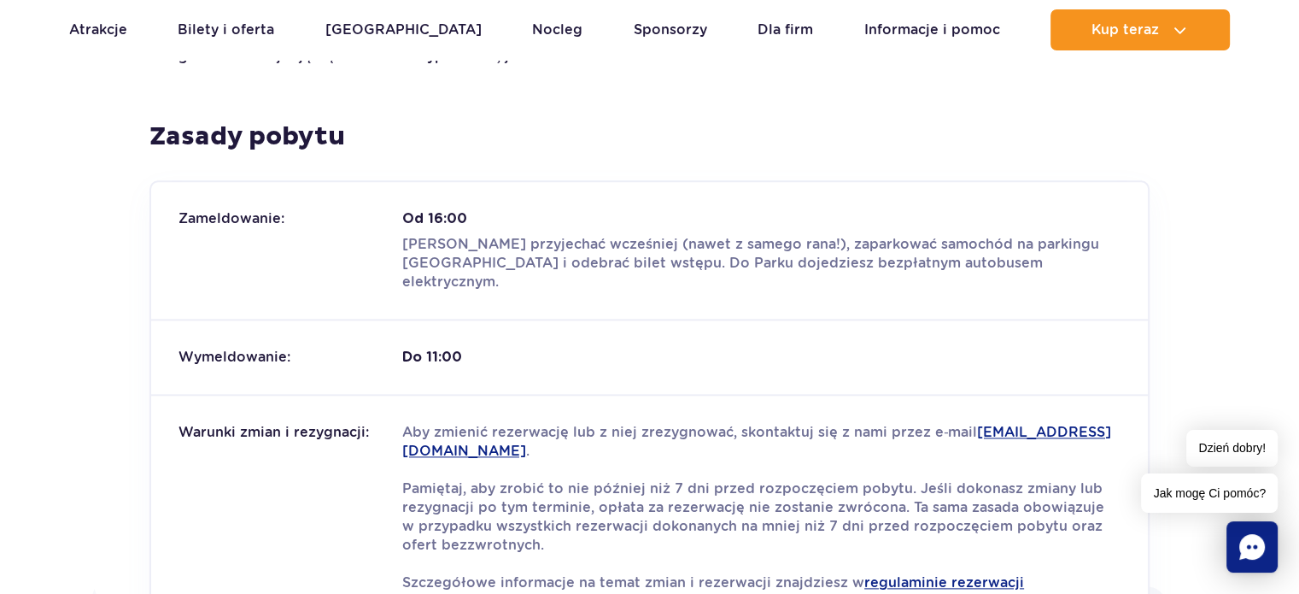
scroll to position [1982, 0]
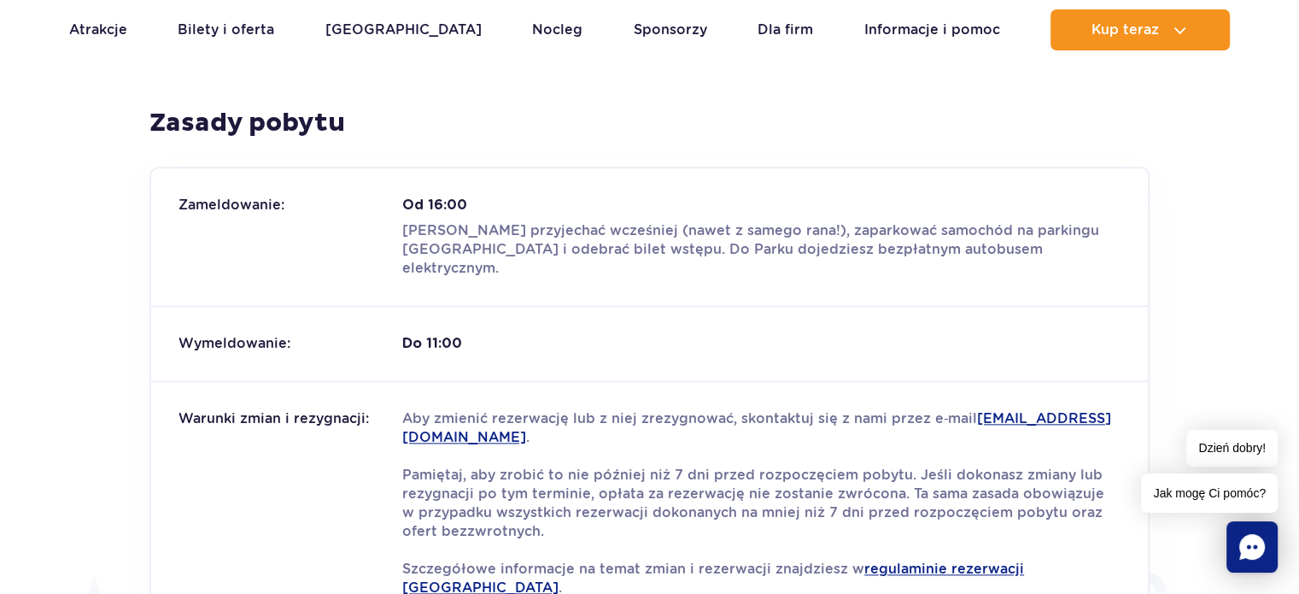
click at [64, 317] on section "Zasady pobytu Zameldowanie: Od 16:00 Możesz przyjechać wcześniej (nawet z sameg…" at bounding box center [649, 401] width 1299 height 588
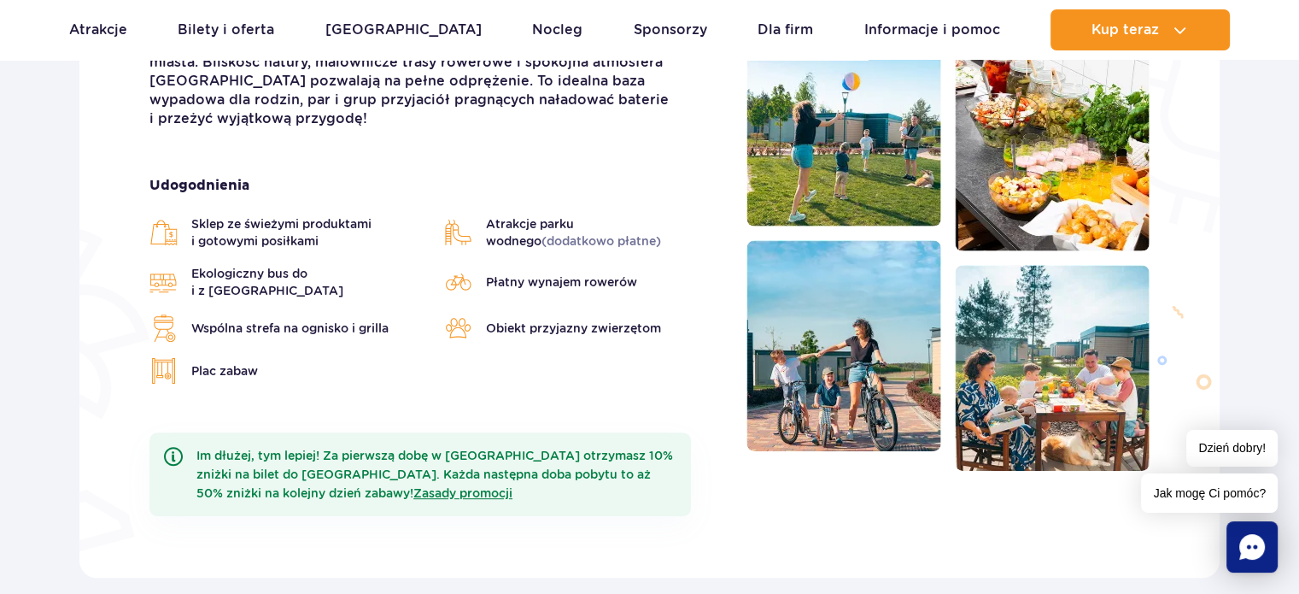
scroll to position [547, 0]
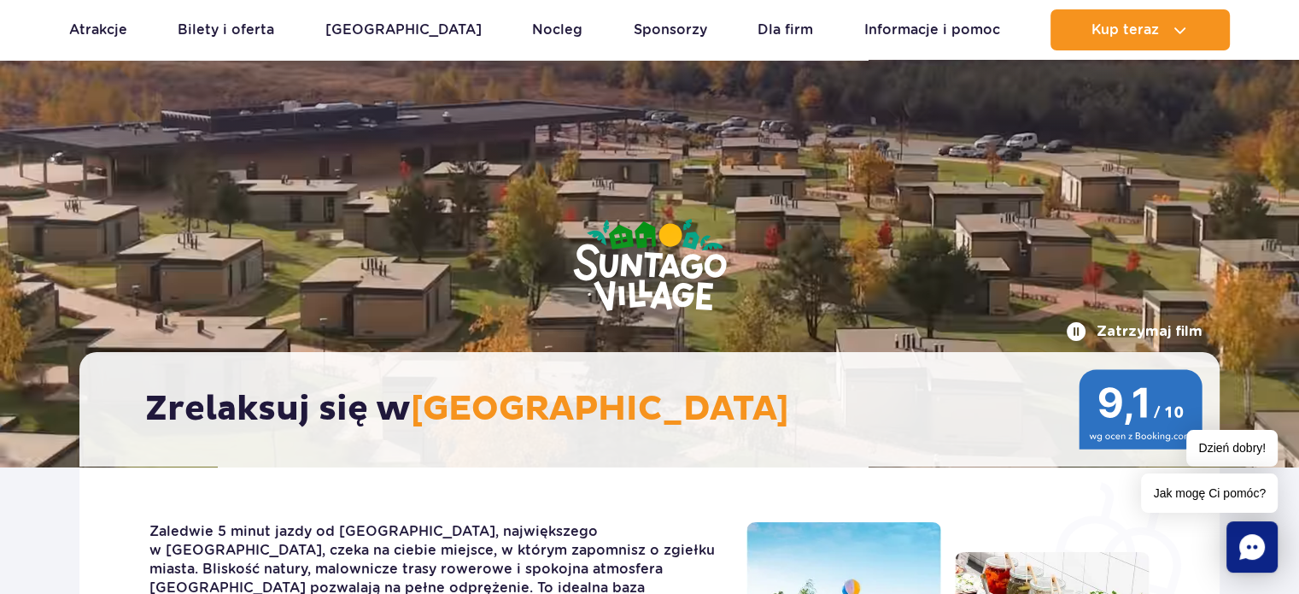
scroll to position [0, 0]
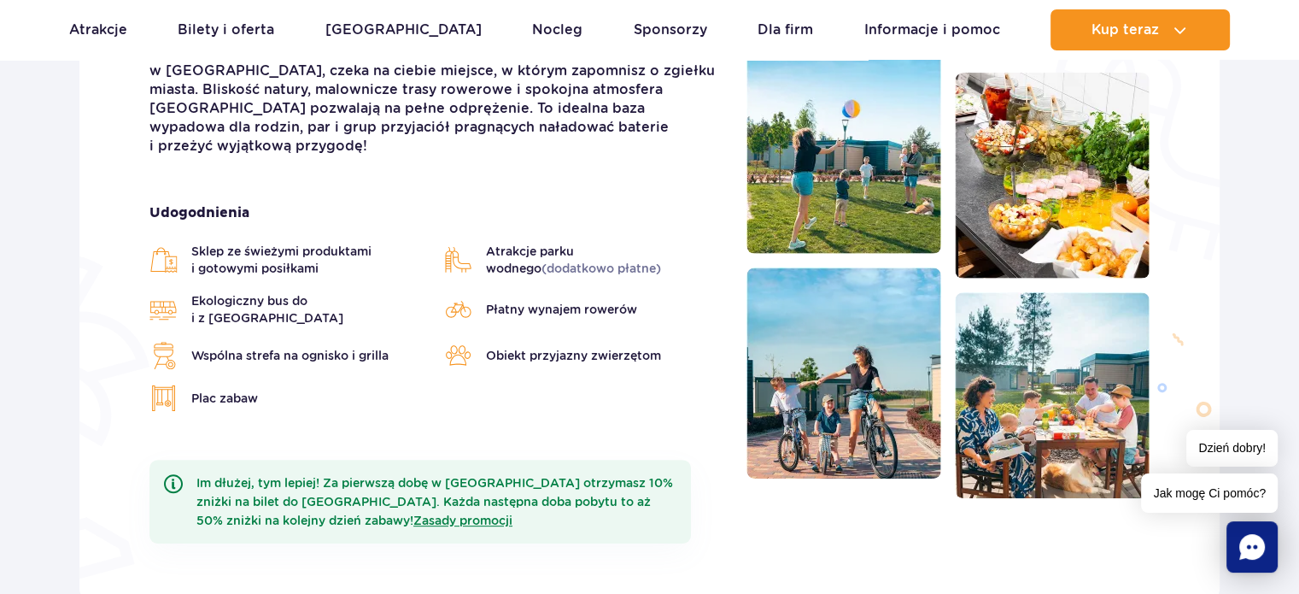
scroll to position [547, 0]
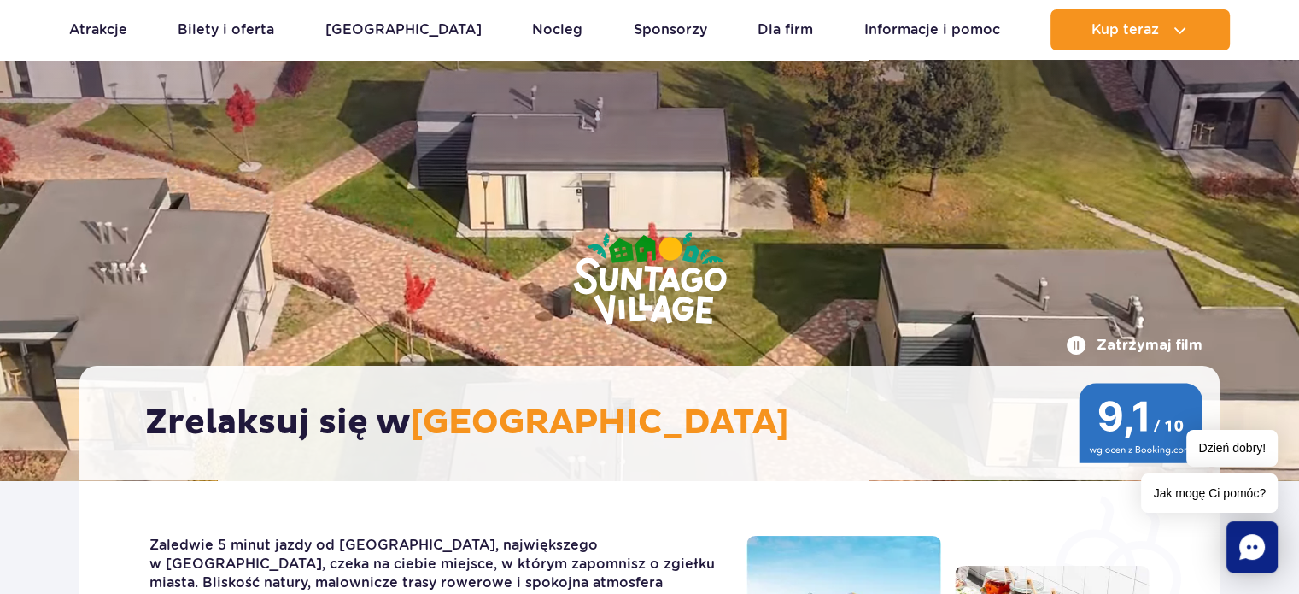
scroll to position [0, 0]
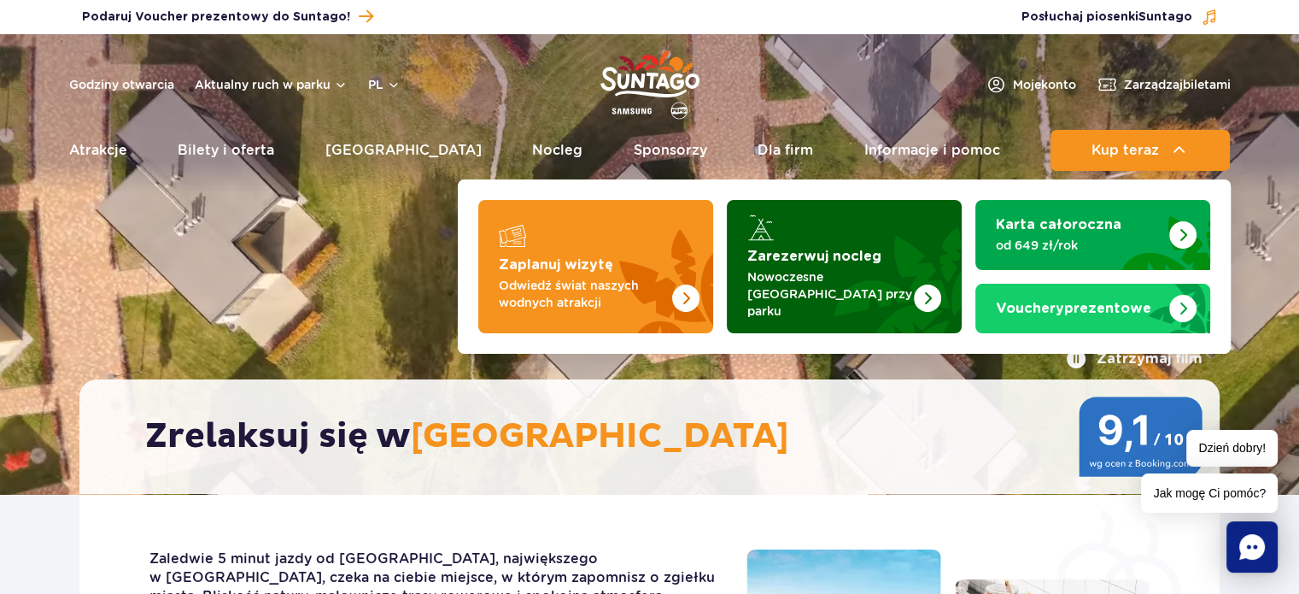
click at [853, 289] on p "Nowoczesne osiedle domków przy parku" at bounding box center [830, 293] width 167 height 51
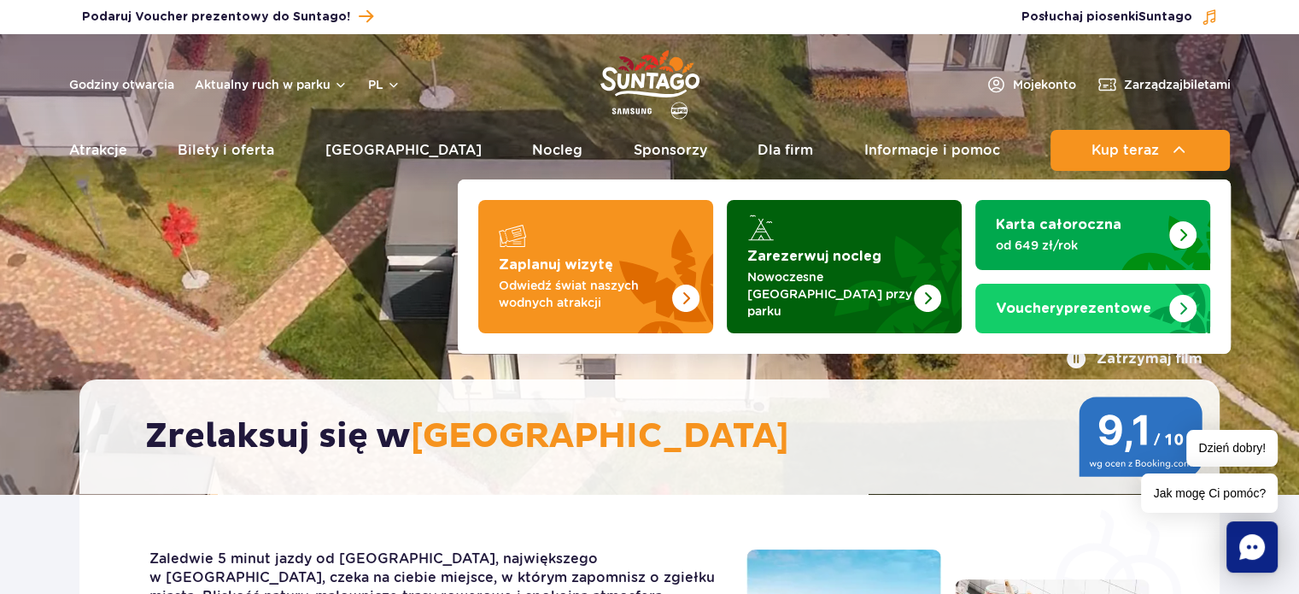
click at [816, 274] on p "Nowoczesne [GEOGRAPHIC_DATA] przy parku" at bounding box center [830, 293] width 167 height 51
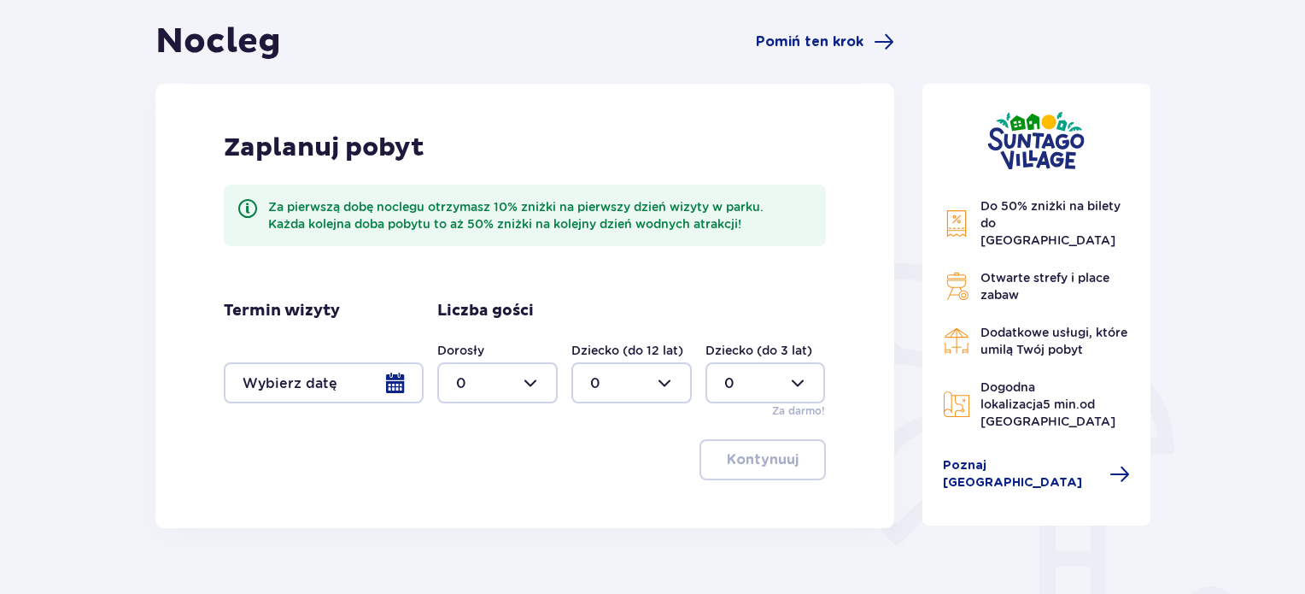
scroll to position [171, 0]
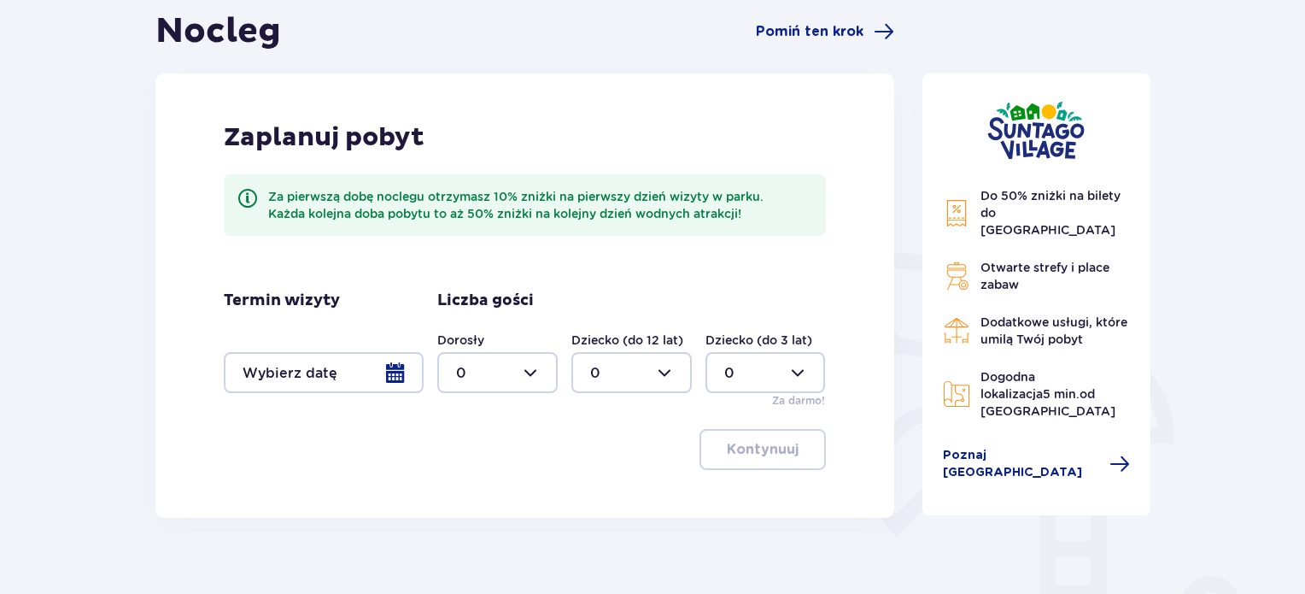
click at [400, 378] on div at bounding box center [324, 372] width 200 height 41
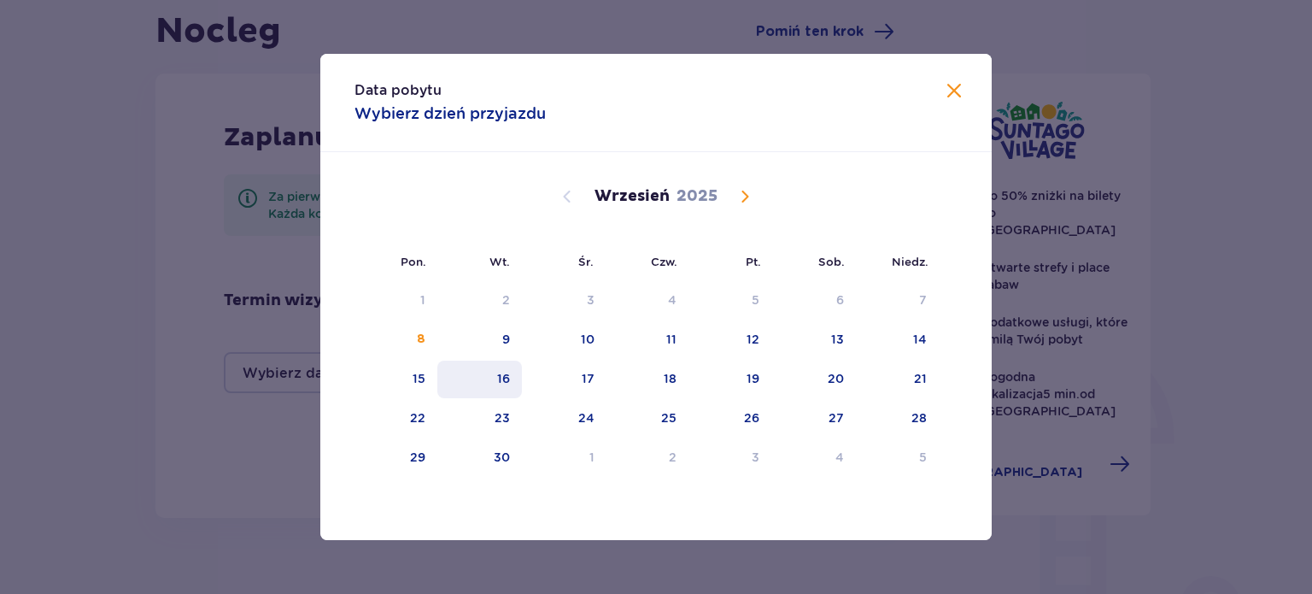
click at [502, 372] on div "16" at bounding box center [503, 378] width 13 height 17
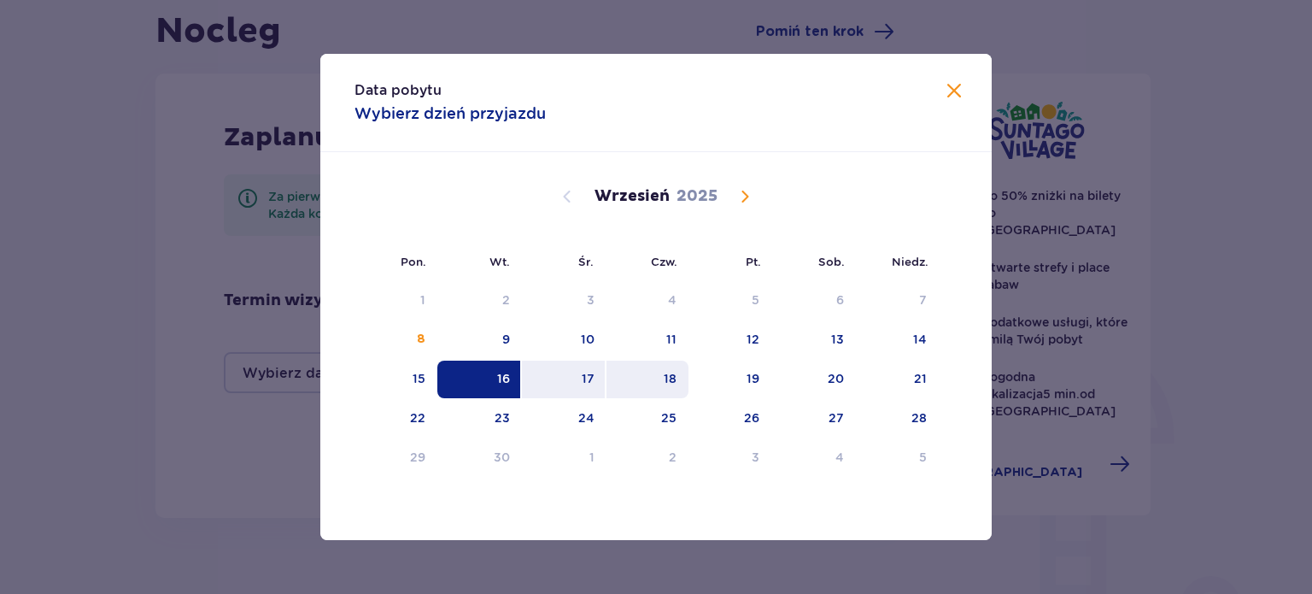
click at [675, 370] on div "18" at bounding box center [670, 378] width 13 height 17
type input "[DATE] - [DATE]"
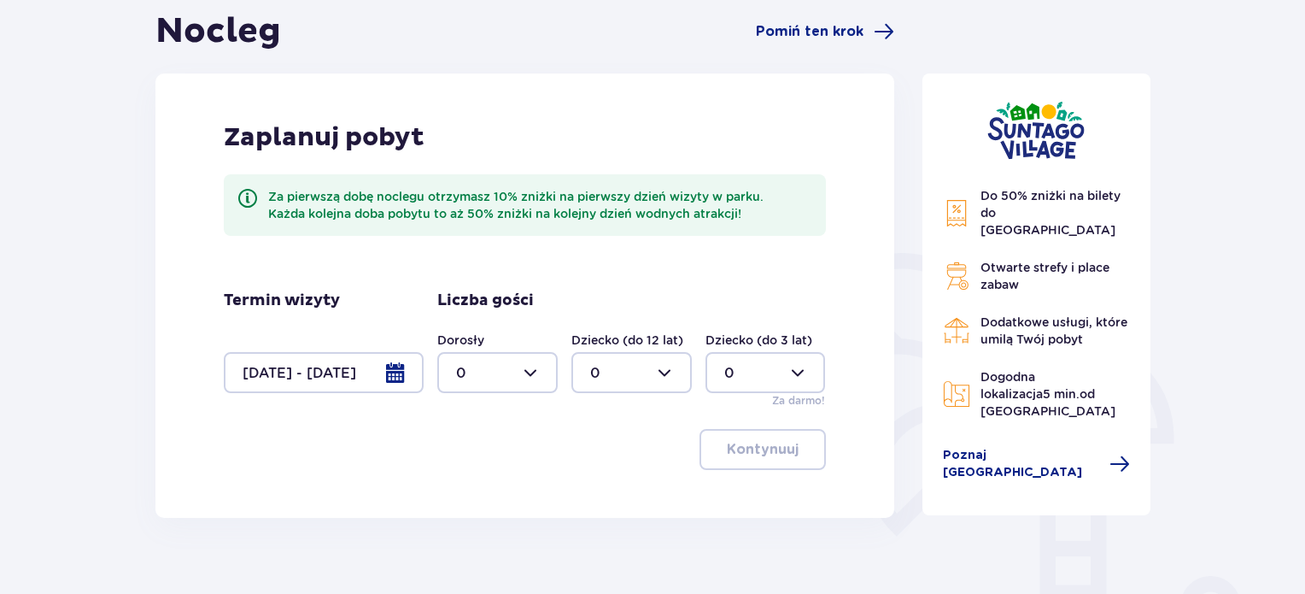
click at [539, 371] on div at bounding box center [497, 372] width 120 height 41
click at [508, 495] on div "2" at bounding box center [497, 496] width 83 height 19
type input "2"
click at [733, 447] on p "Kontynuuj" at bounding box center [763, 449] width 72 height 19
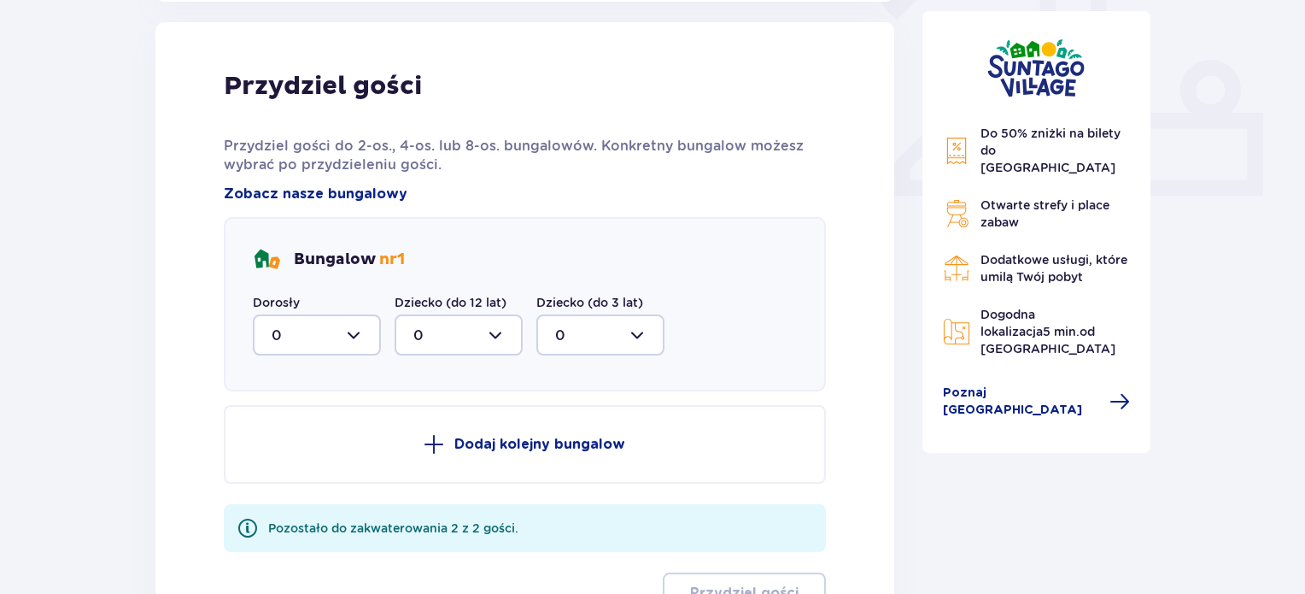
scroll to position [689, 0]
click at [358, 338] on div at bounding box center [317, 333] width 128 height 41
click at [322, 454] on div "2" at bounding box center [317, 457] width 91 height 19
type input "2"
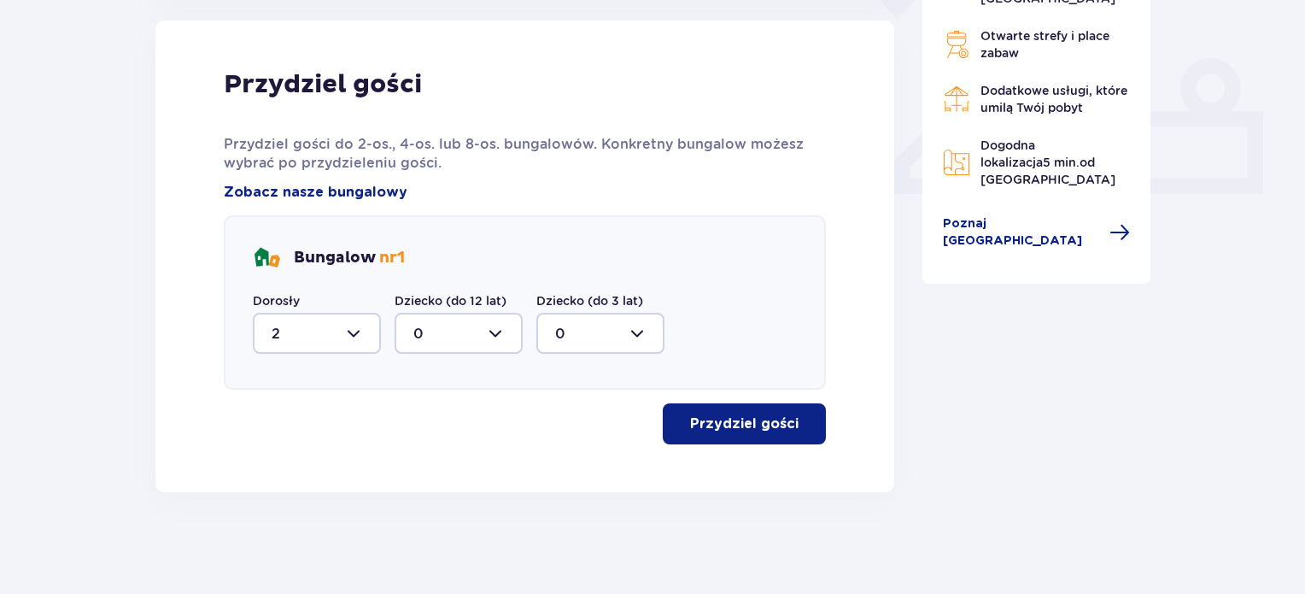
click at [745, 419] on p "Przydziel gości" at bounding box center [744, 423] width 108 height 19
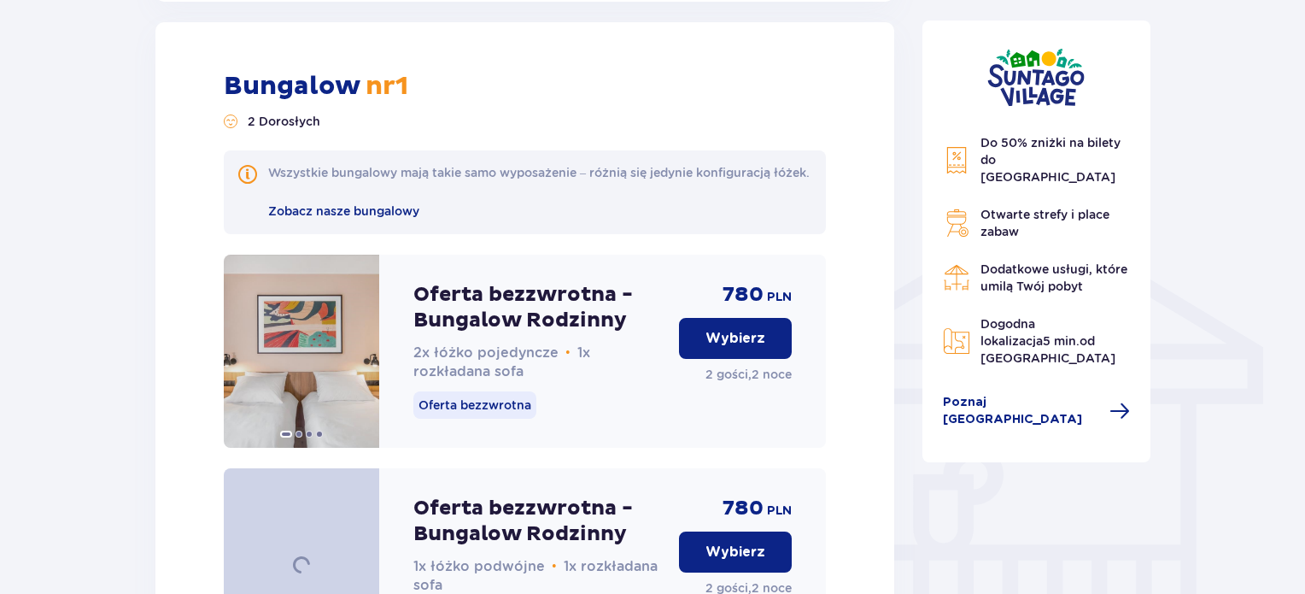
scroll to position [1180, 0]
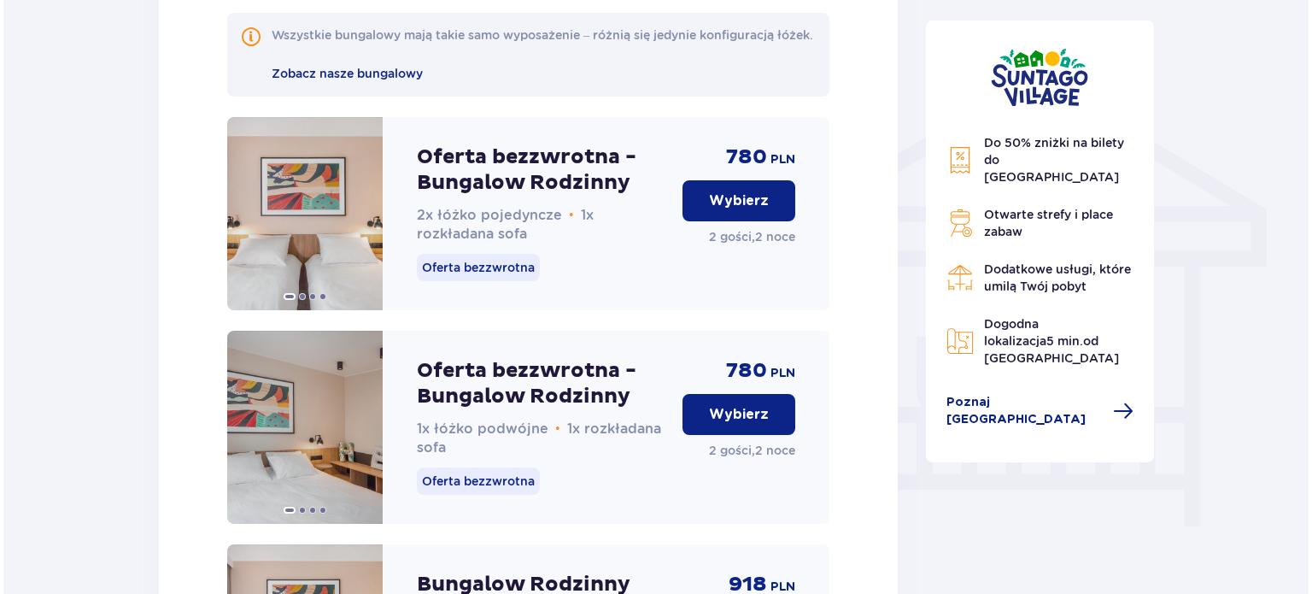
scroll to position [1282, 0]
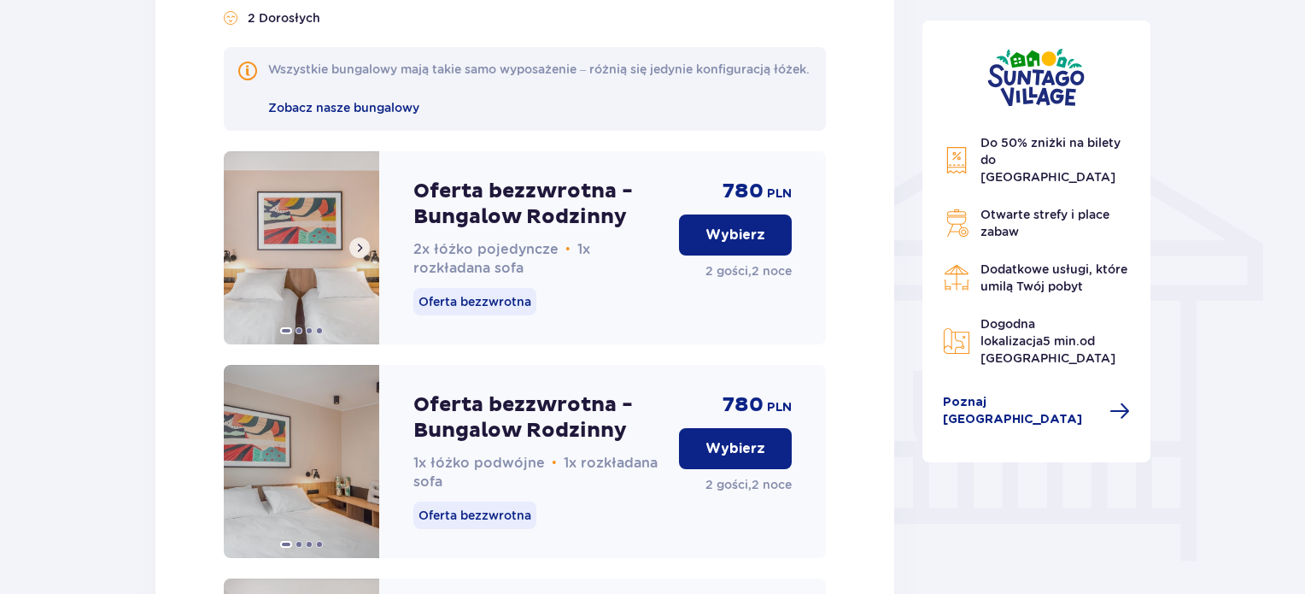
click at [359, 255] on span at bounding box center [360, 248] width 14 height 14
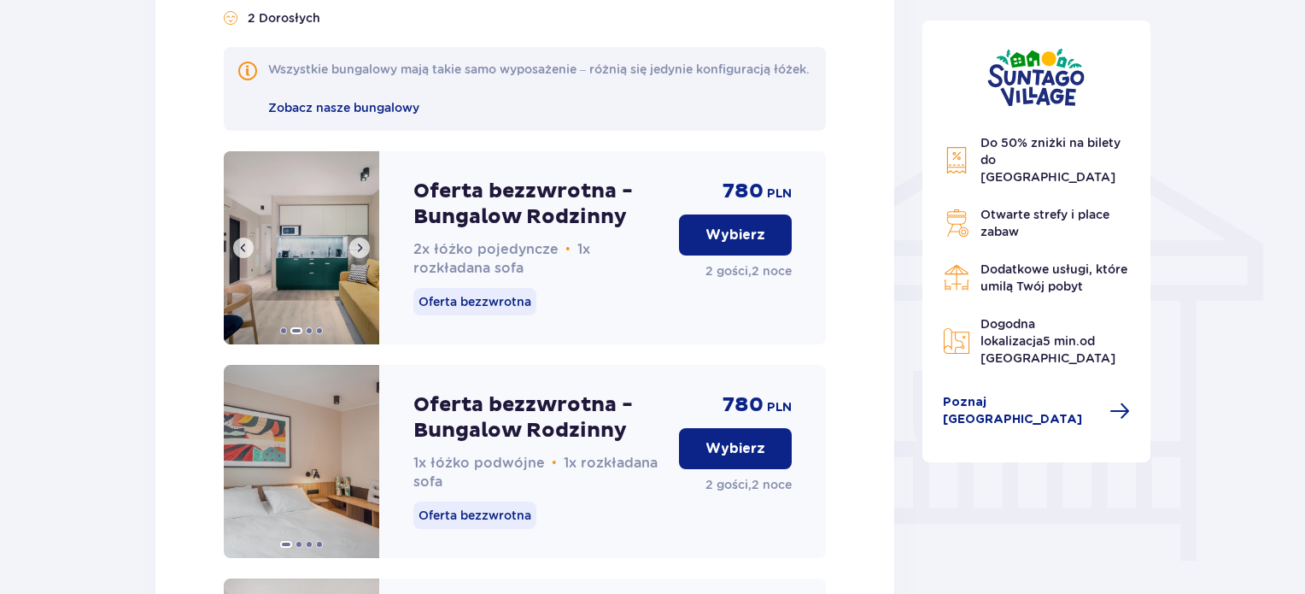
click at [359, 255] on span at bounding box center [360, 248] width 14 height 14
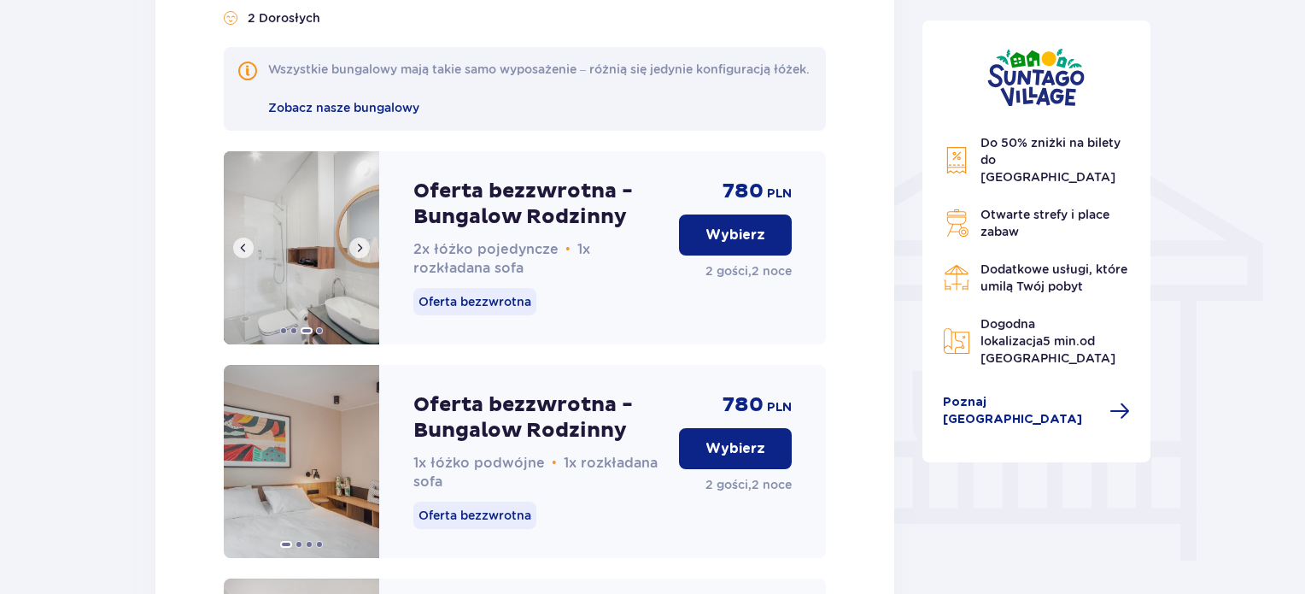
click at [359, 255] on span at bounding box center [360, 248] width 14 height 14
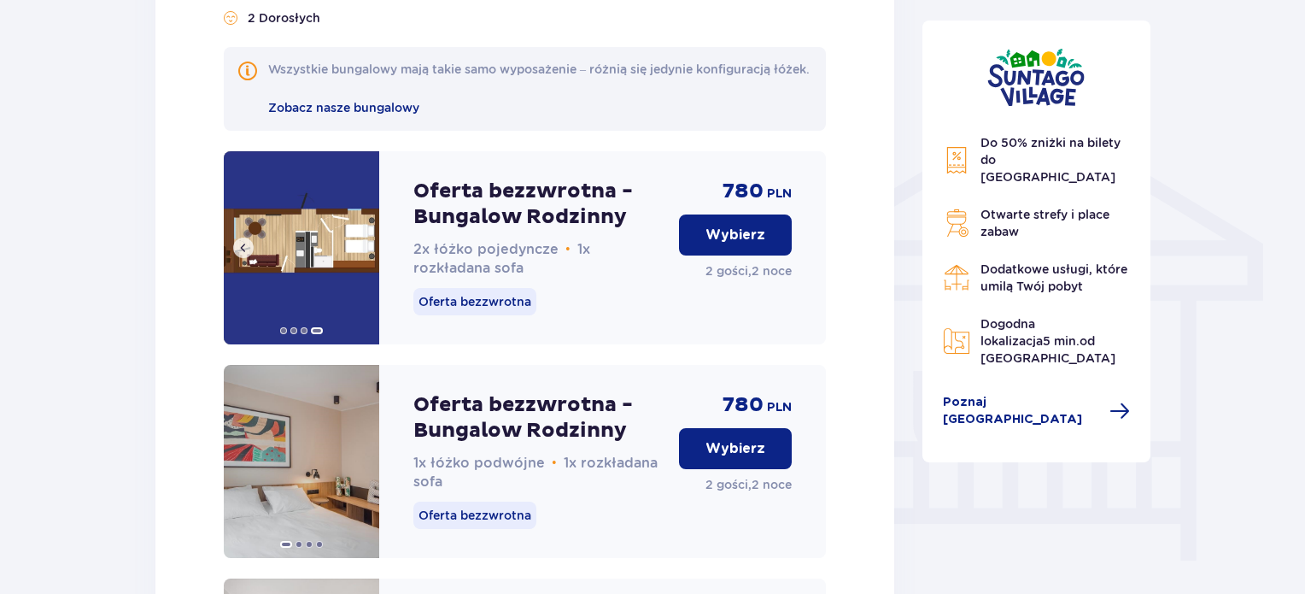
click at [241, 255] on span at bounding box center [244, 248] width 14 height 14
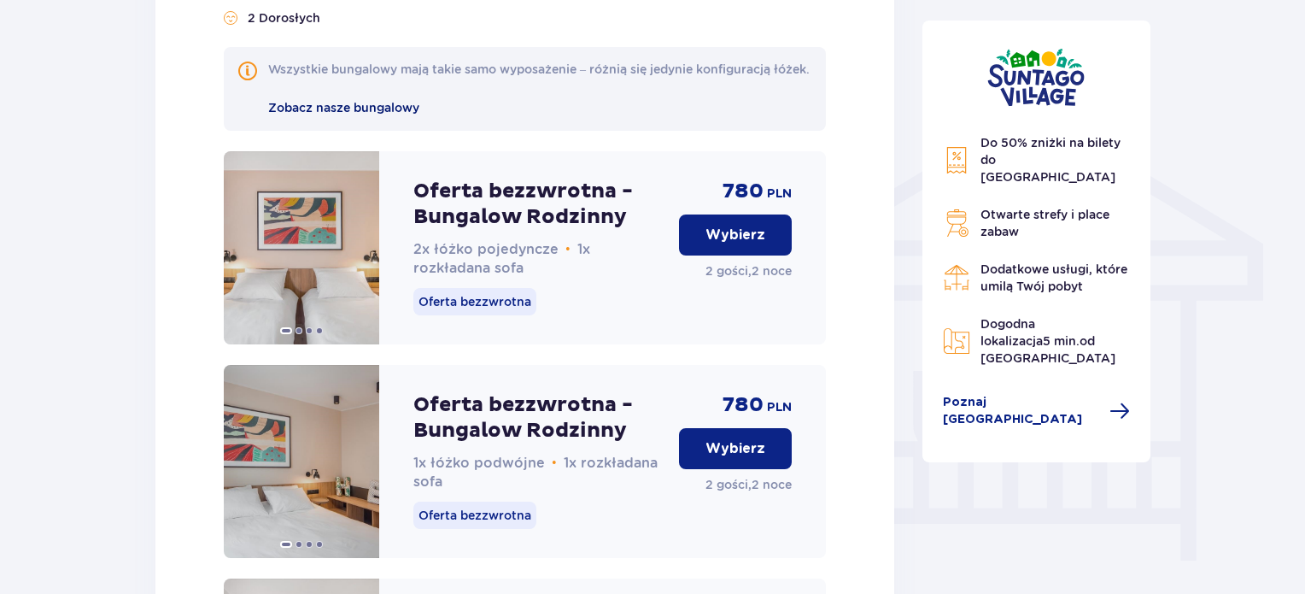
click at [336, 114] on span "Zobacz nasze bungalowy" at bounding box center [343, 108] width 151 height 14
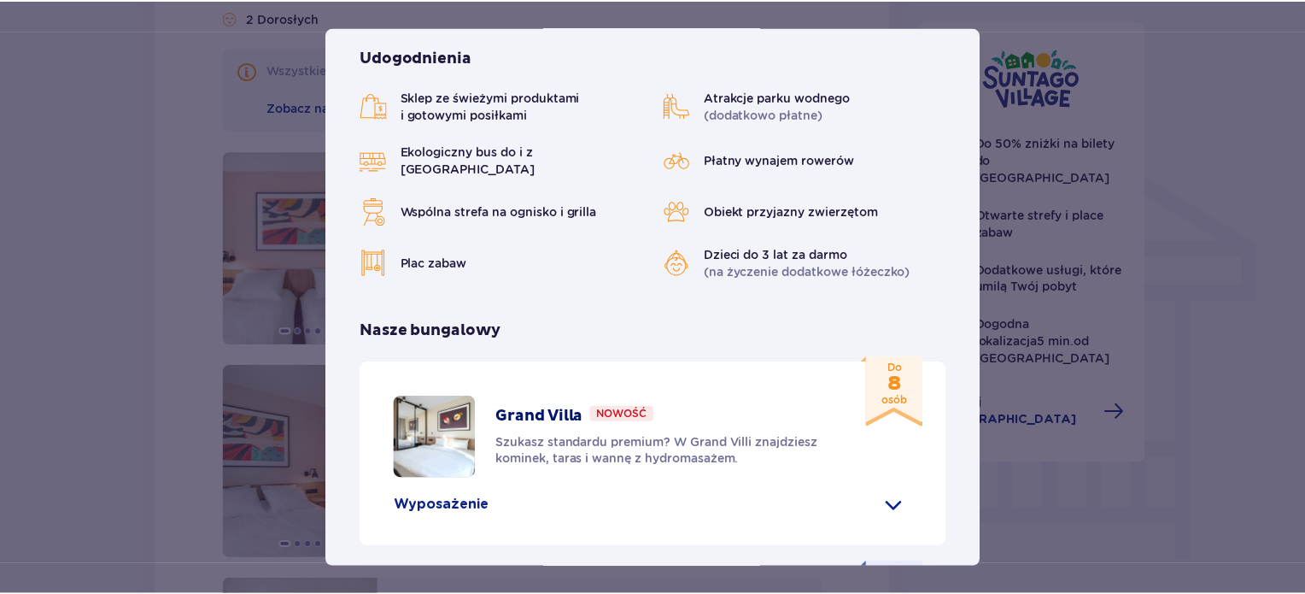
scroll to position [894, 0]
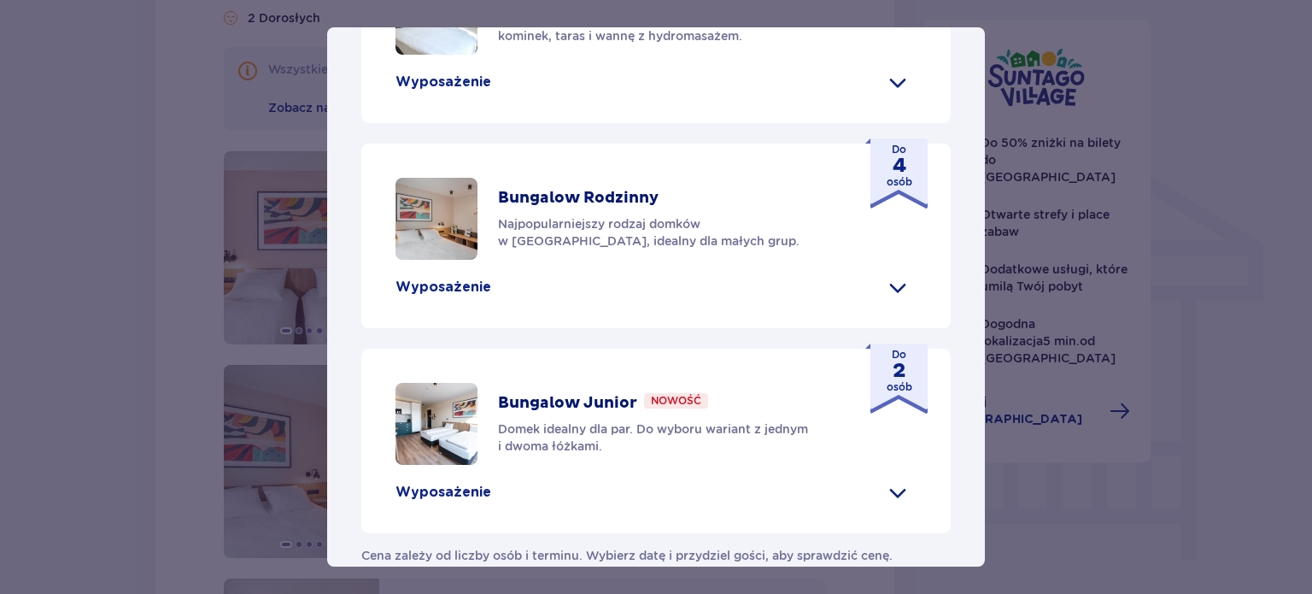
click at [887, 68] on span at bounding box center [897, 81] width 27 height 27
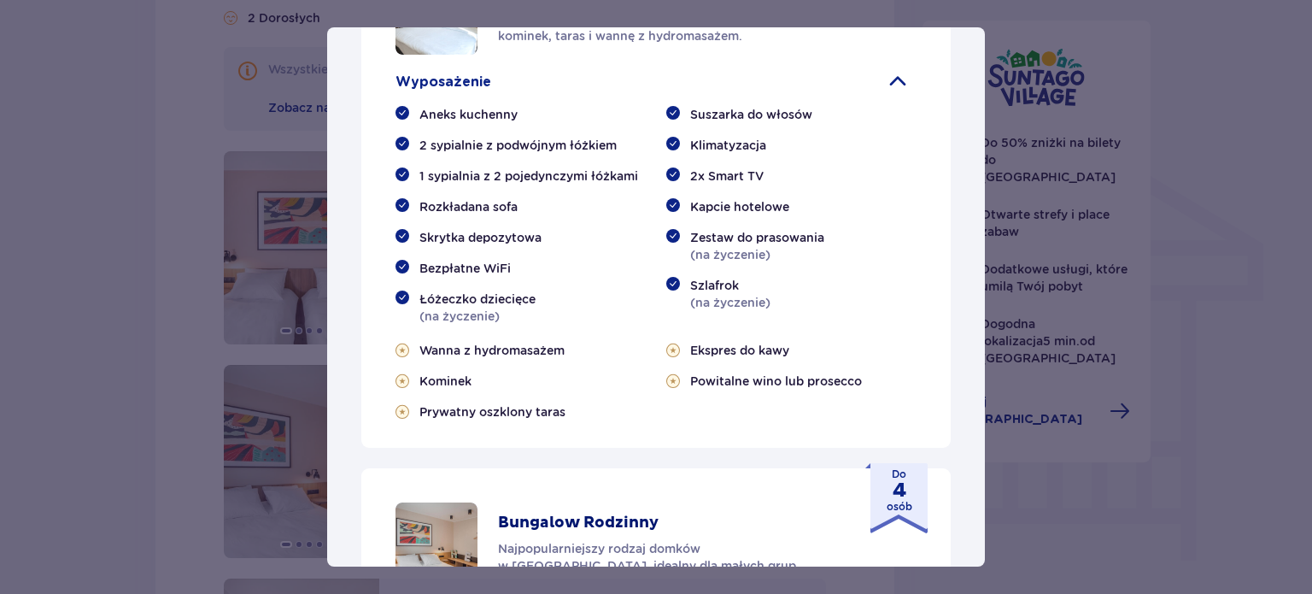
click at [31, 310] on div "Suntago Village Suntago Village to idealne miejsce dla fanów dobrej zabawy i tr…" at bounding box center [656, 297] width 1312 height 594
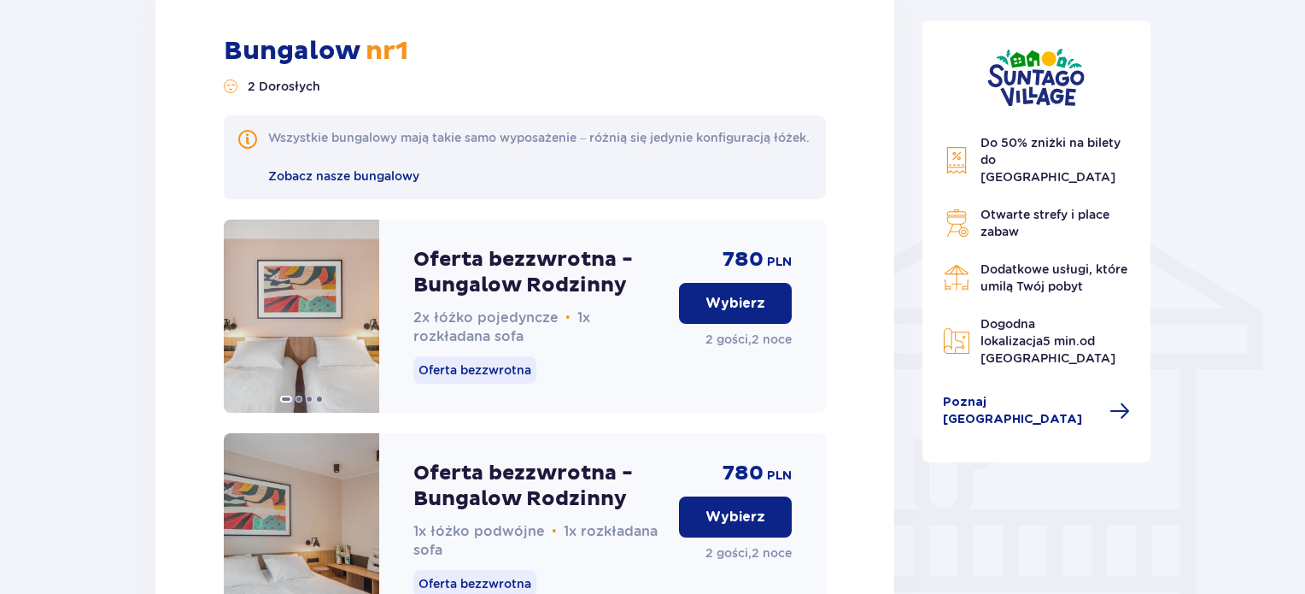
scroll to position [1180, 0]
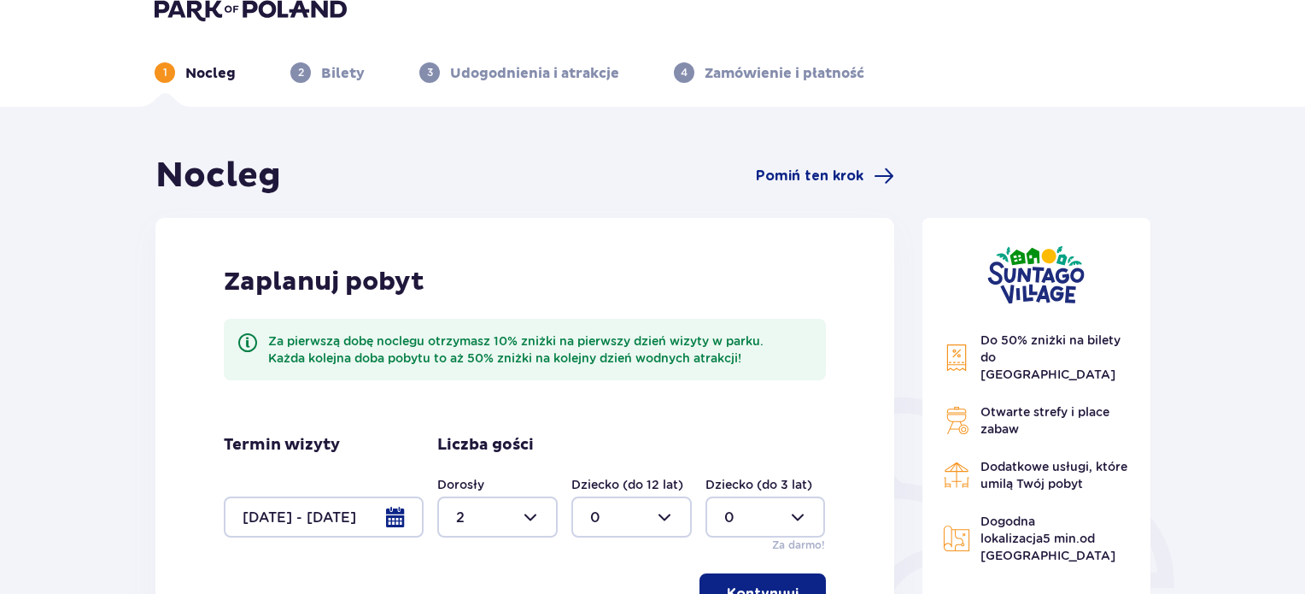
scroll to position [0, 0]
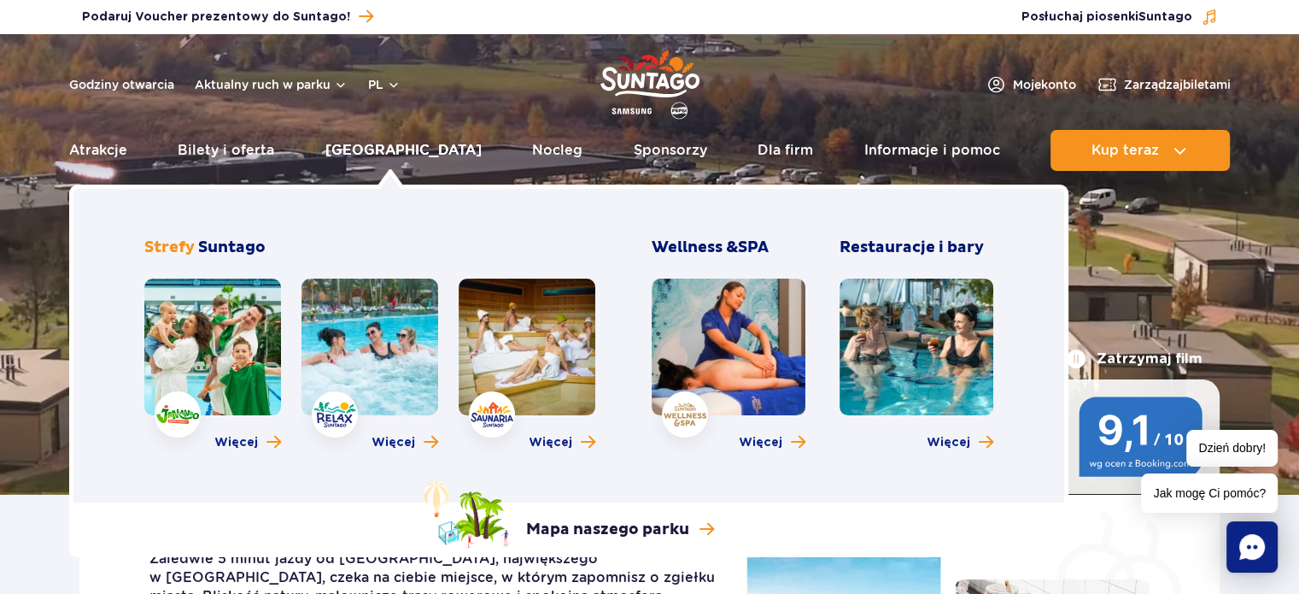
click at [379, 147] on link "[GEOGRAPHIC_DATA]" at bounding box center [403, 150] width 156 height 41
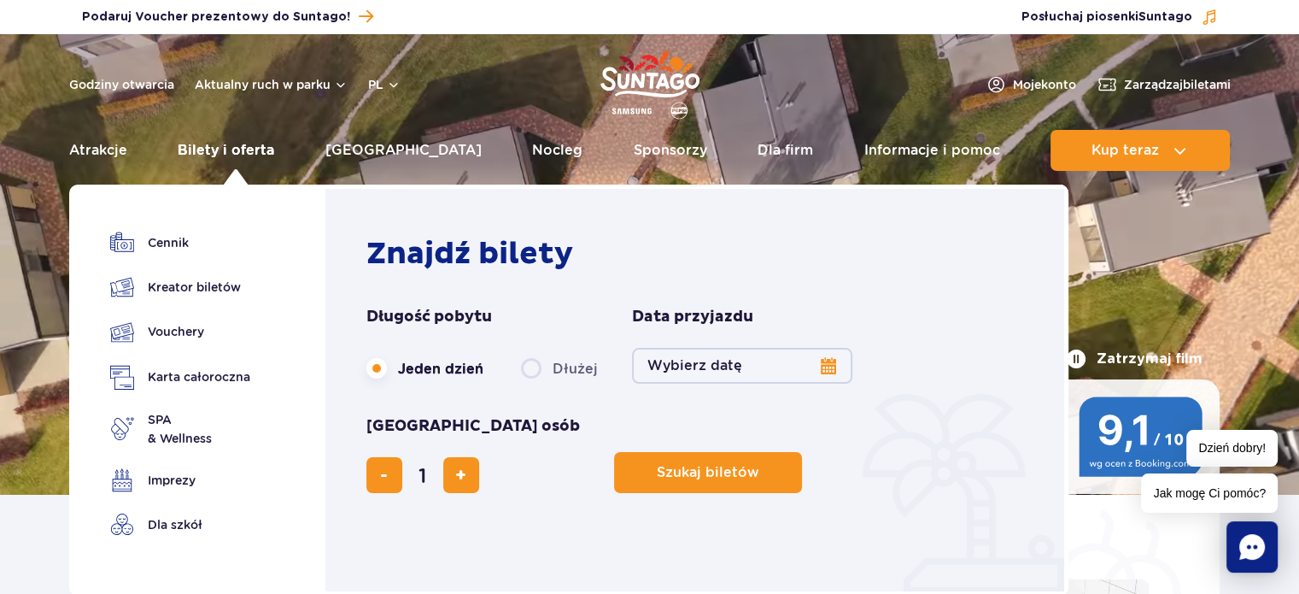
click at [215, 145] on link "Bilety i oferta" at bounding box center [226, 150] width 97 height 41
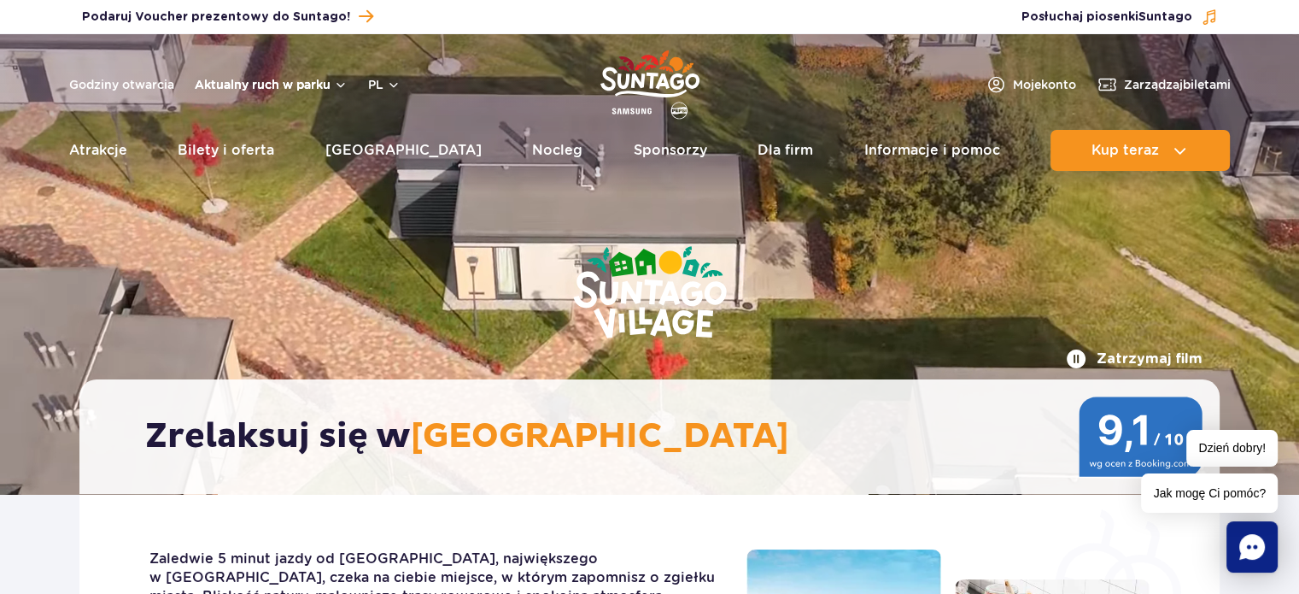
click at [337, 83] on button "Aktualny ruch w parku" at bounding box center [271, 85] width 153 height 14
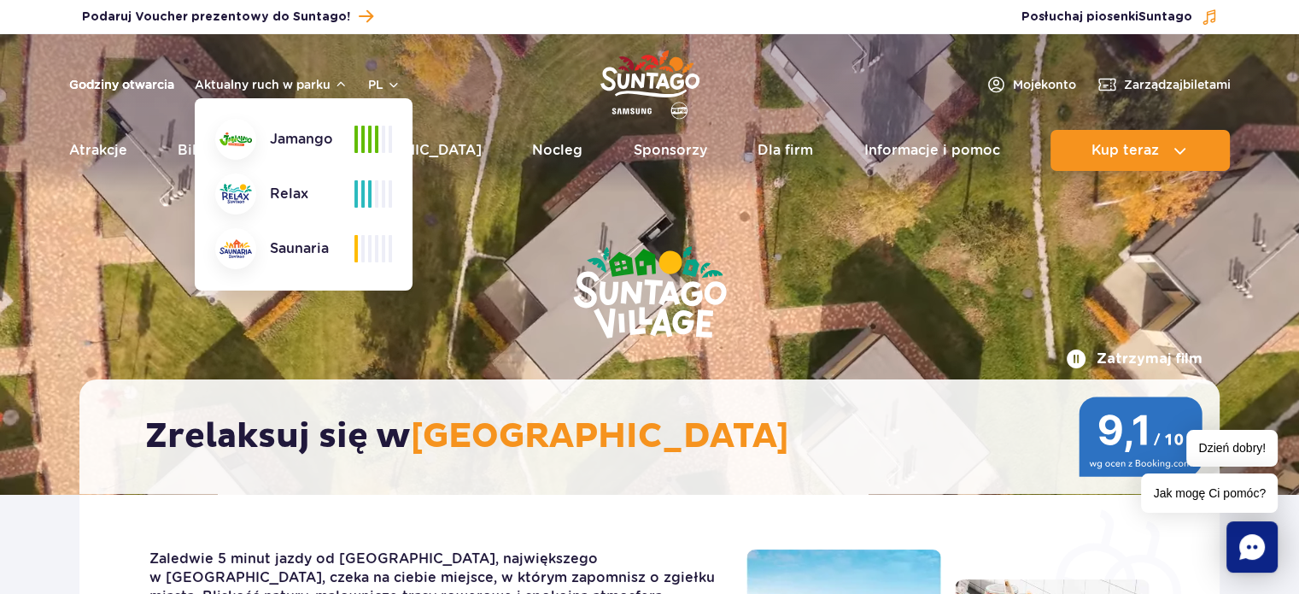
click at [139, 77] on link "Godziny otwarcia" at bounding box center [121, 84] width 105 height 17
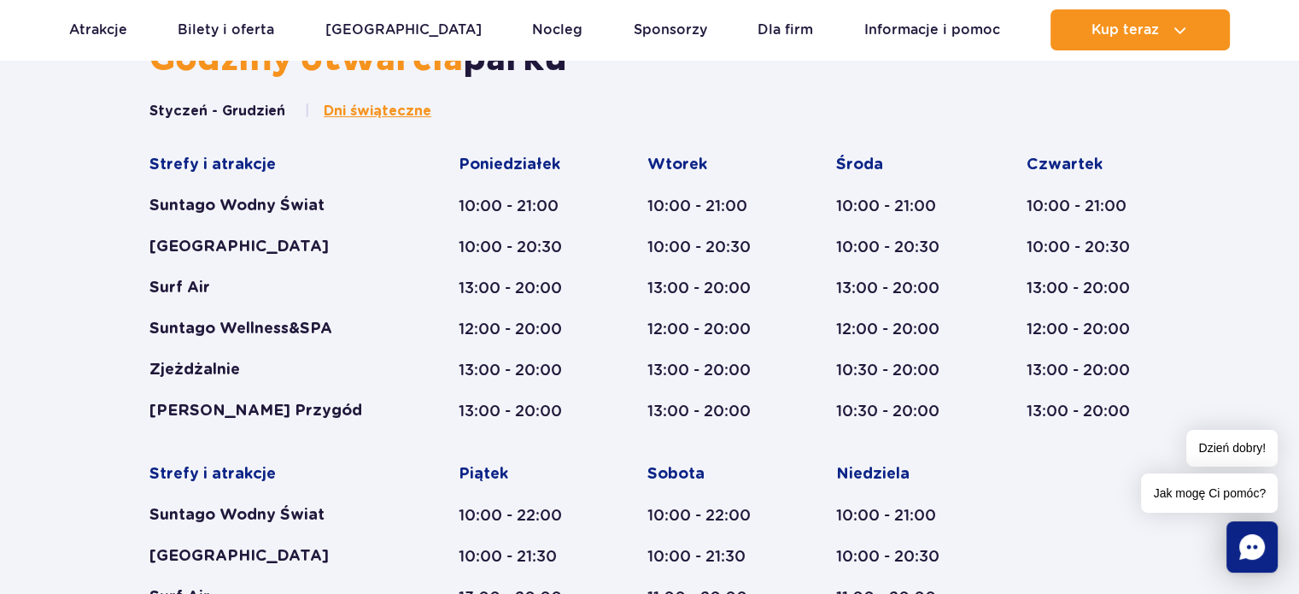
scroll to position [741, 0]
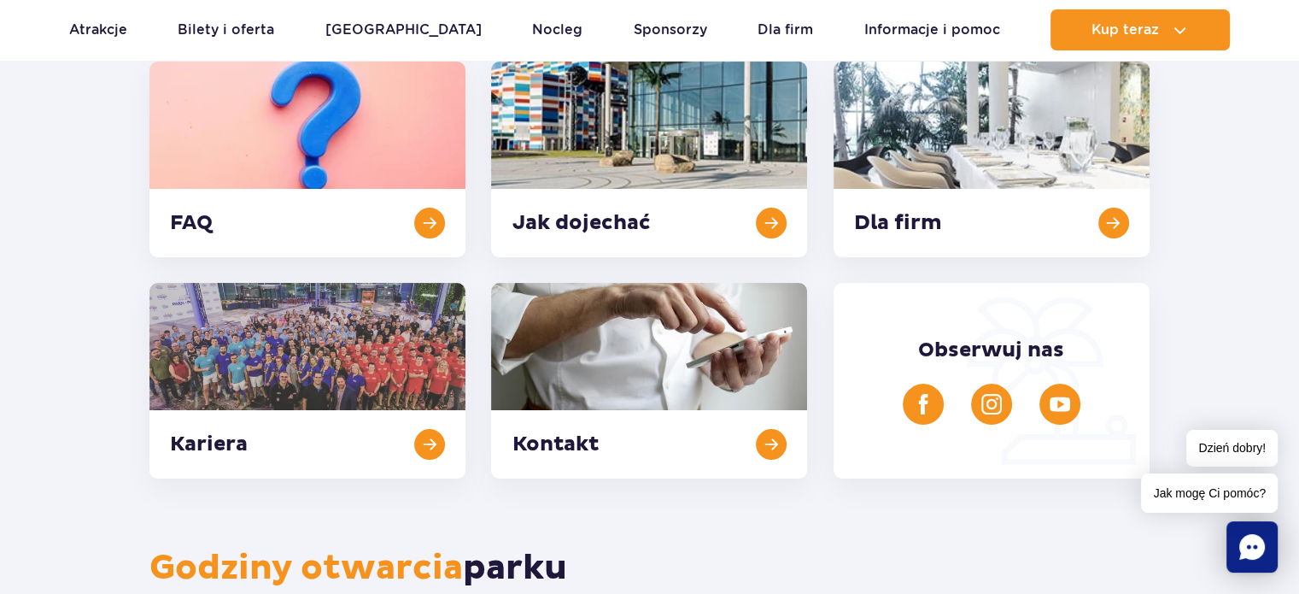
scroll to position [262, 0]
